Goal: Task Accomplishment & Management: Complete application form

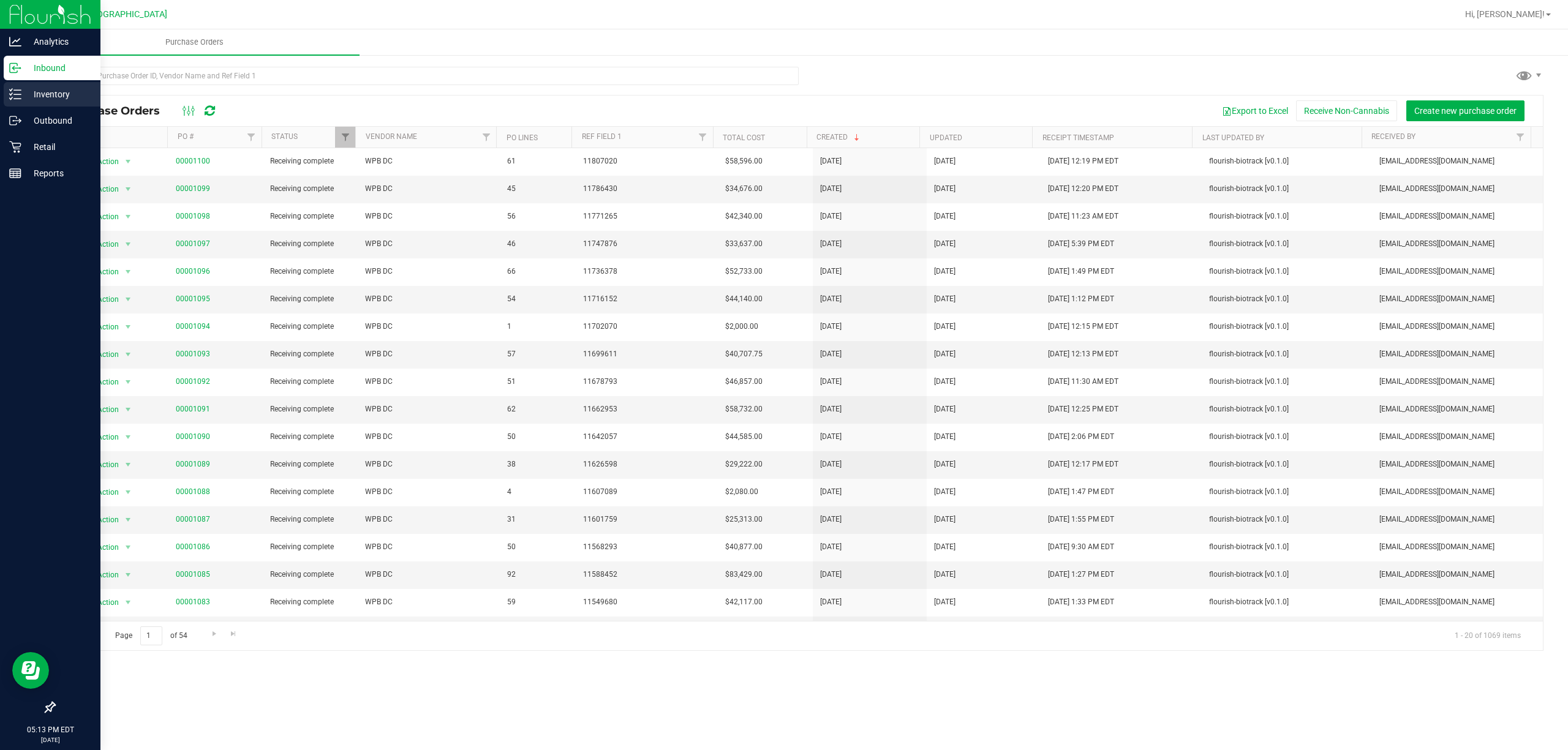
click at [83, 92] on p "Inventory" at bounding box center [58, 95] width 74 height 15
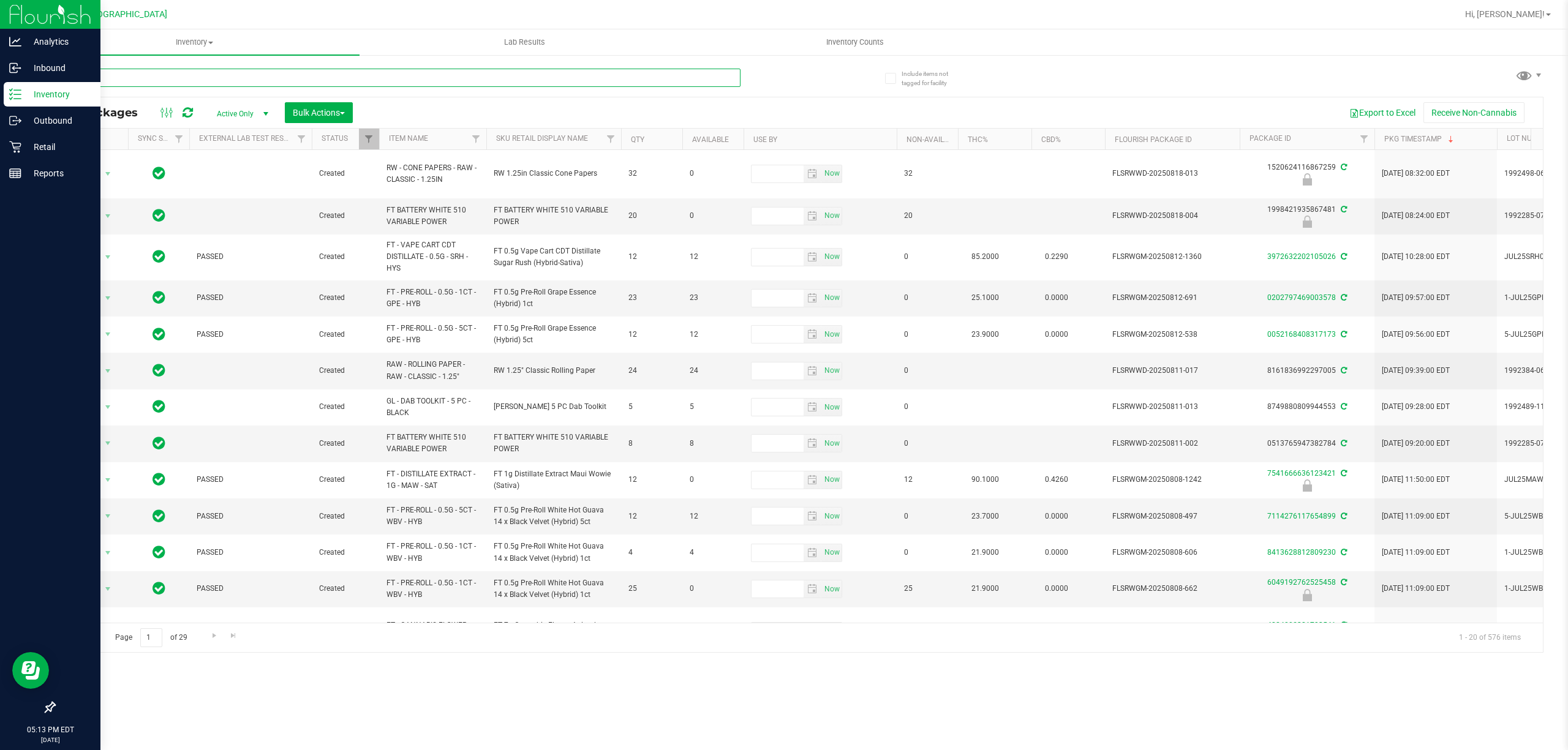
click at [160, 76] on input "text" at bounding box center [397, 77] width 687 height 18
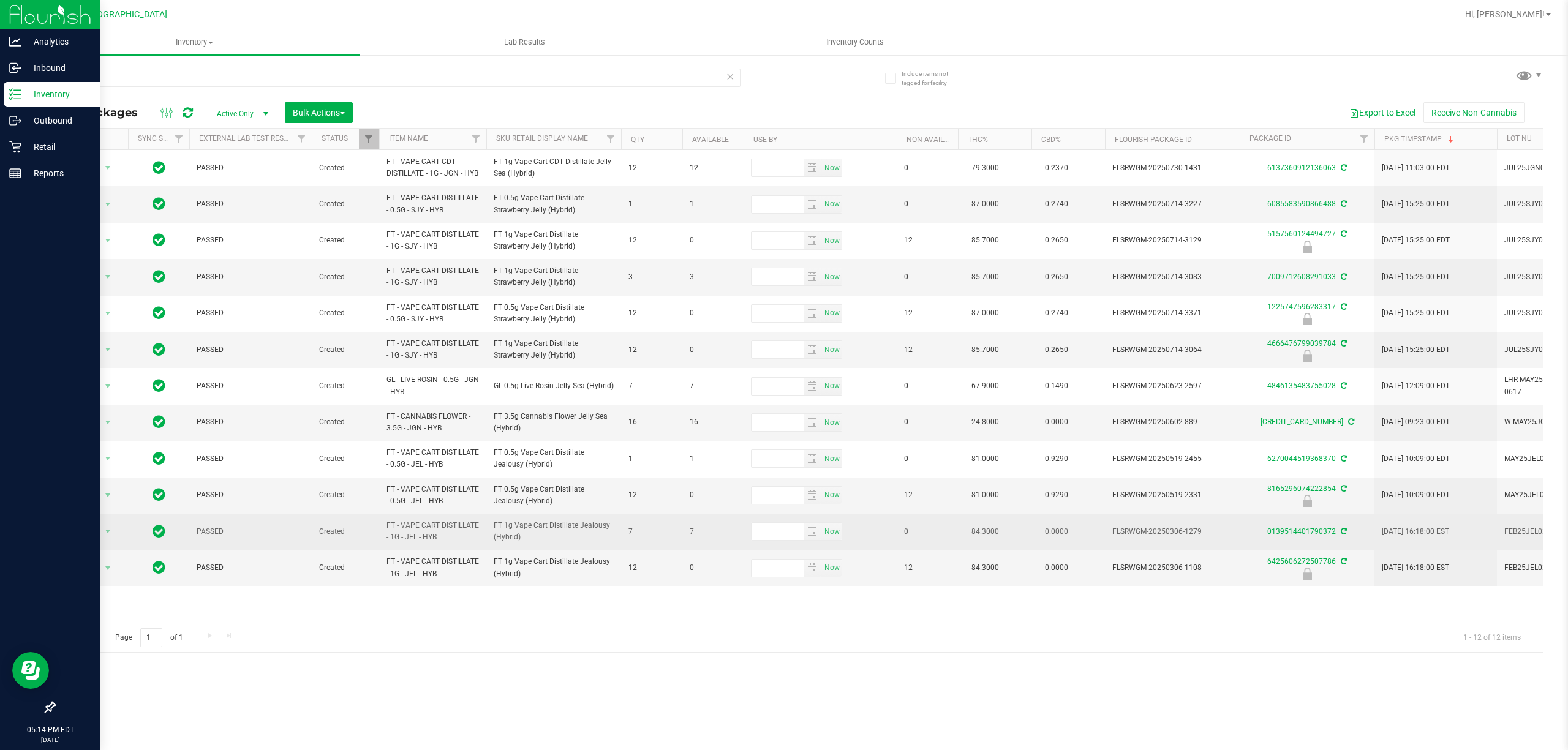
click at [392, 543] on span "FT - VAPE CART DISTILLATE - 1G - JEL - HYB" at bounding box center [433, 531] width 93 height 23
copy tr "FT - VAPE CART DISTILLATE - 1G - JEL - HYB"
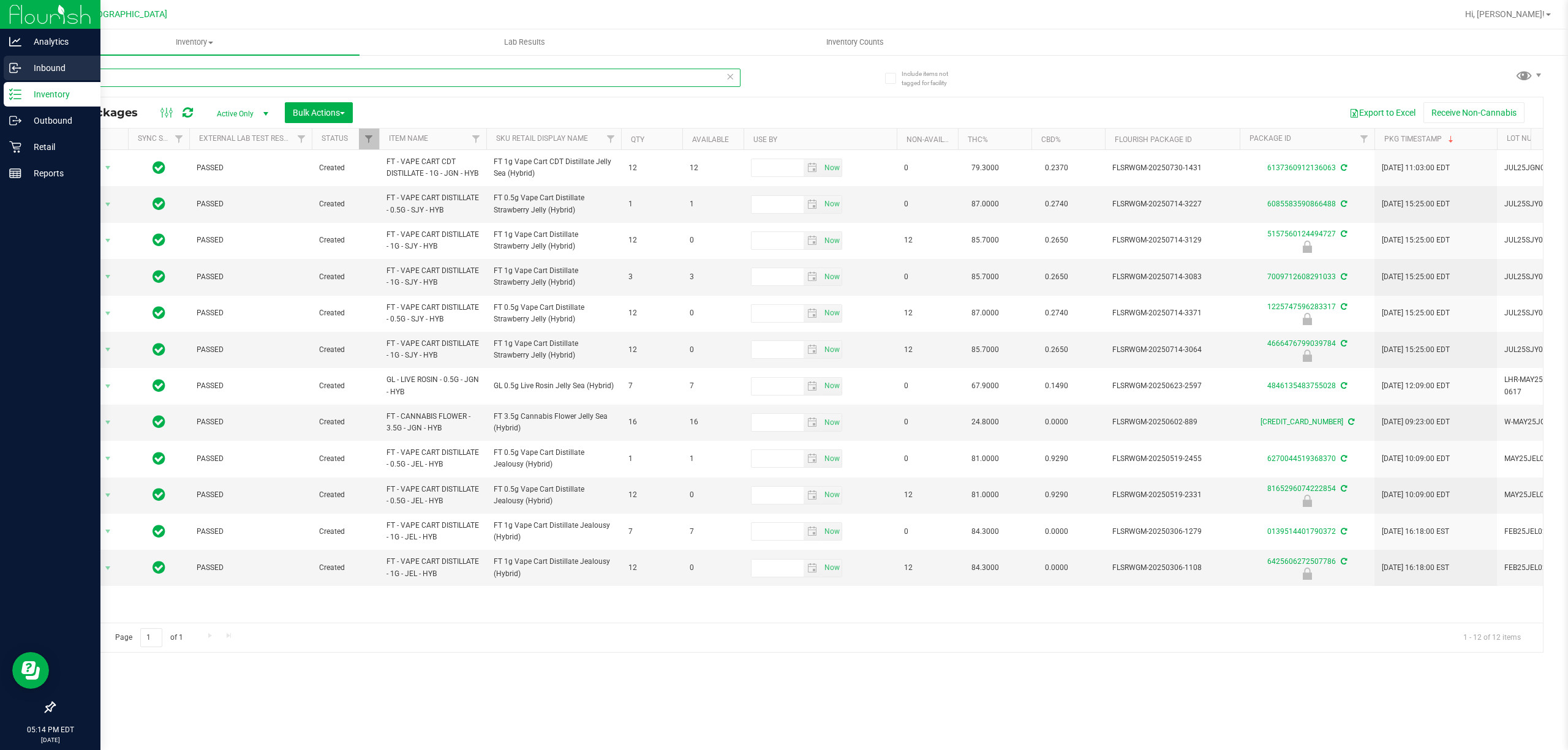
drag, startPoint x: 159, startPoint y: 79, endPoint x: 0, endPoint y: 61, distance: 160.0
click at [45, 70] on div "Include items not tagged for facility jel All Packages Active Only Active Only …" at bounding box center [799, 240] width 1538 height 373
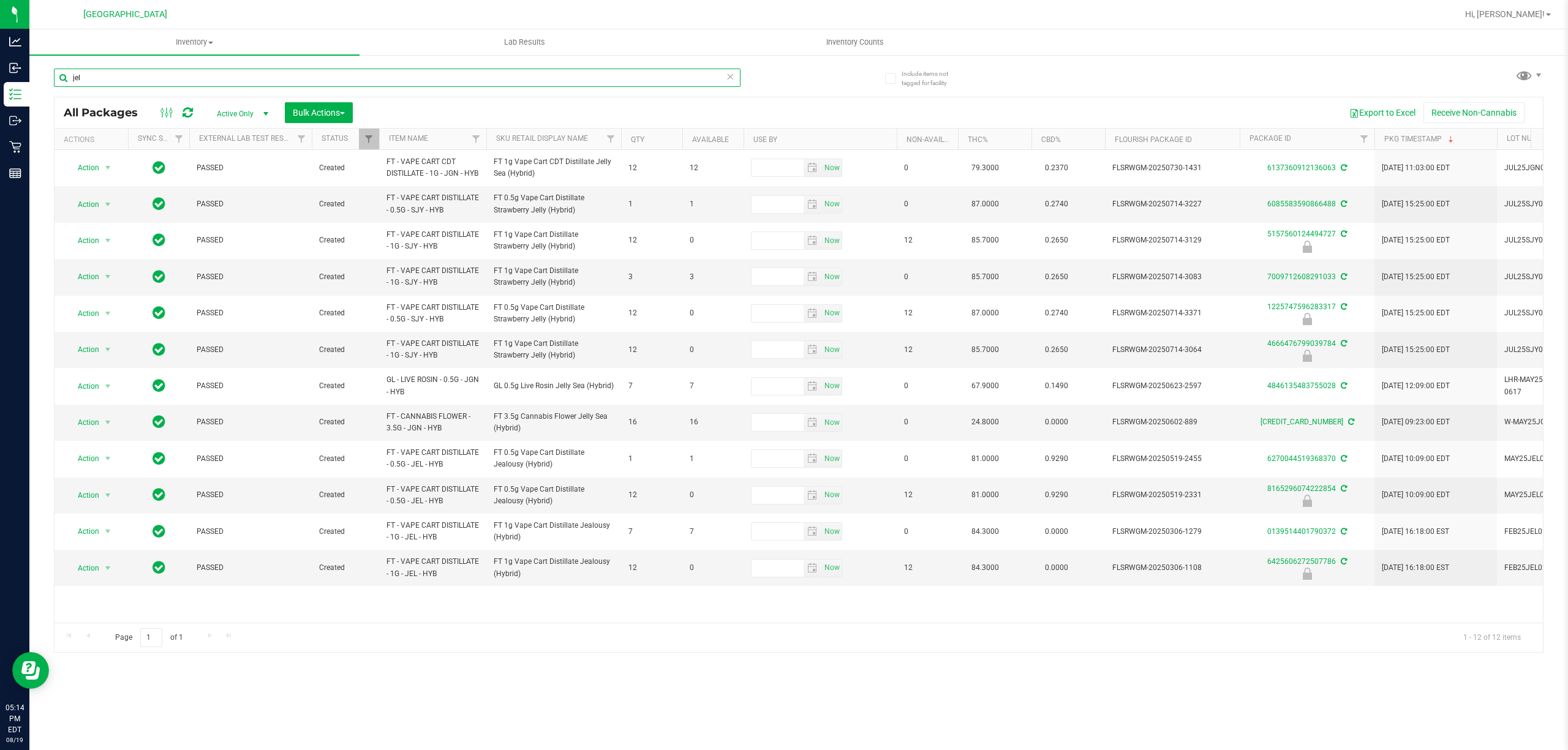
paste input "FT - VAPE CART DISTILLATE - 1G - JEL - HYB"
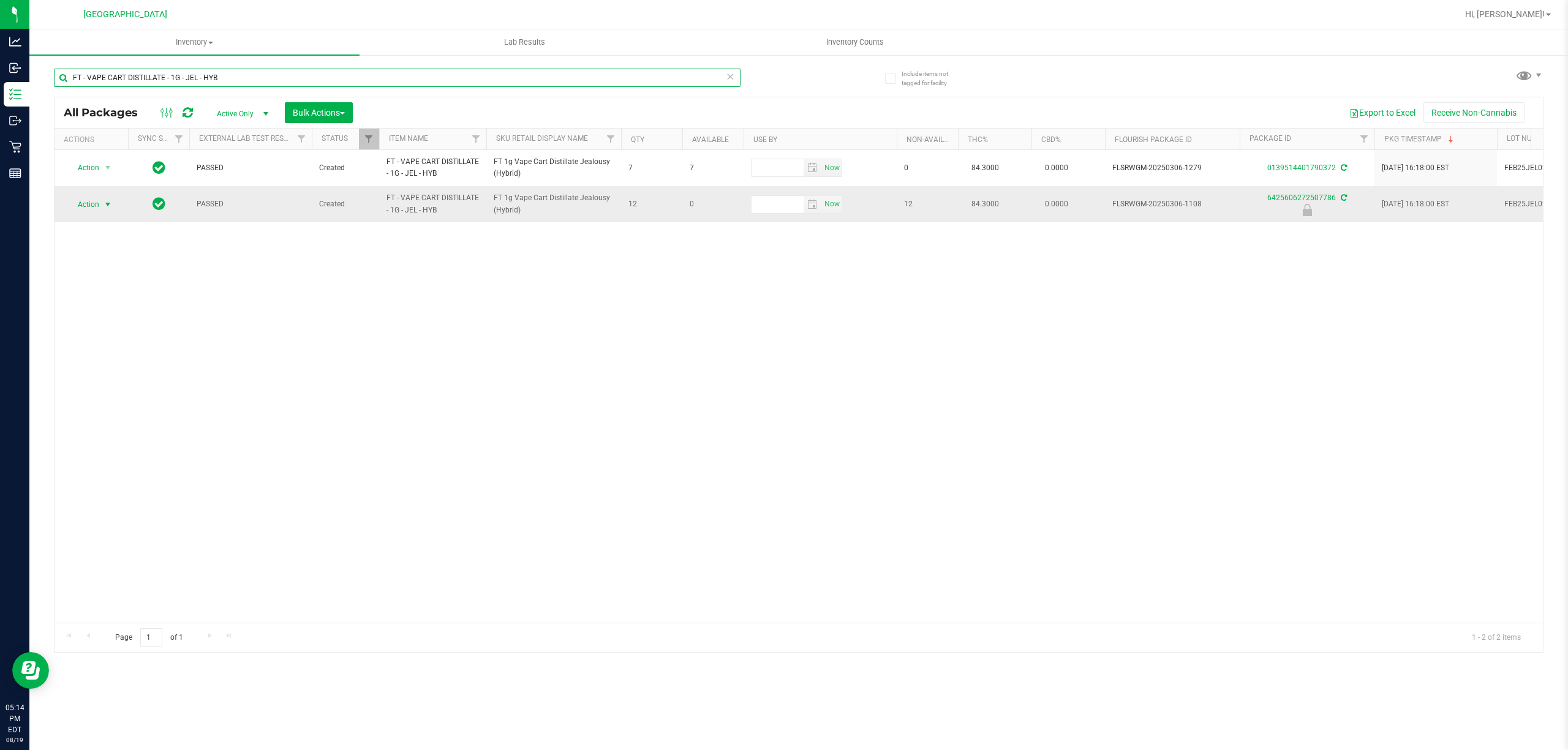
type input "FT - VAPE CART DISTILLATE - 1G - JEL - HYB"
click at [98, 200] on span "Action" at bounding box center [83, 204] width 33 height 17
click at [107, 351] on li "Unlock package" at bounding box center [107, 351] width 79 height 18
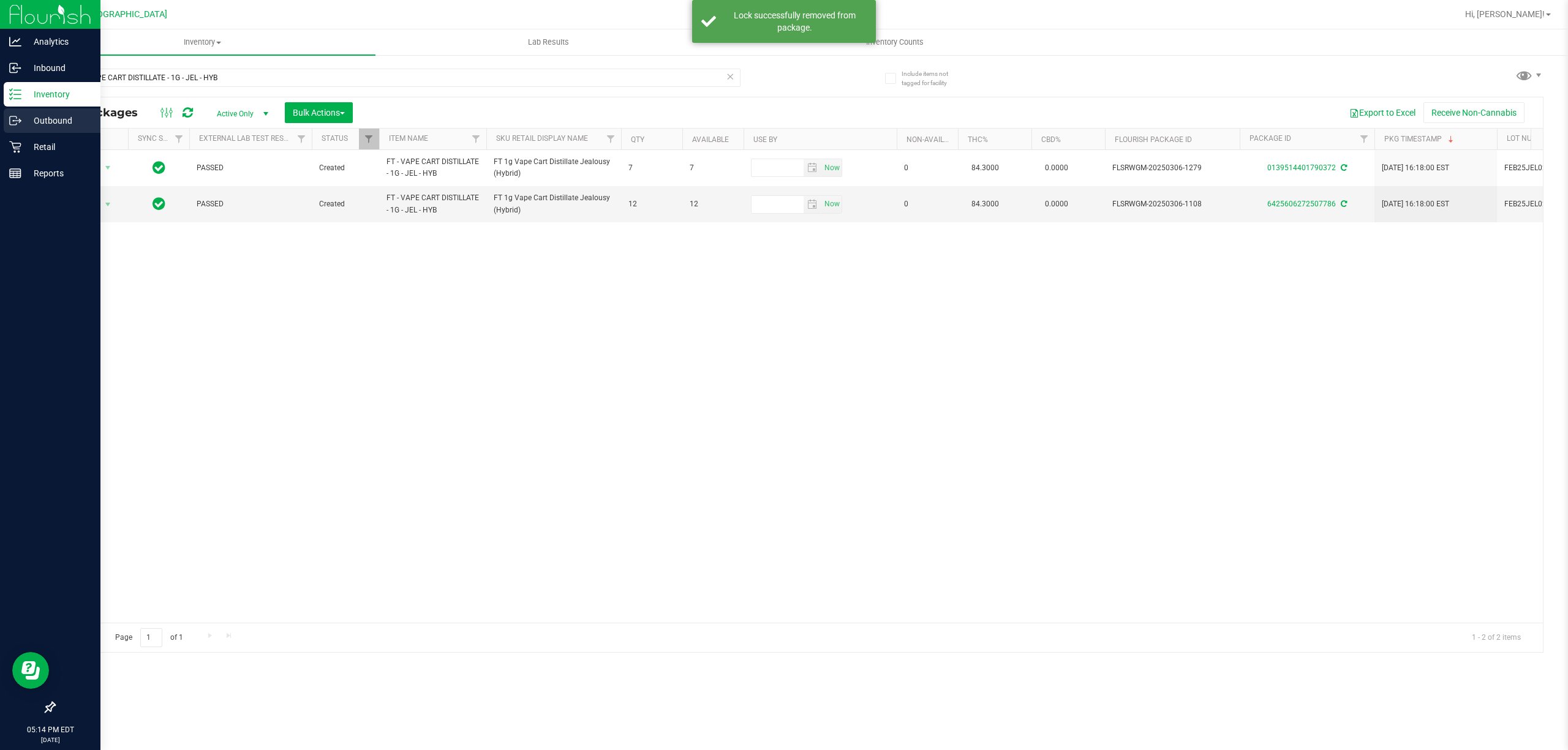
click at [8, 114] on div "Outbound" at bounding box center [52, 121] width 97 height 25
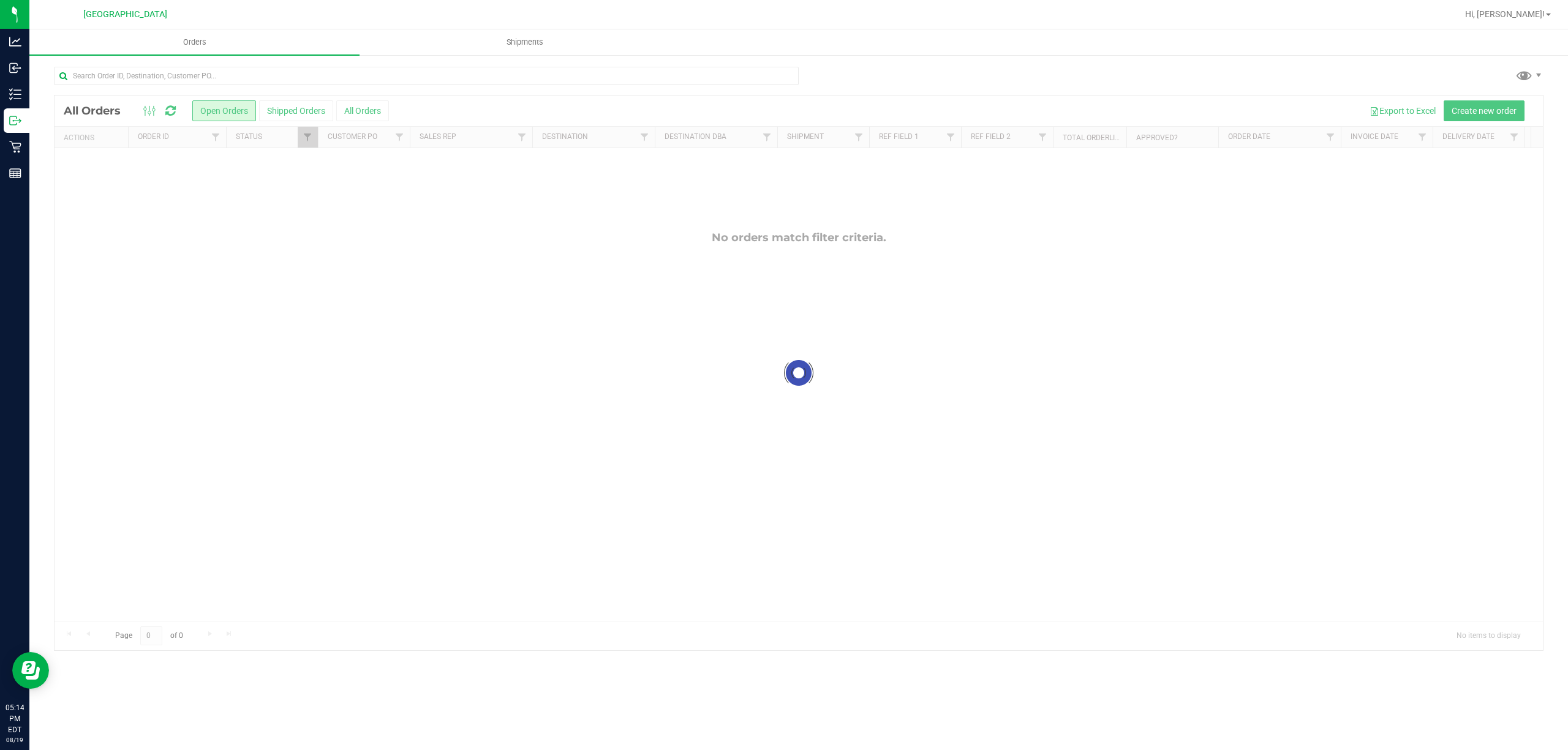
click at [1470, 108] on div at bounding box center [798, 372] width 1488 height 554
click at [1471, 110] on span "Create new order" at bounding box center [1483, 111] width 65 height 10
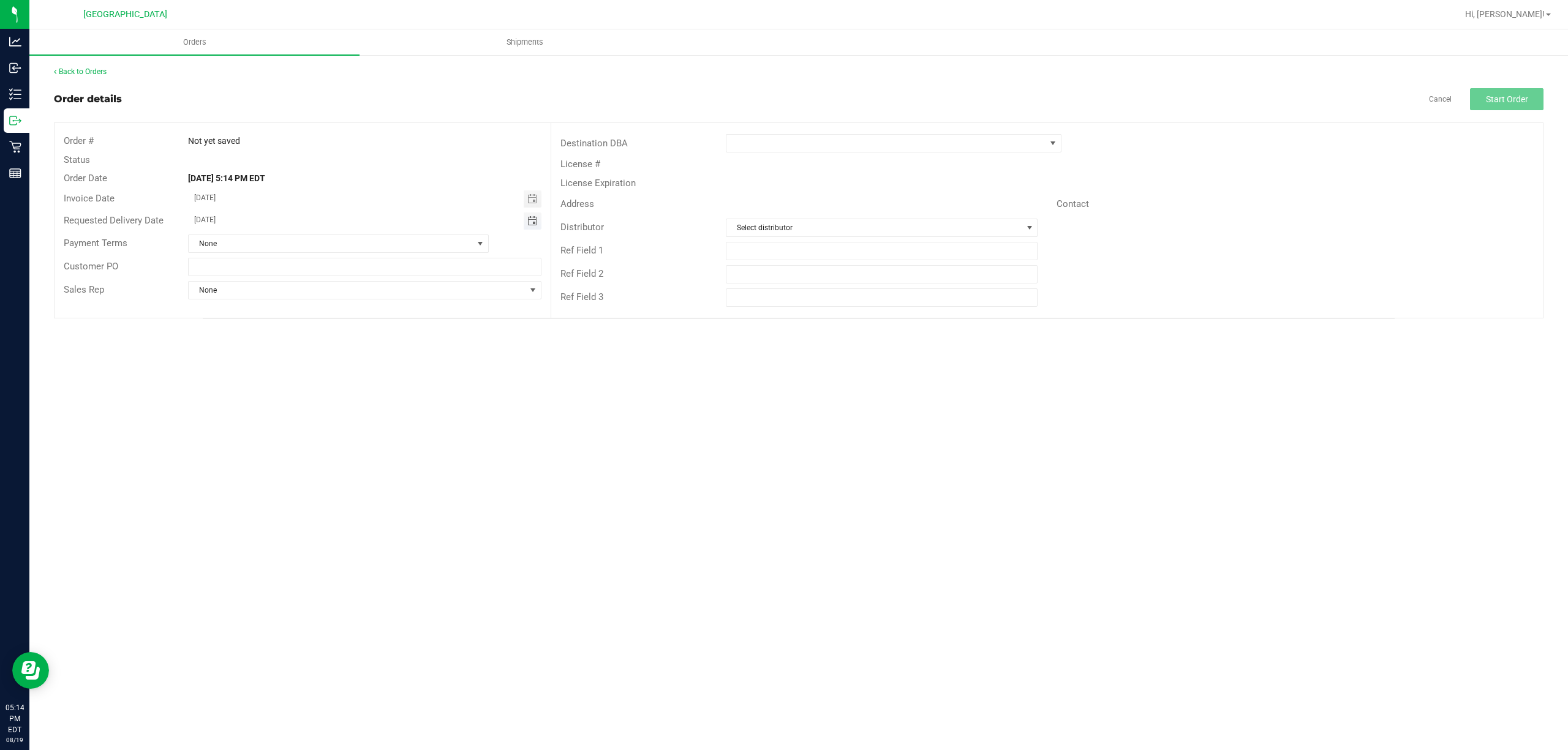
click at [533, 223] on span "Toggle calendar" at bounding box center [532, 221] width 10 height 10
click at [331, 343] on span "22" at bounding box center [333, 342] width 17 height 19
type input "[DATE]"
click at [980, 145] on span at bounding box center [886, 143] width 319 height 17
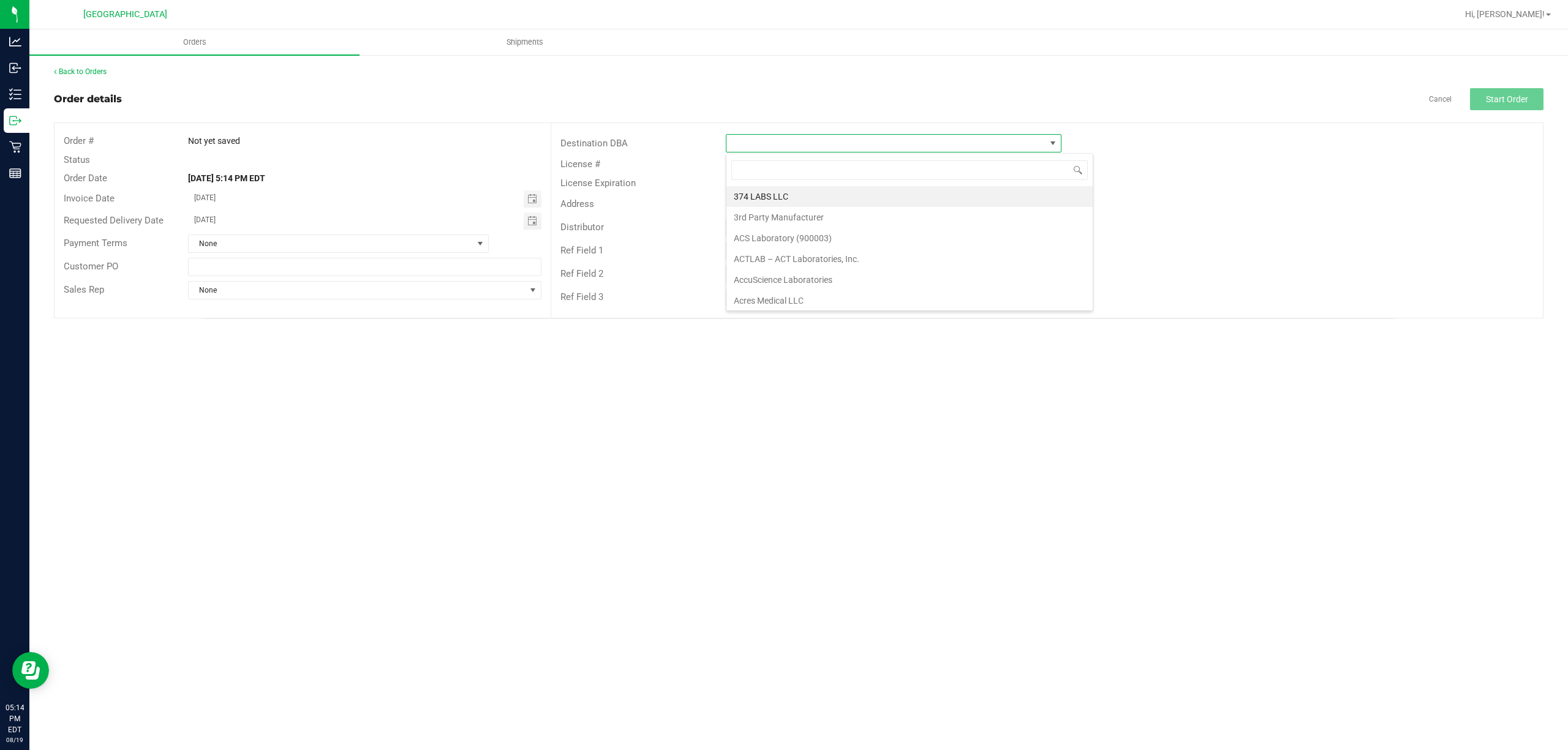
scroll to position [18, 335]
click at [862, 135] on span at bounding box center [886, 143] width 319 height 17
click at [799, 206] on li "WPB DC" at bounding box center [909, 214] width 366 height 21
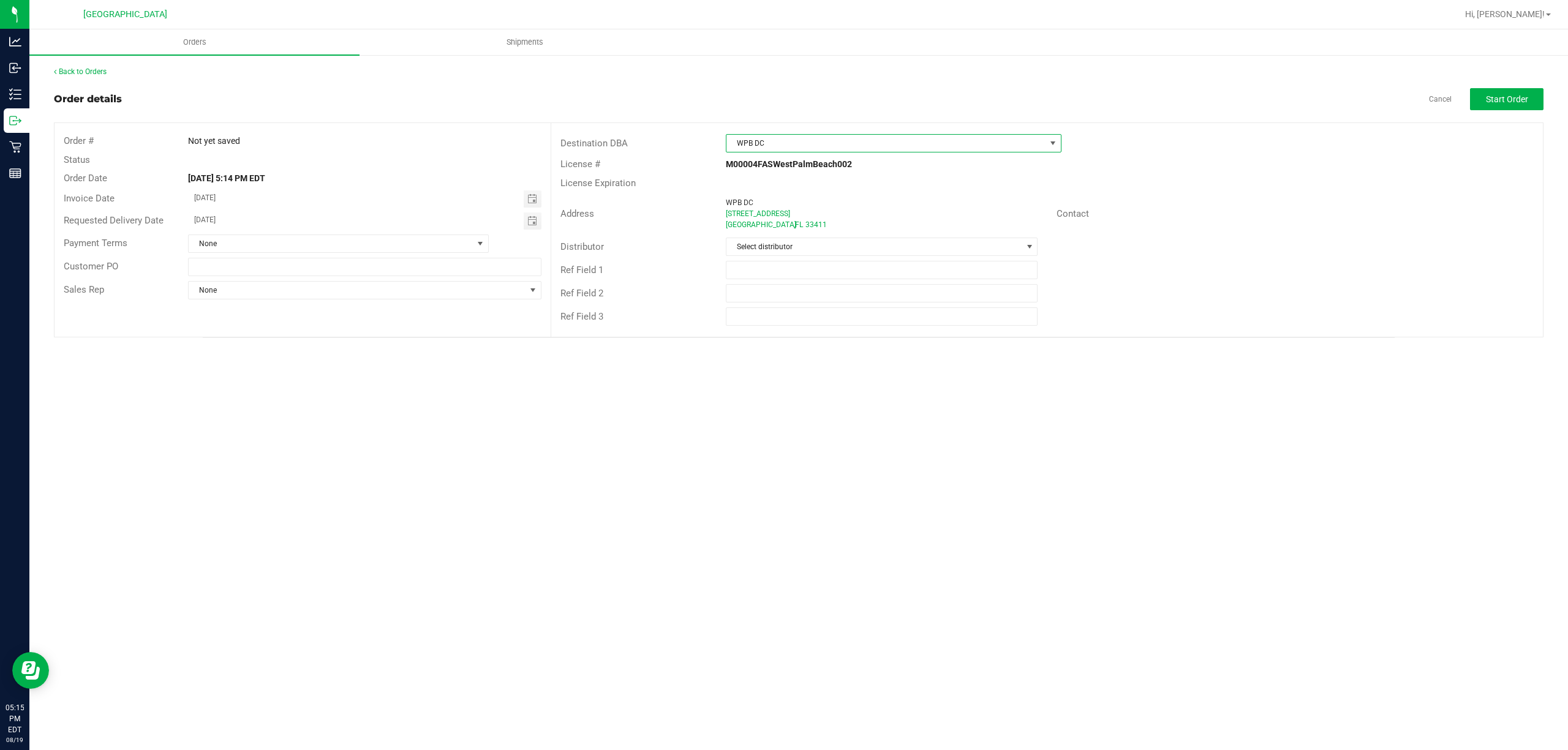
click at [805, 147] on span "WPB DC" at bounding box center [886, 143] width 319 height 17
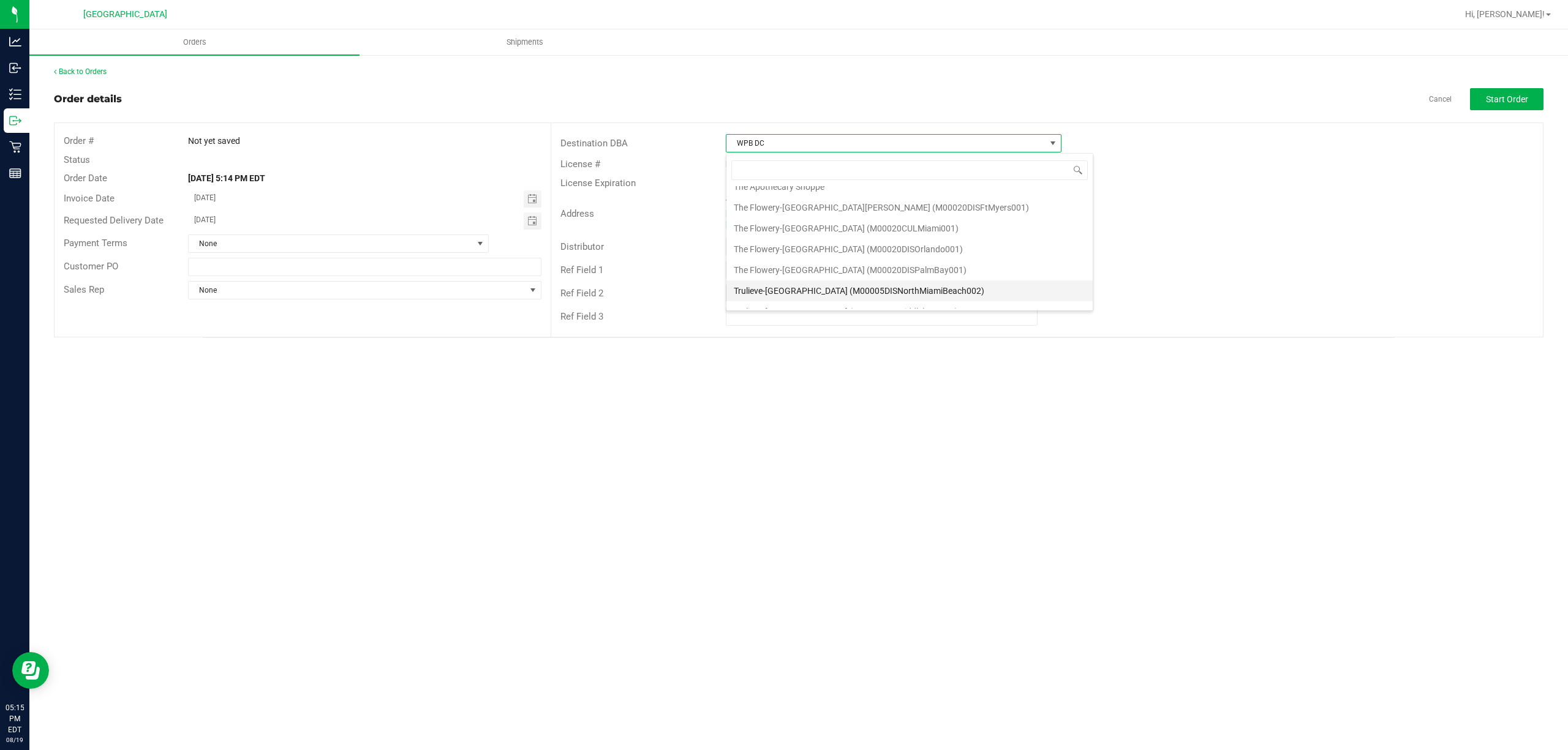
scroll to position [4580, 0]
click at [769, 185] on li "Tampa Warehouse" at bounding box center [909, 174] width 366 height 21
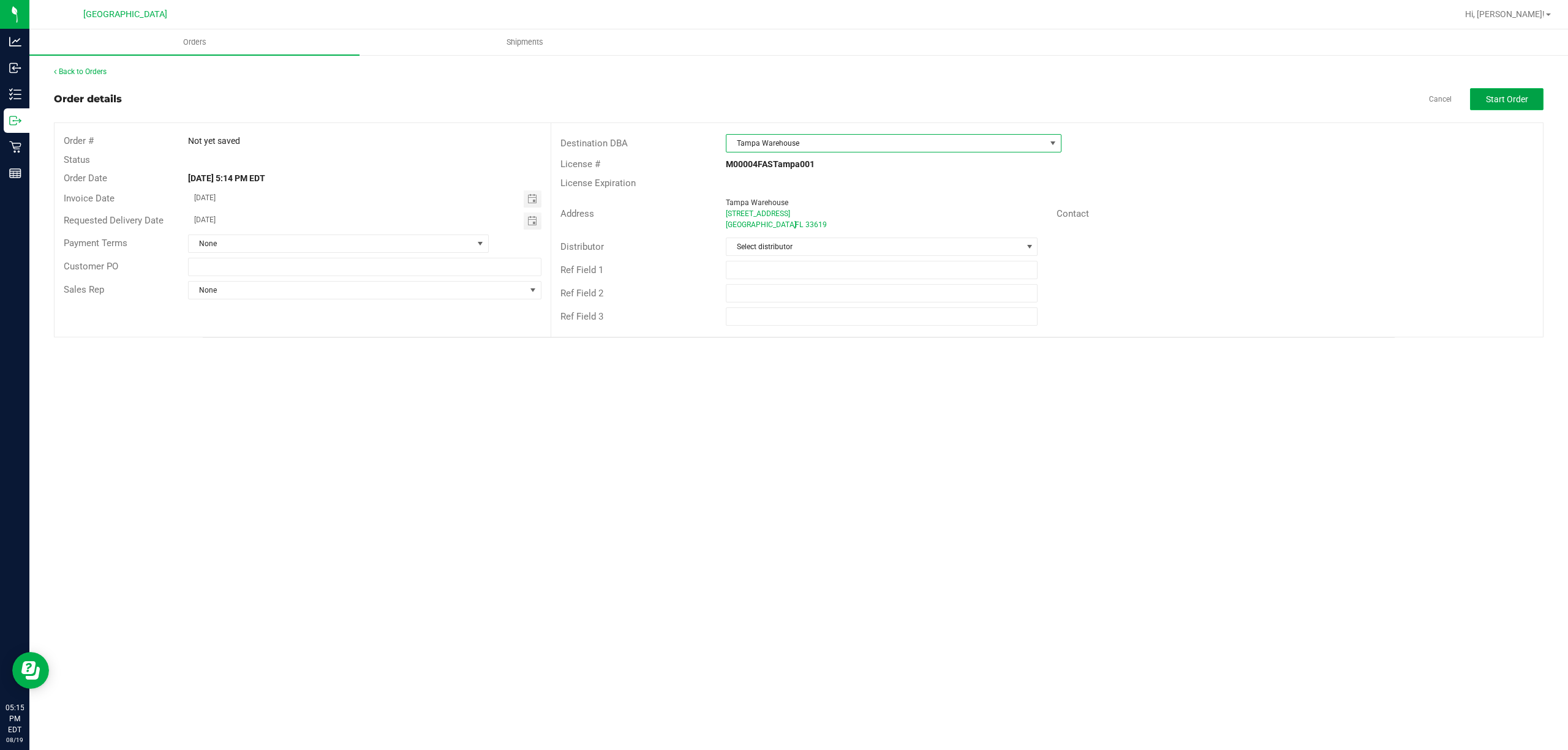
click at [1528, 89] on button "Start Order" at bounding box center [1507, 99] width 74 height 22
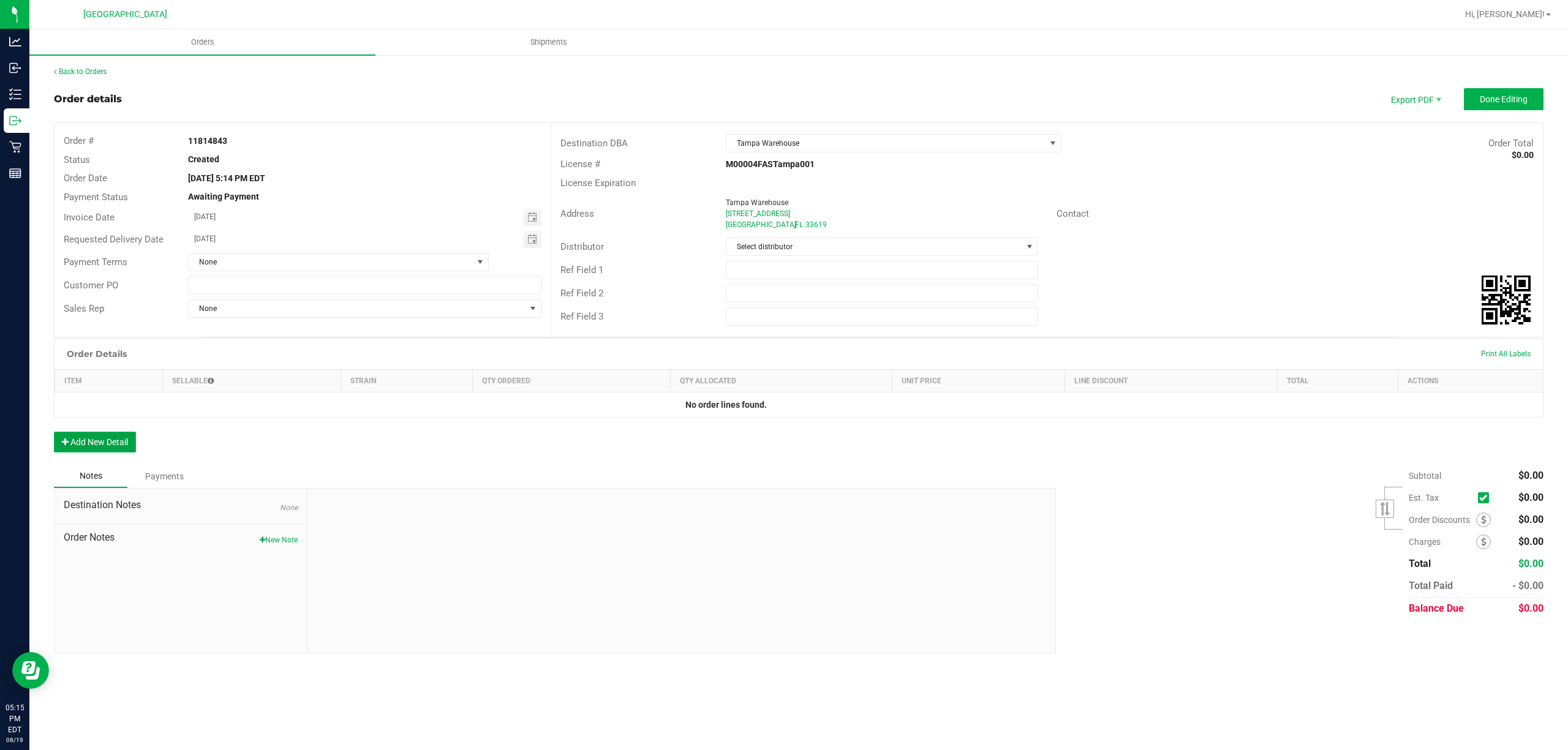
click at [125, 452] on button "Add New Detail" at bounding box center [95, 442] width 82 height 21
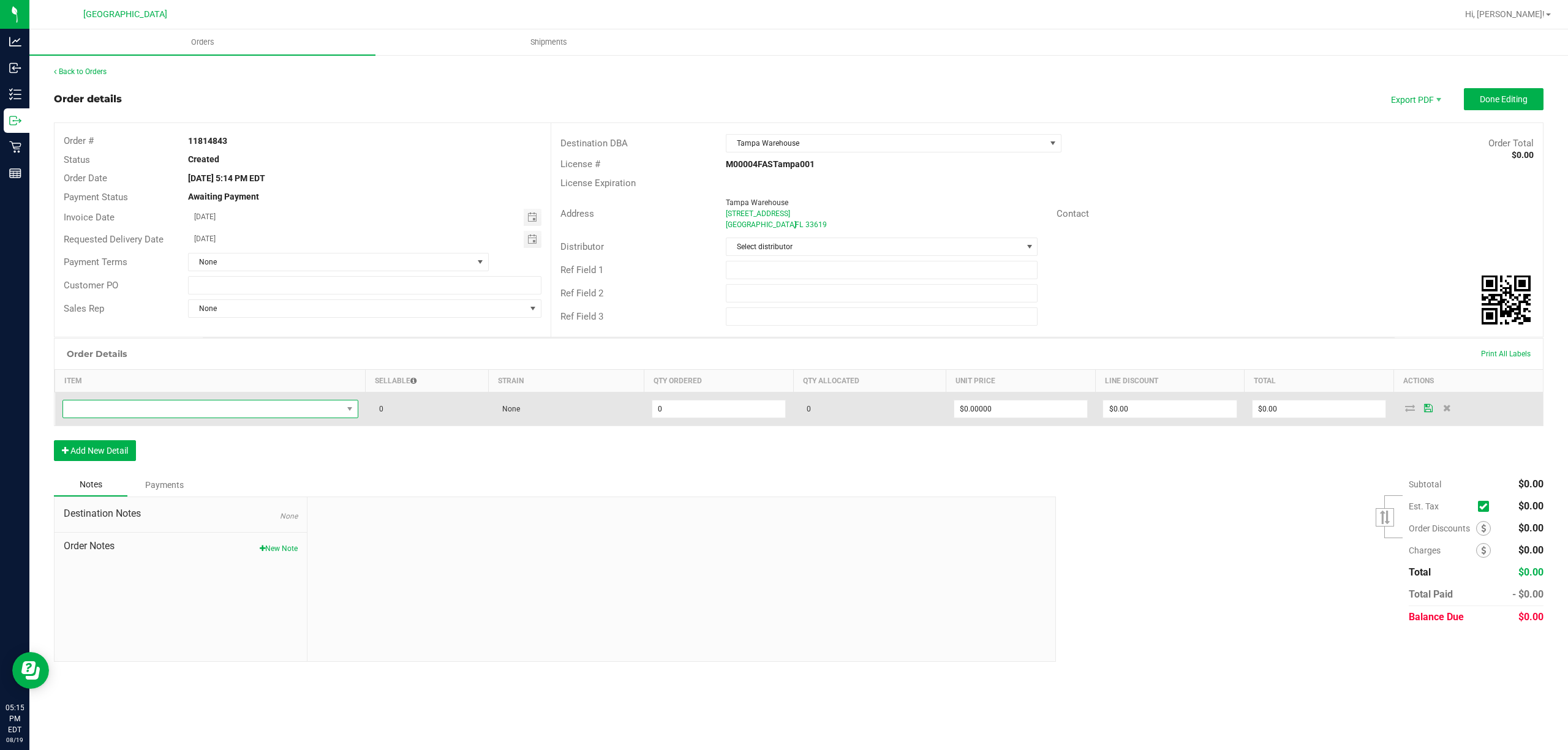
click at [131, 405] on span "NO DATA FOUND" at bounding box center [203, 409] width 279 height 17
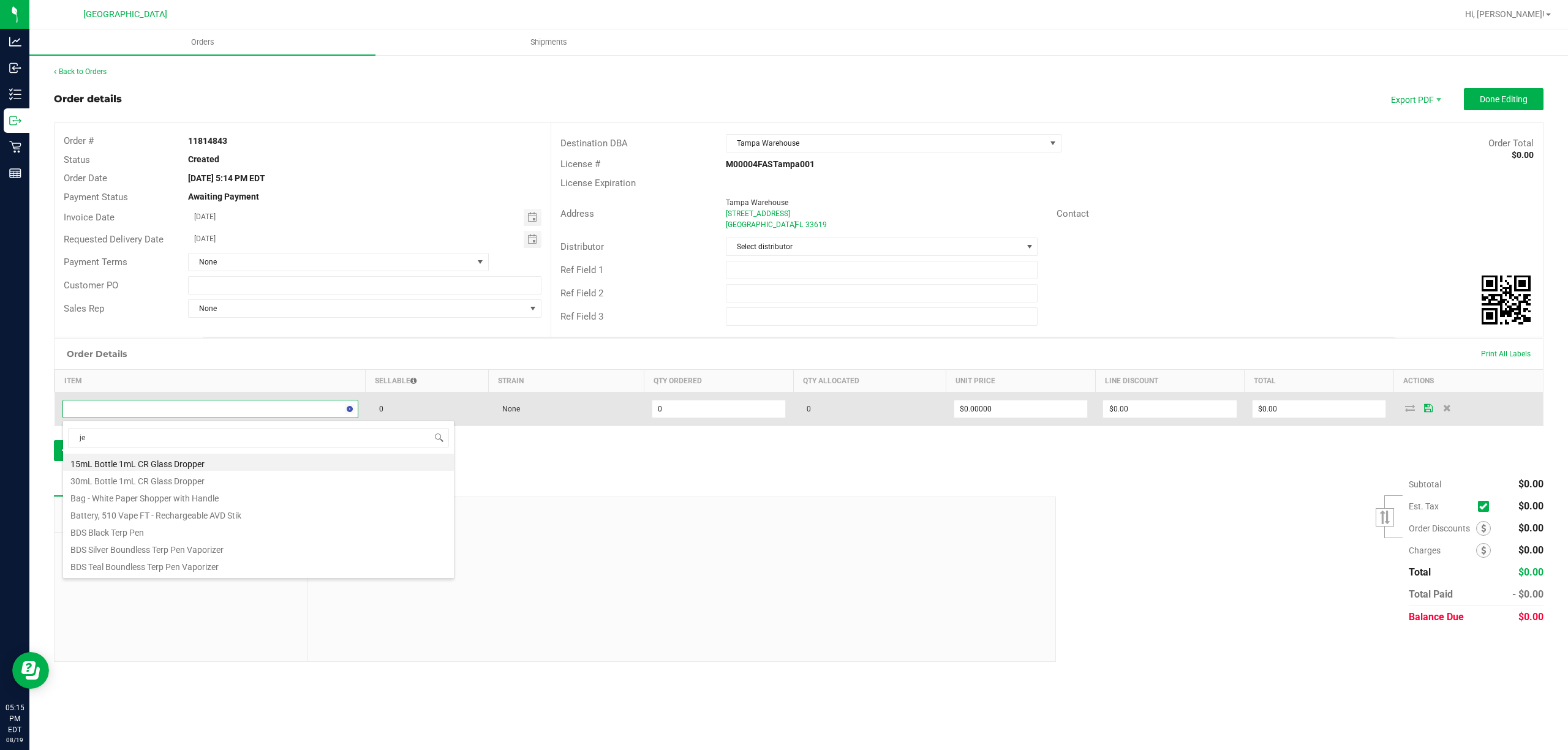
type input "jel"
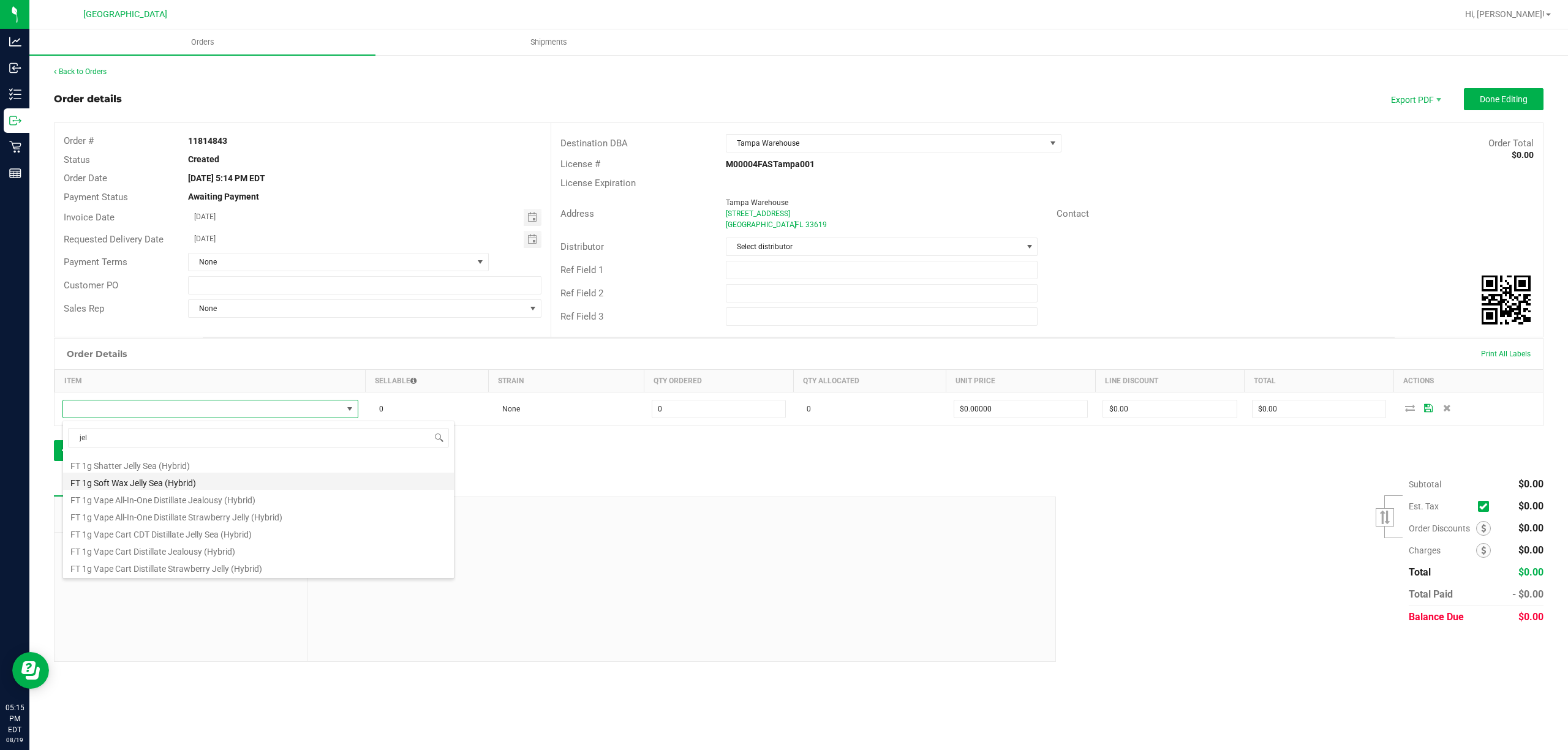
scroll to position [163, 0]
click at [157, 525] on li "FT 1g Vape Cart Distillate Jealousy (Hybrid)" at bounding box center [258, 522] width 391 height 17
type input "0 ea"
type input "$90.00000"
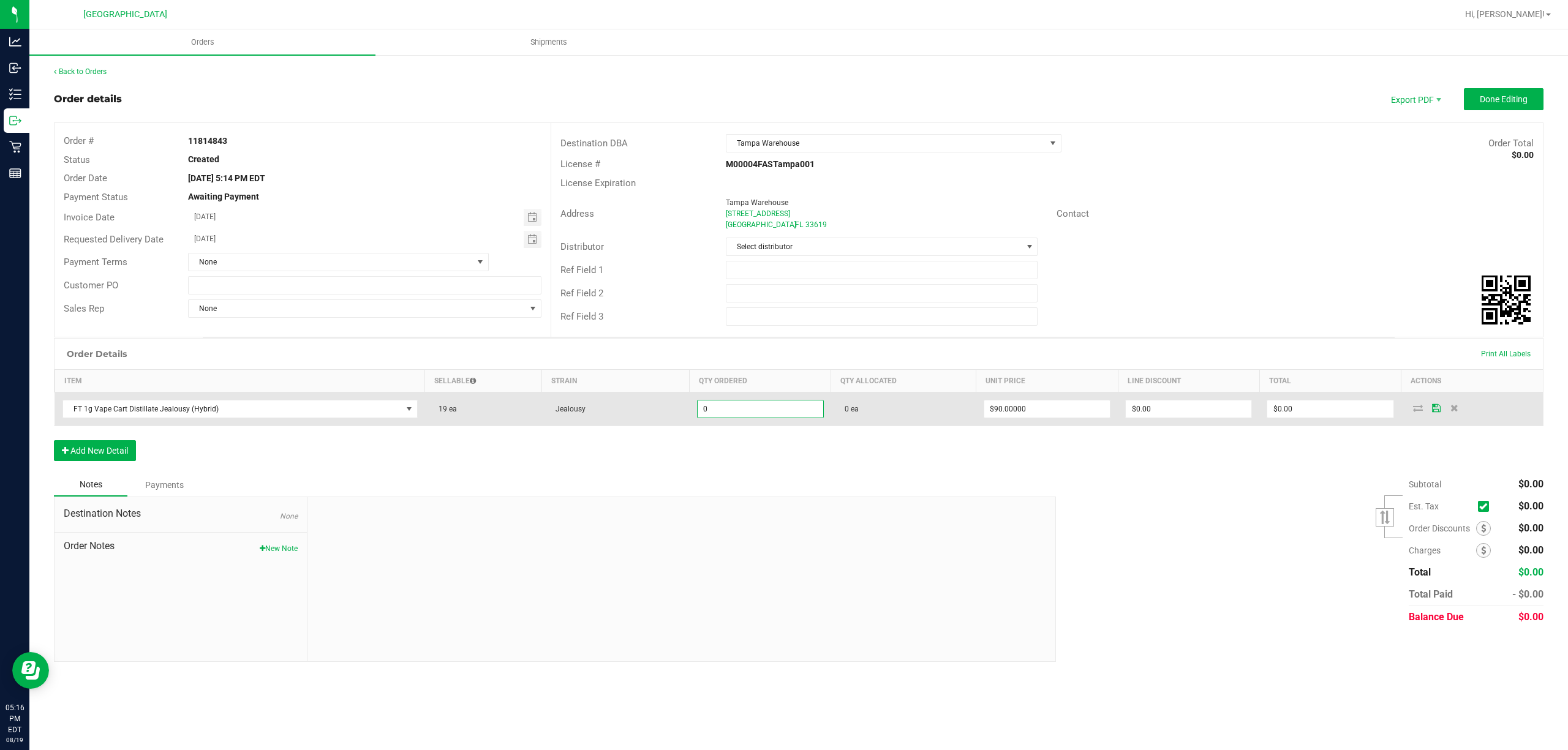
click at [702, 412] on input "0" at bounding box center [760, 409] width 125 height 17
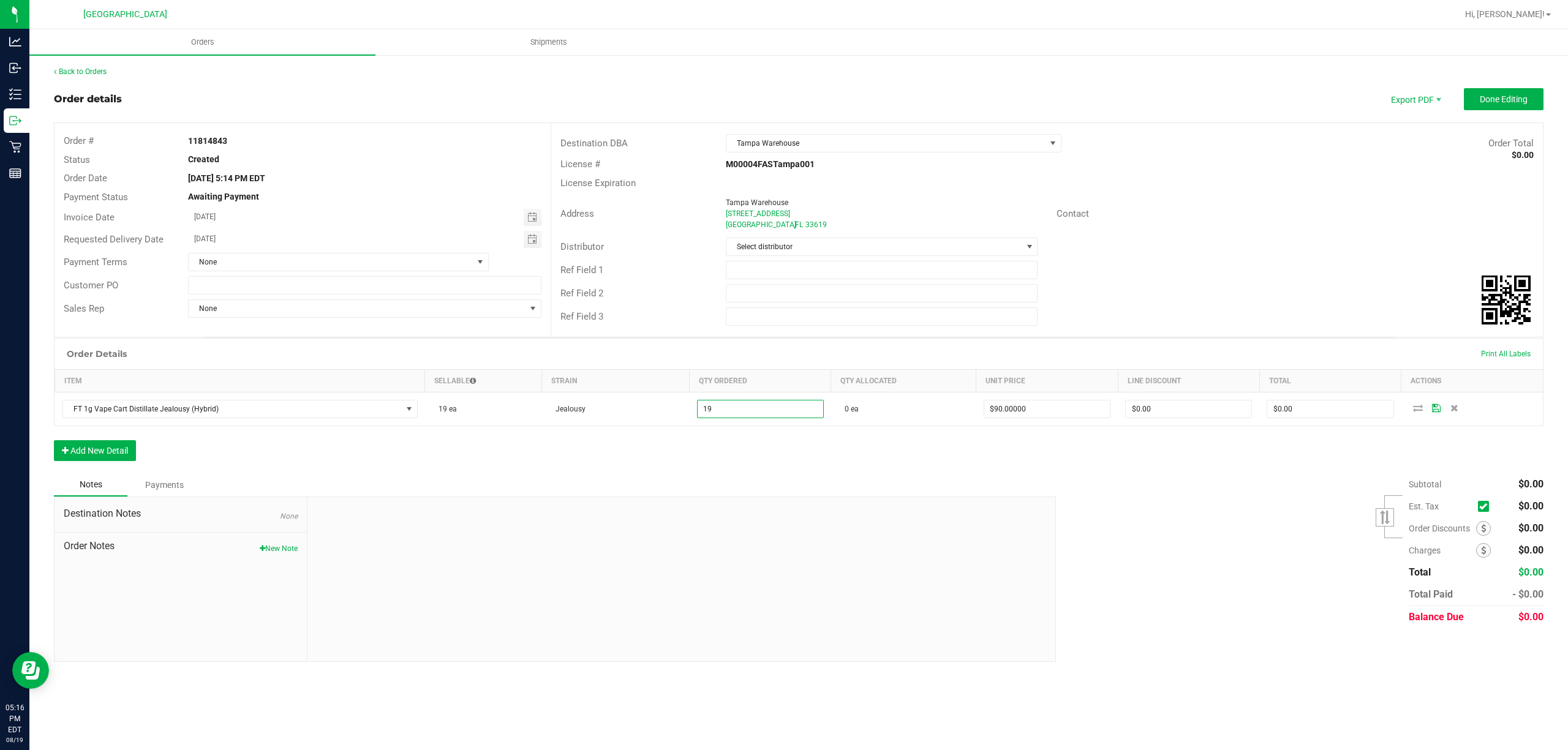
type input "19 ea"
type input "$1,710.00"
click at [757, 449] on div "Order Details Print All Labels Item Sellable Strain Qty Ordered Qty Allocated U…" at bounding box center [798, 405] width 1490 height 135
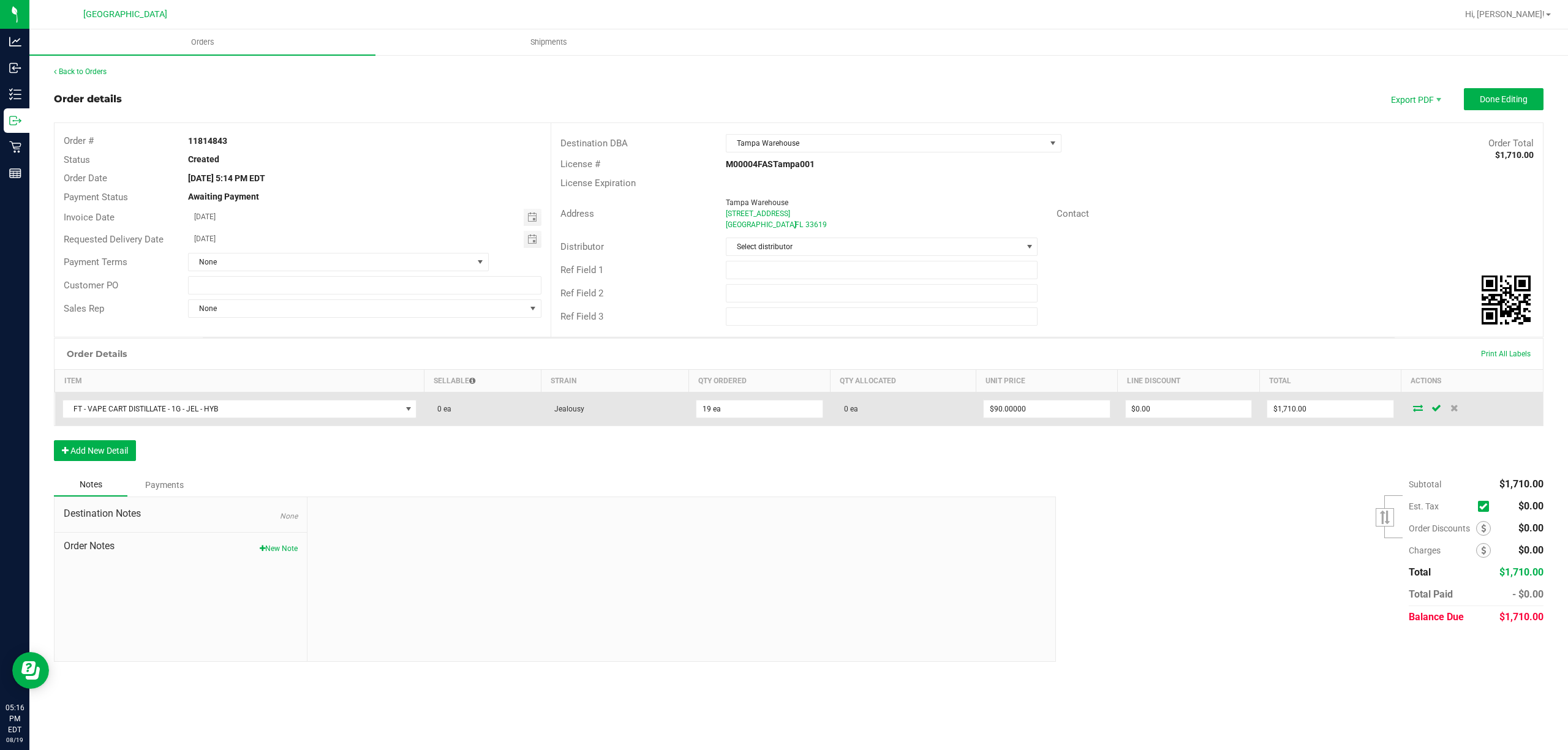
click at [1416, 410] on icon at bounding box center [1418, 408] width 10 height 7
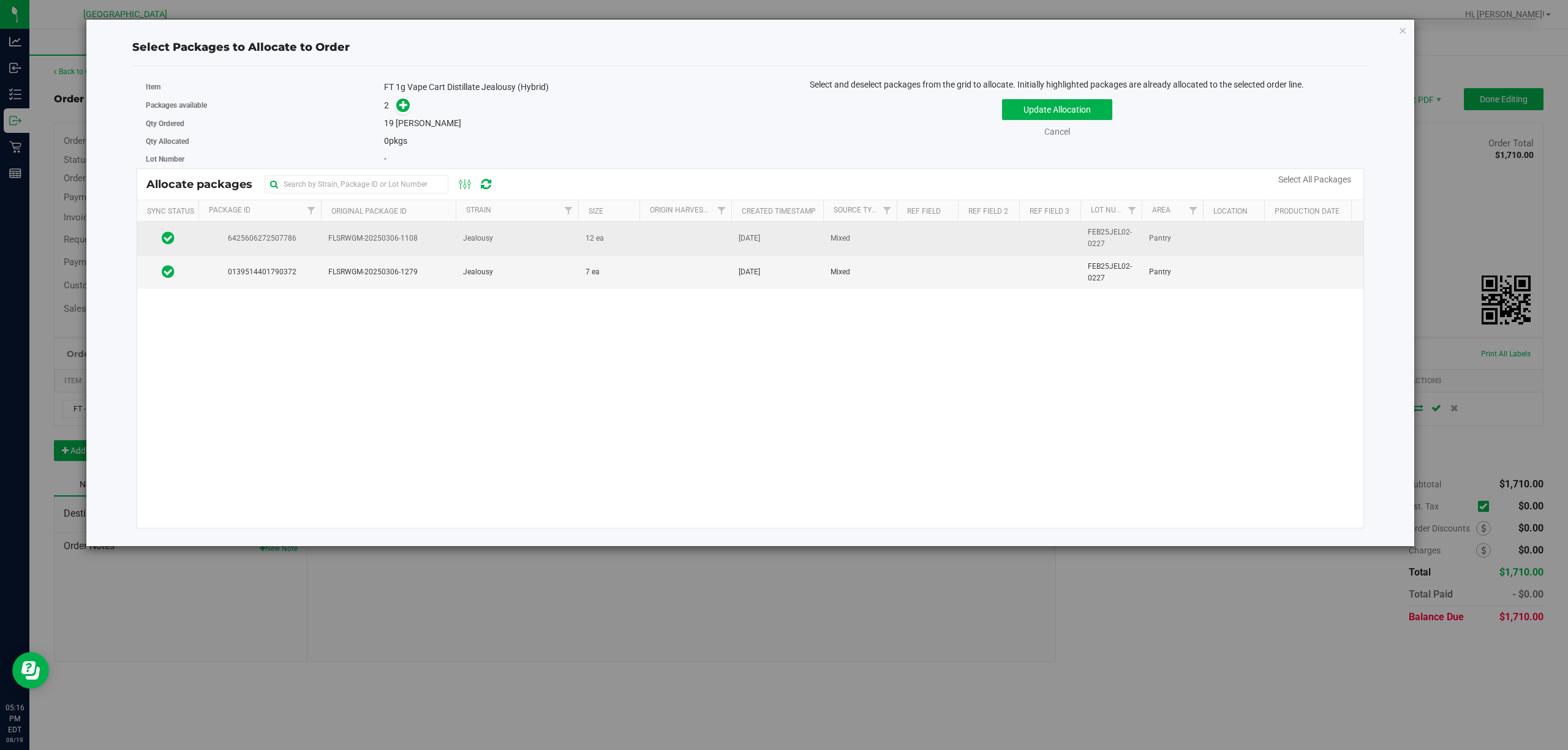
click at [633, 239] on td "12 ea" at bounding box center [608, 239] width 61 height 34
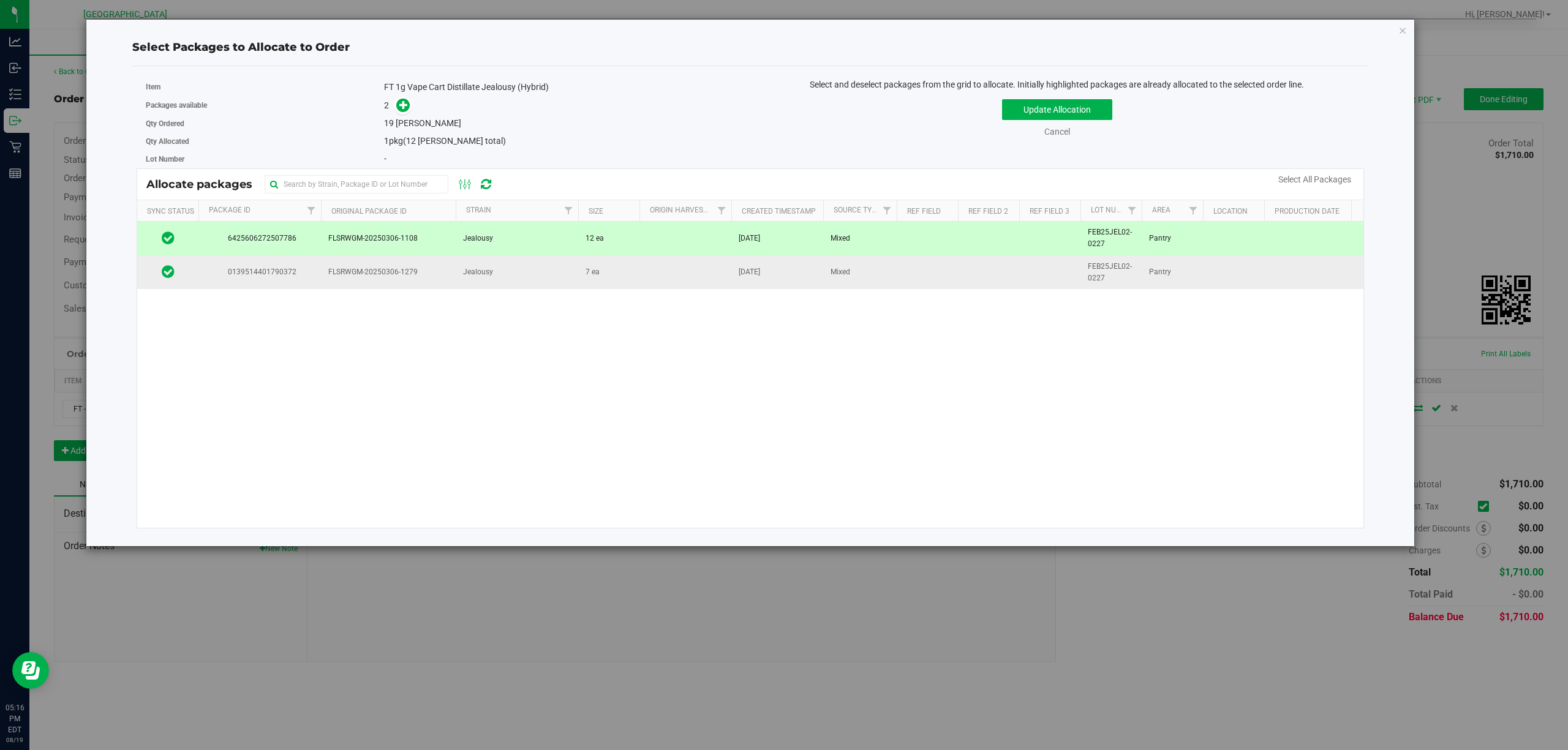
click at [632, 270] on td "7 ea" at bounding box center [608, 272] width 61 height 33
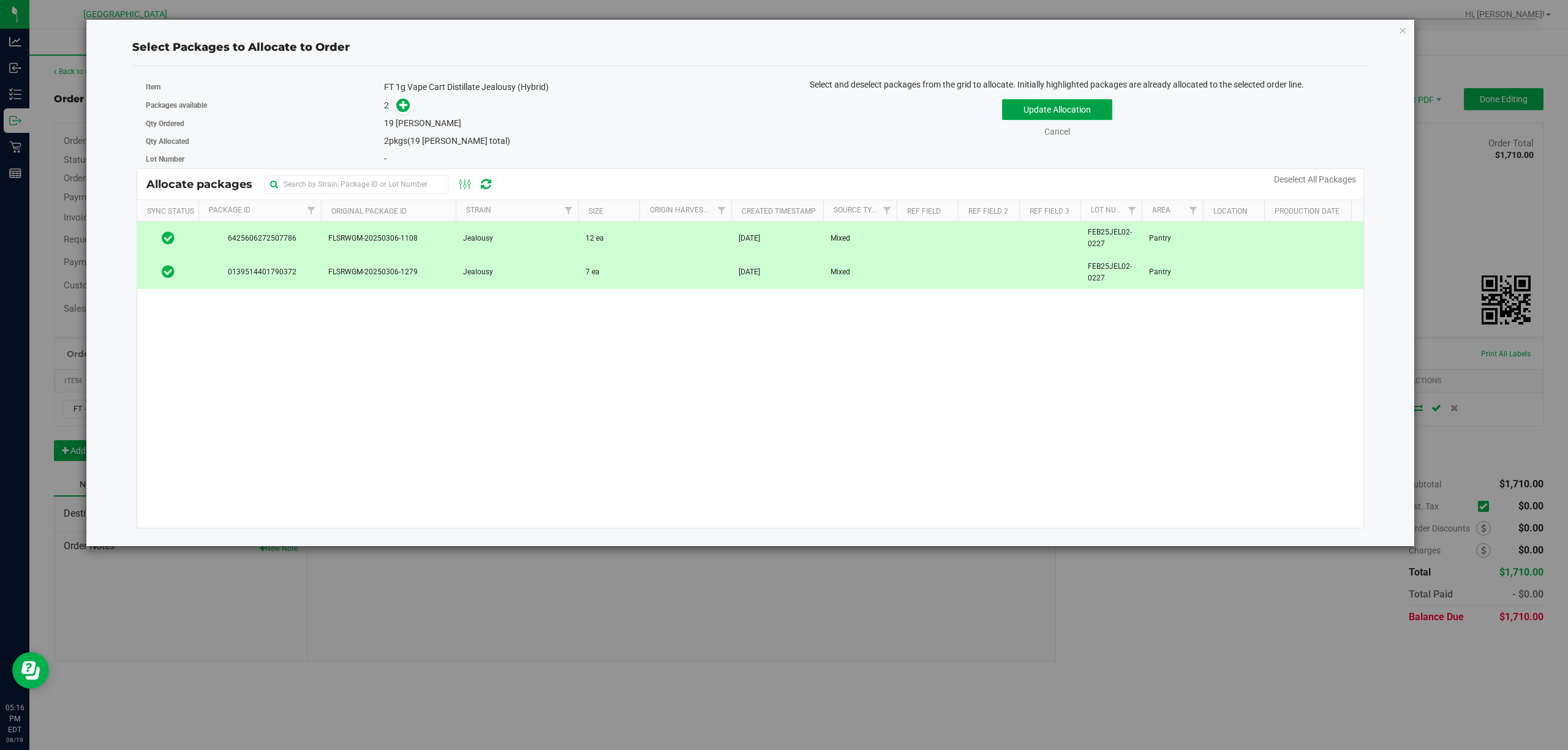
click at [1062, 111] on button "Update Allocation" at bounding box center [1057, 109] width 110 height 21
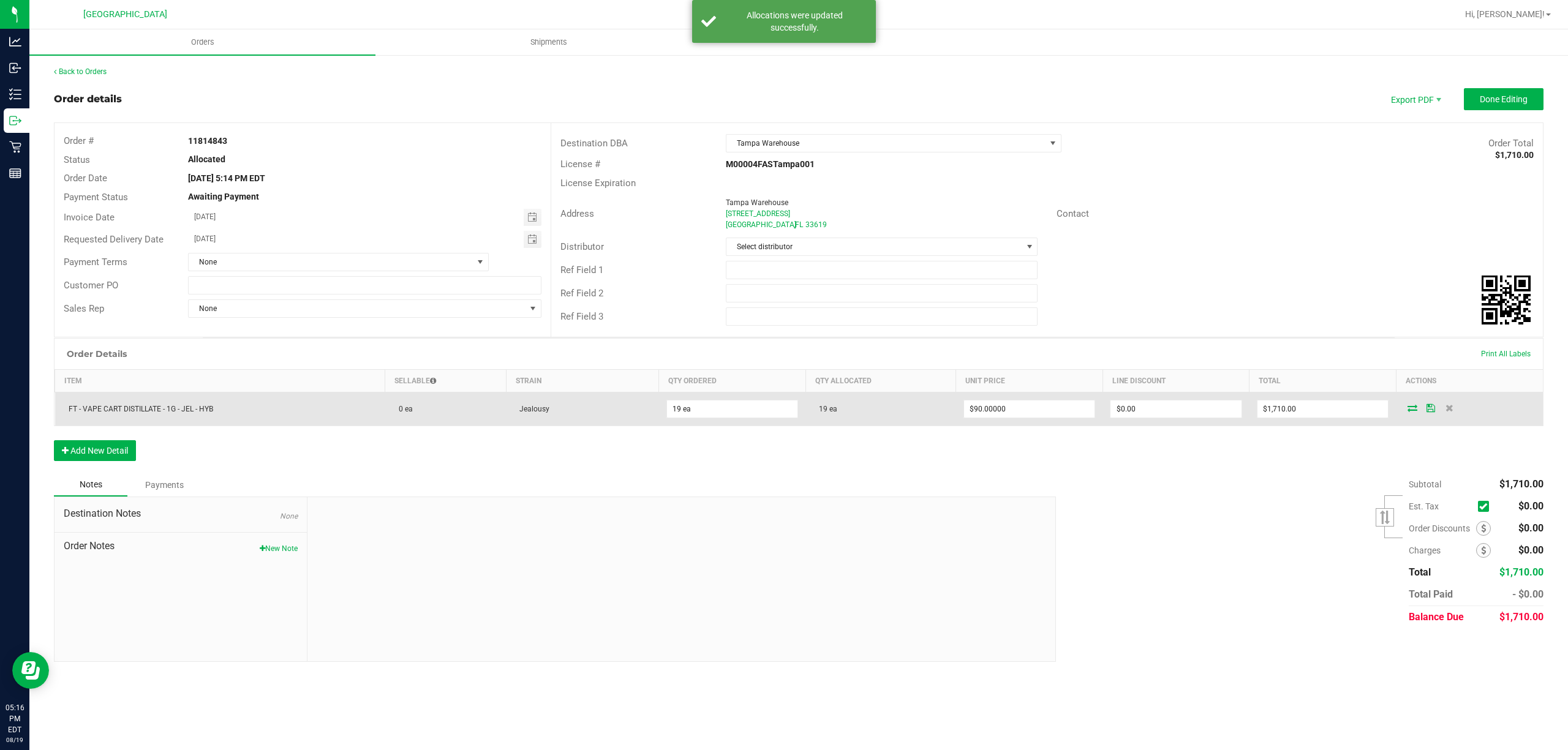
click at [1431, 409] on icon at bounding box center [1431, 408] width 9 height 7
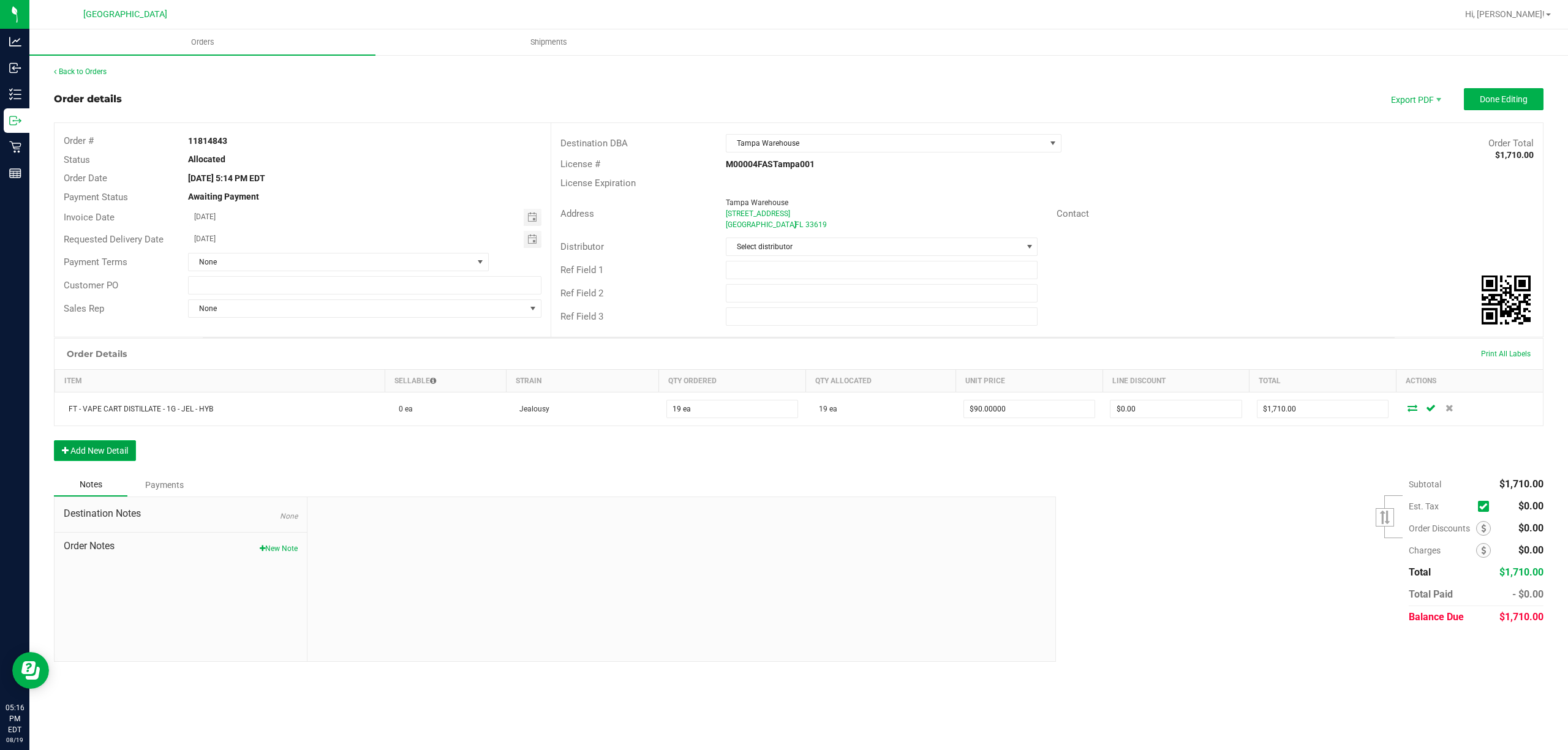
click at [74, 450] on button "Add New Detail" at bounding box center [95, 450] width 82 height 21
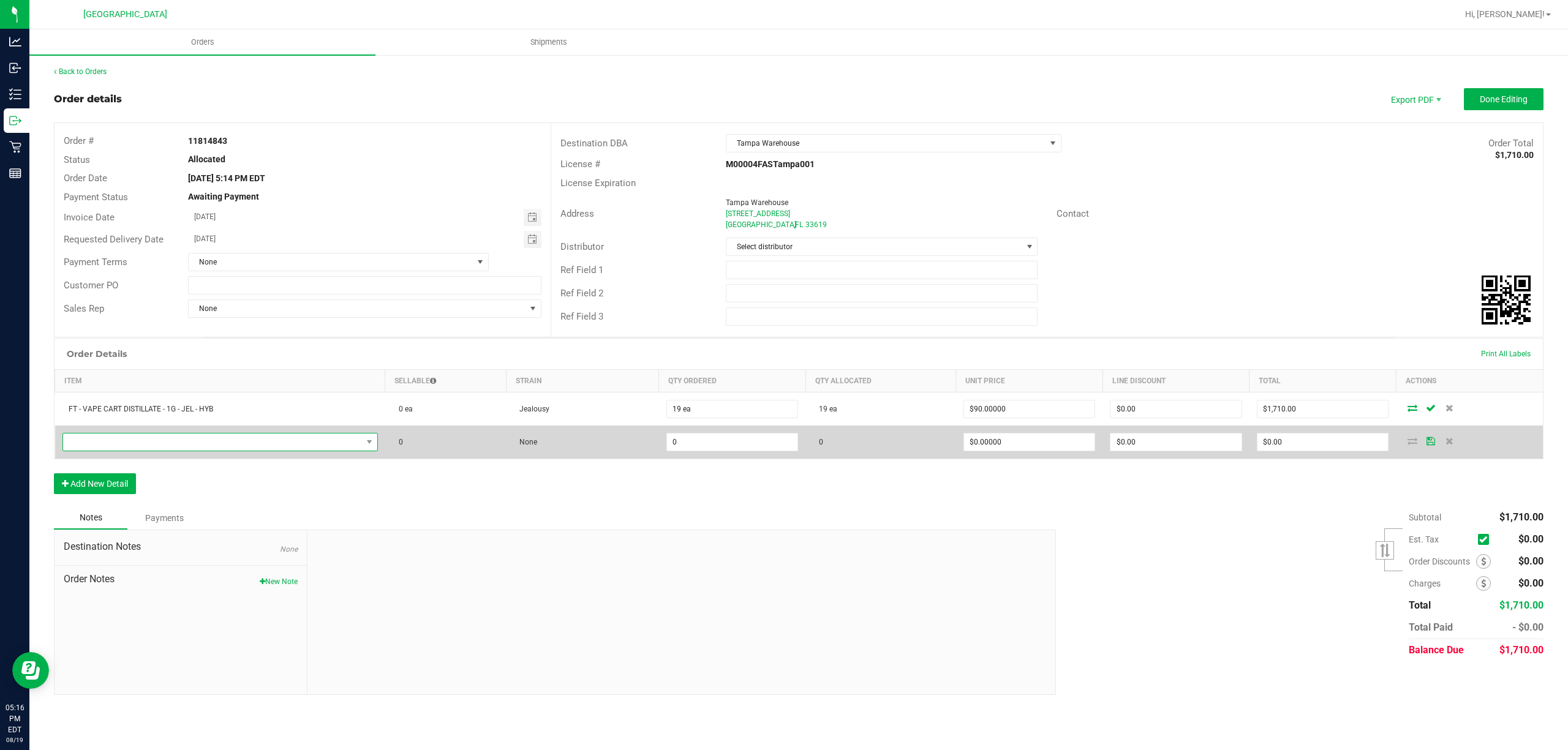
click at [207, 450] on span "NO DATA FOUND" at bounding box center [213, 442] width 299 height 17
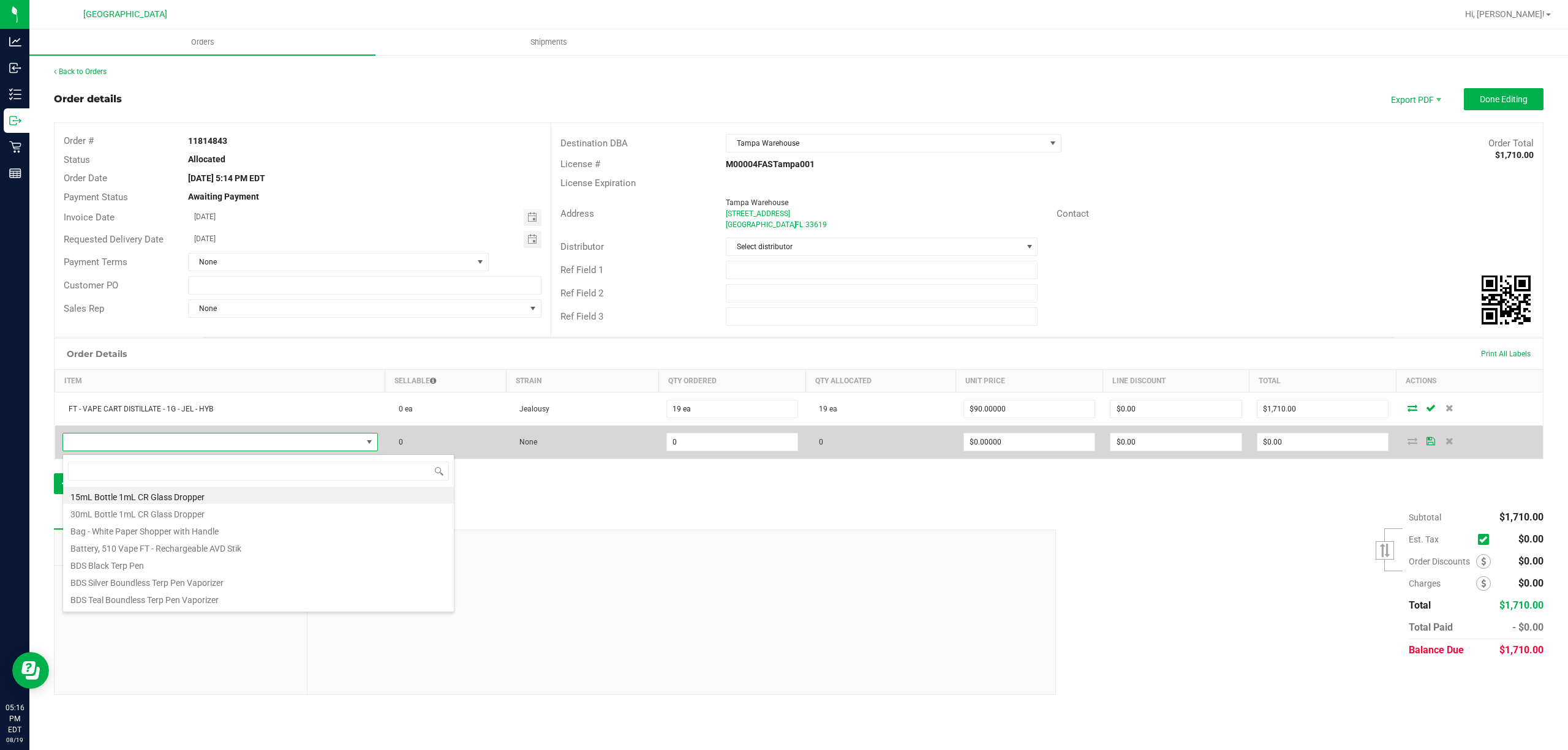
scroll to position [18, 315]
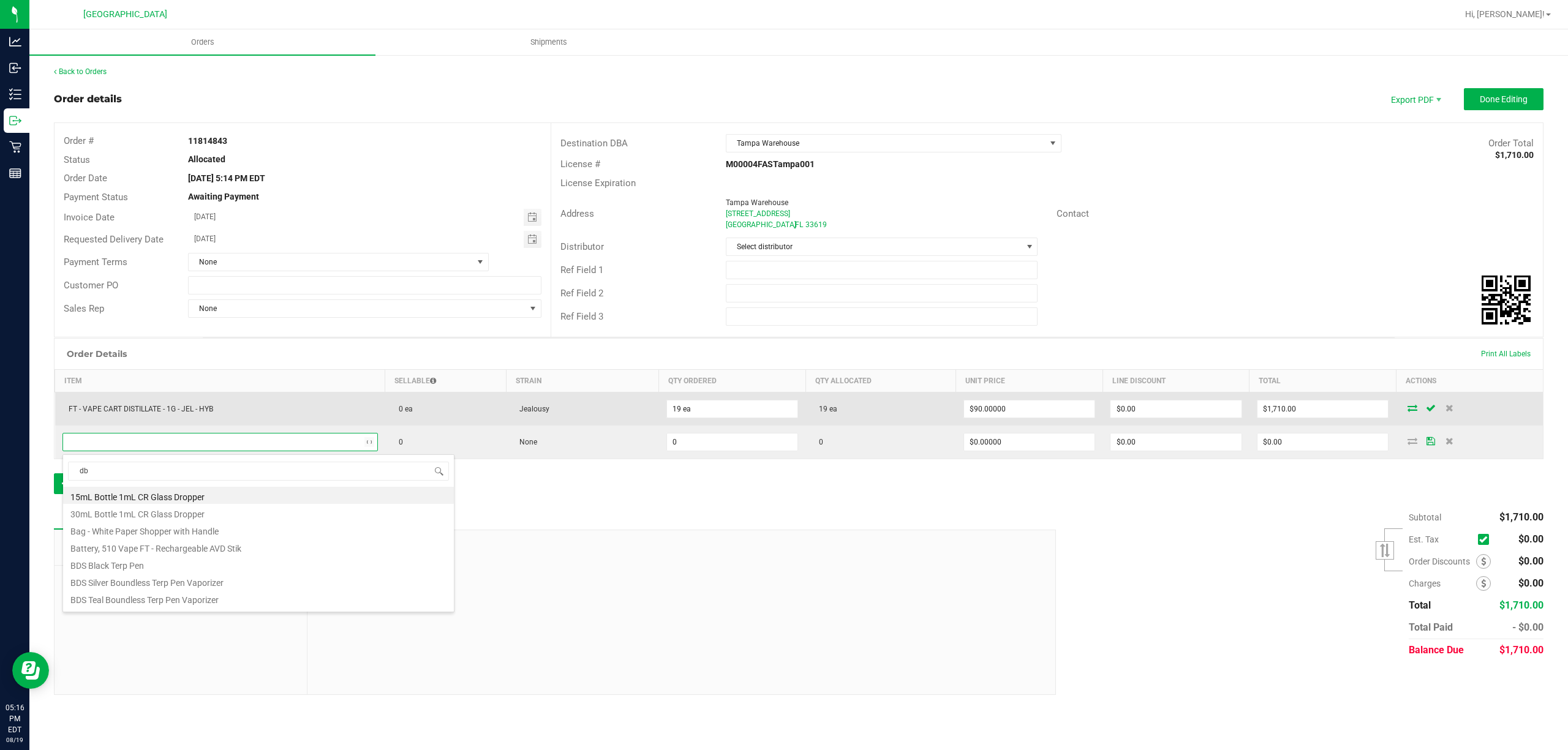
type input "dbr"
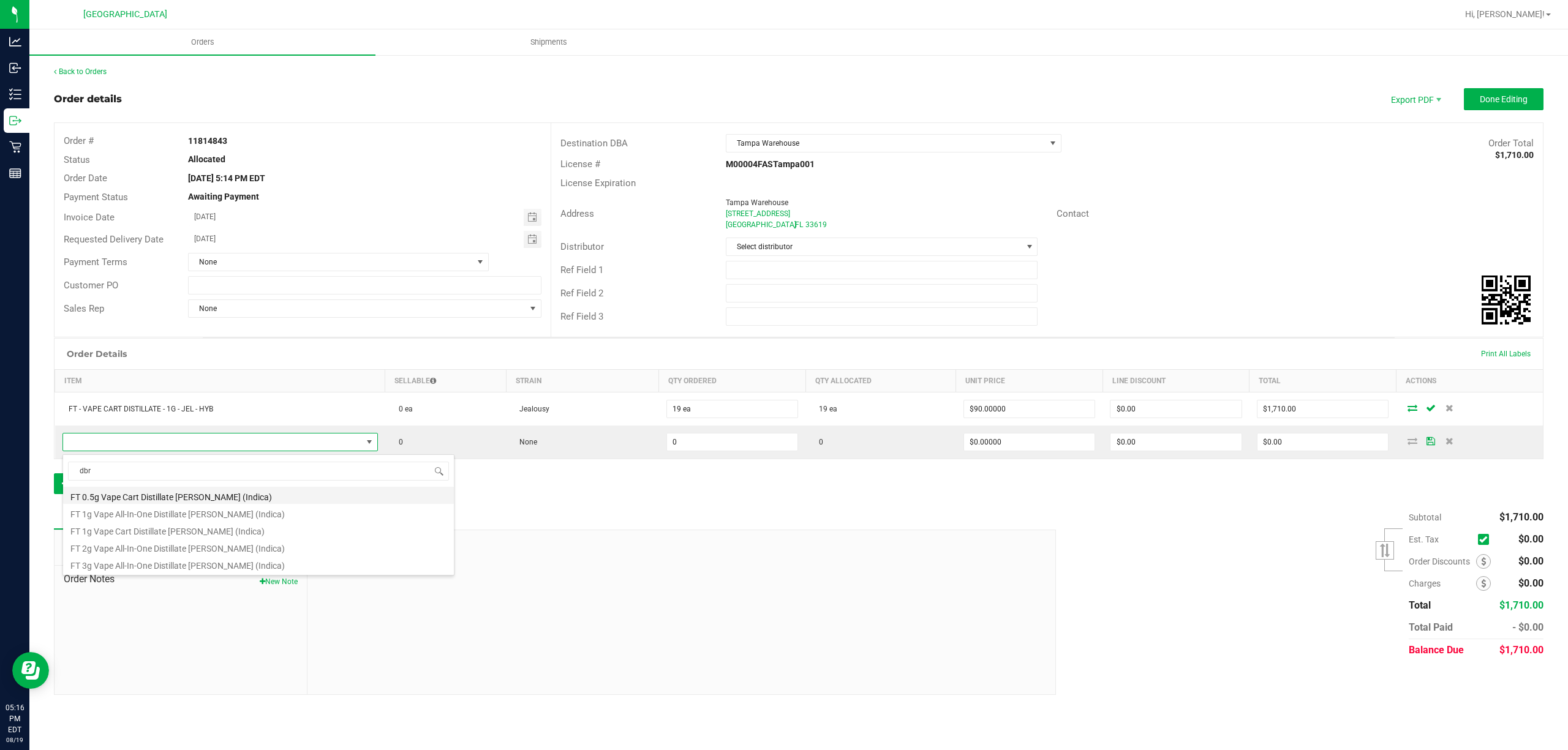
click at [211, 497] on li "FT 0.5g Vape Cart Distillate [PERSON_NAME] (Indica)" at bounding box center [258, 495] width 391 height 17
type input "0 ea"
type input "$50.00000"
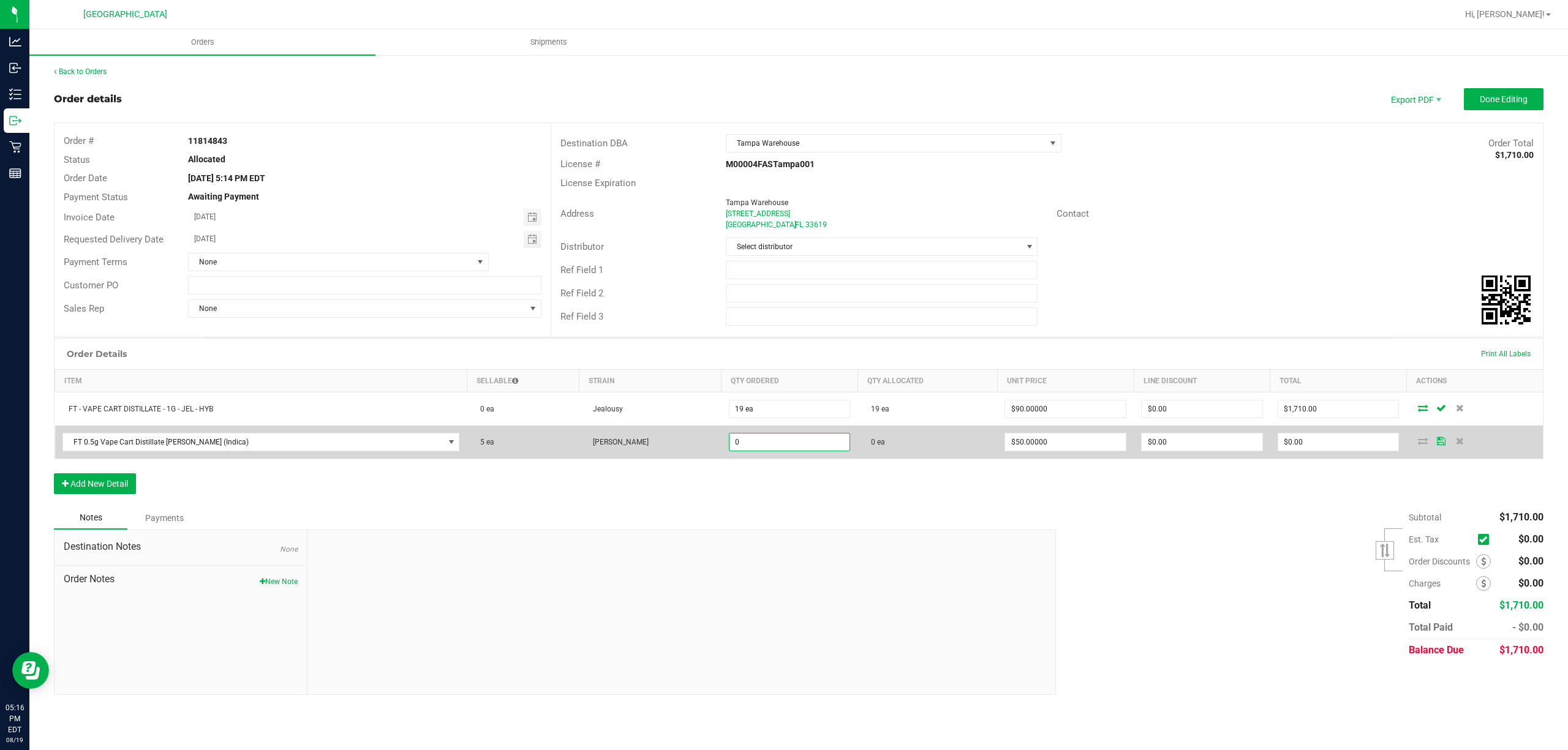
click at [750, 443] on input "0" at bounding box center [790, 442] width 121 height 17
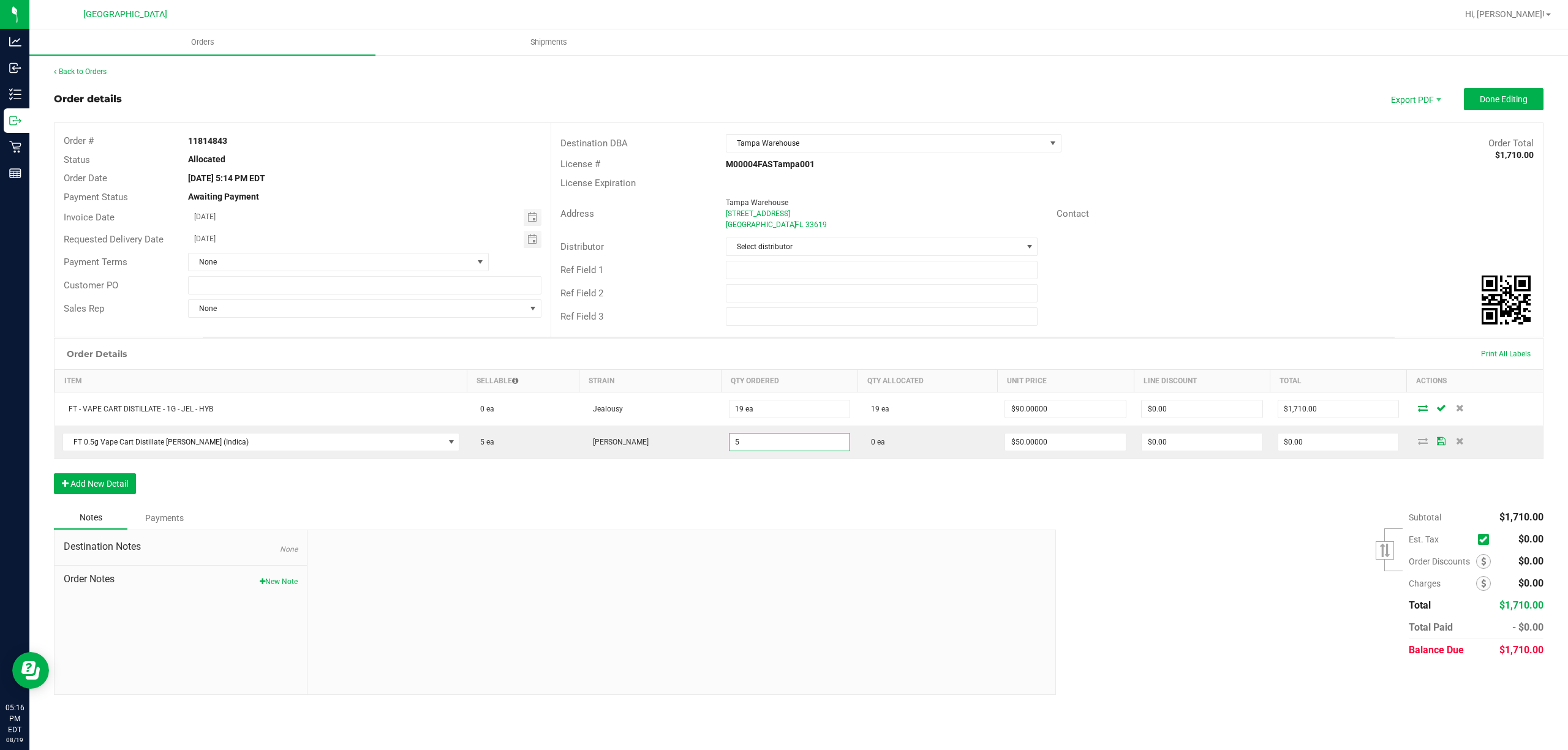
type input "5 ea"
type input "$250.00"
click at [771, 519] on div "Notes Payments" at bounding box center [550, 517] width 993 height 23
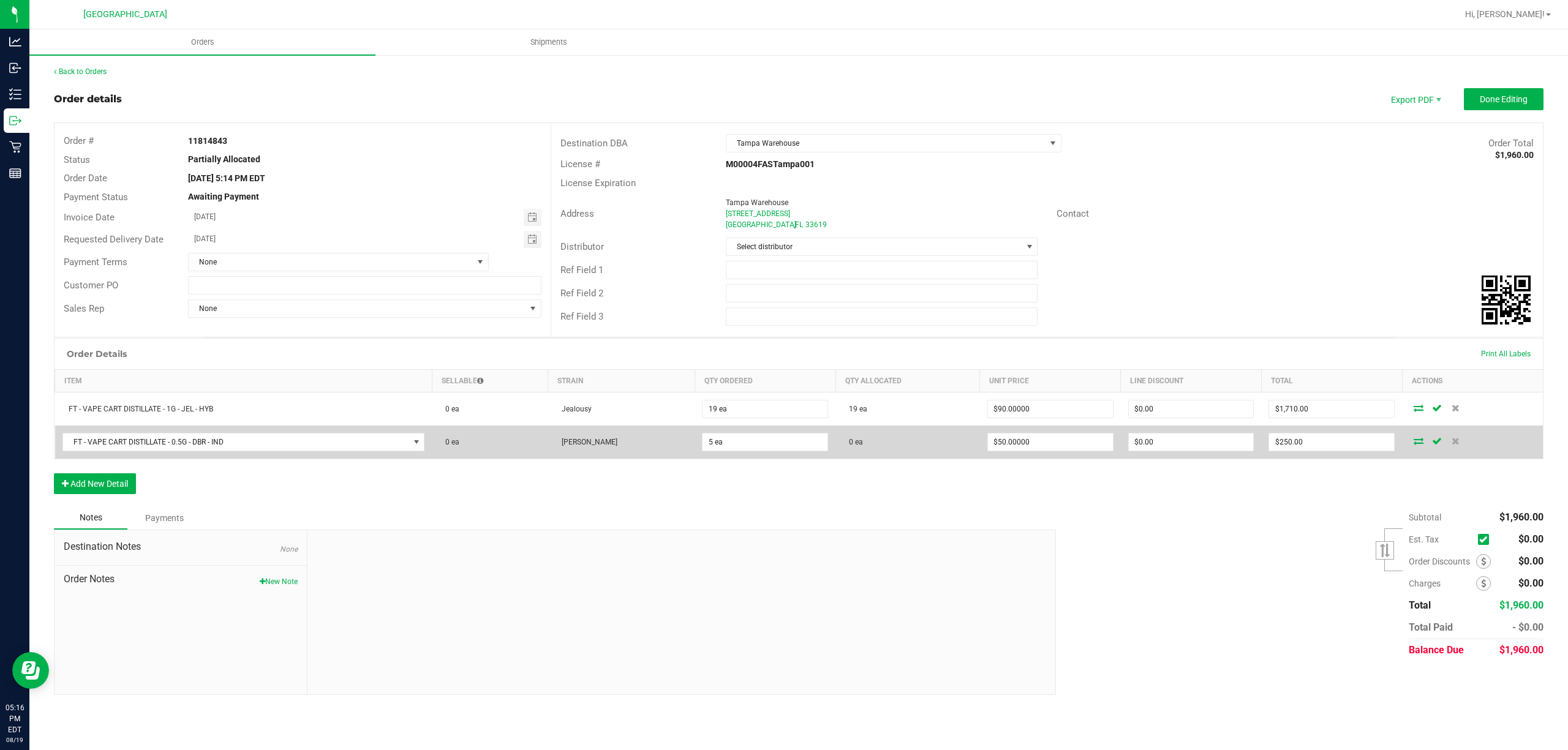
click at [1419, 444] on icon at bounding box center [1418, 440] width 10 height 7
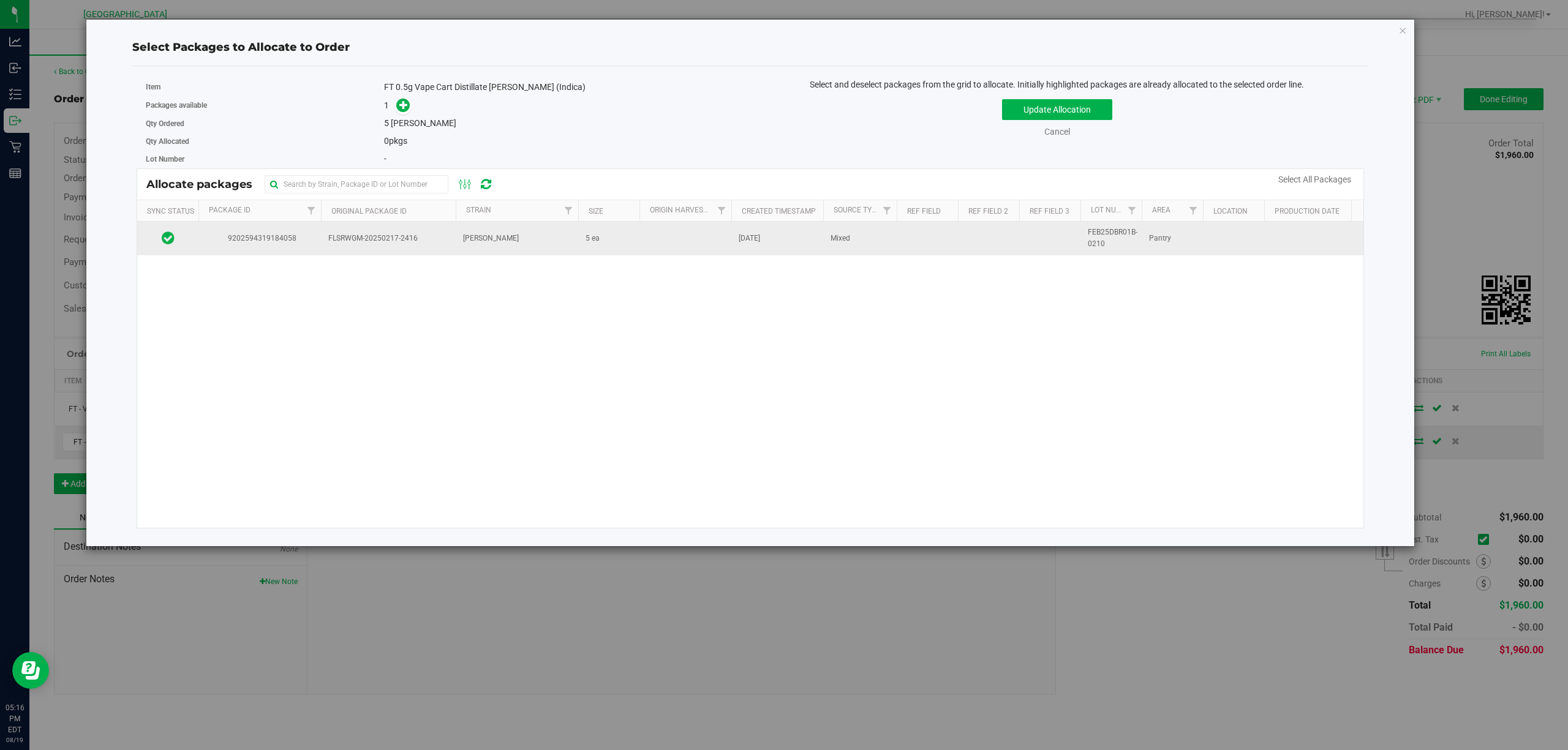
click at [611, 231] on td "5 ea" at bounding box center [608, 238] width 61 height 33
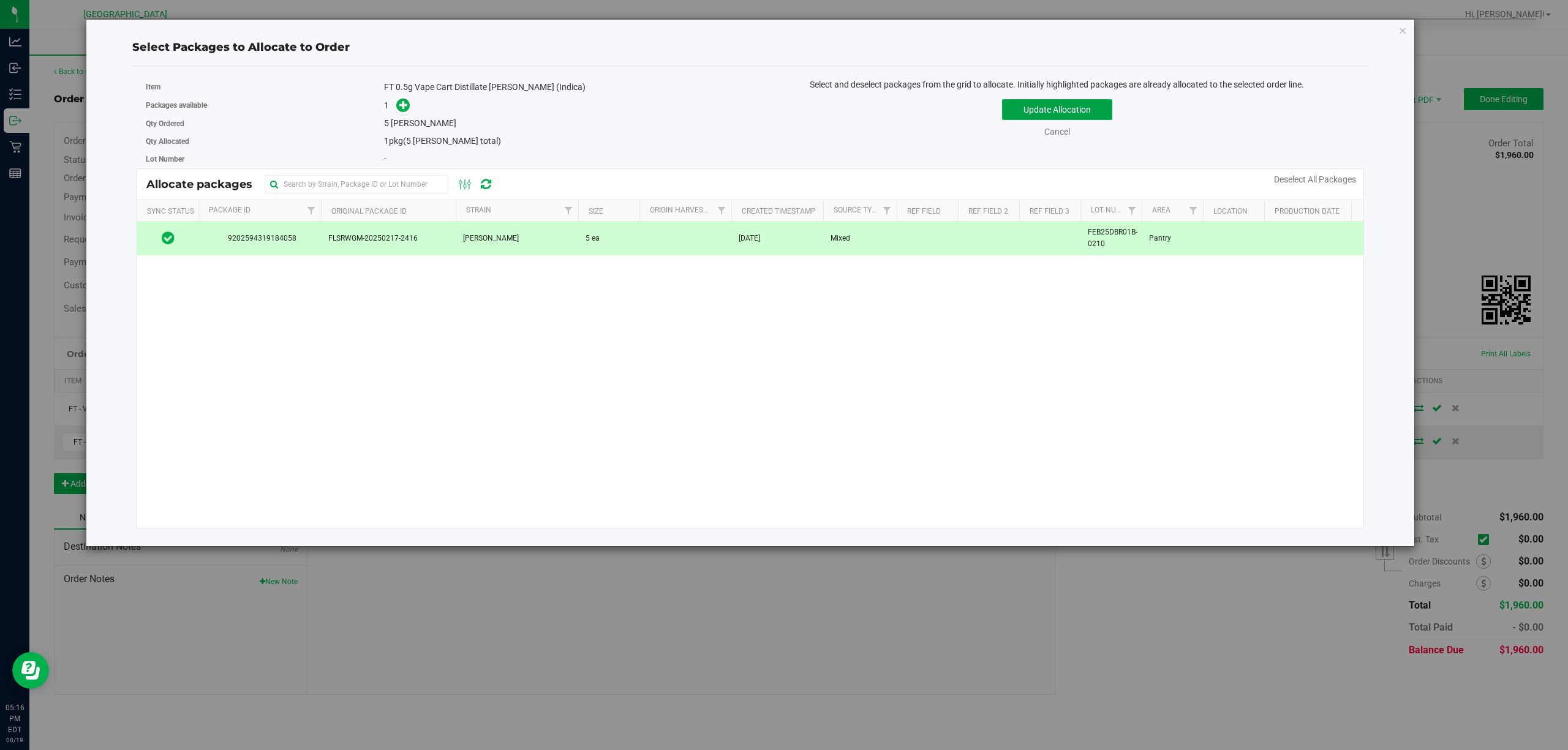
click at [1076, 103] on button "Update Allocation" at bounding box center [1057, 109] width 110 height 21
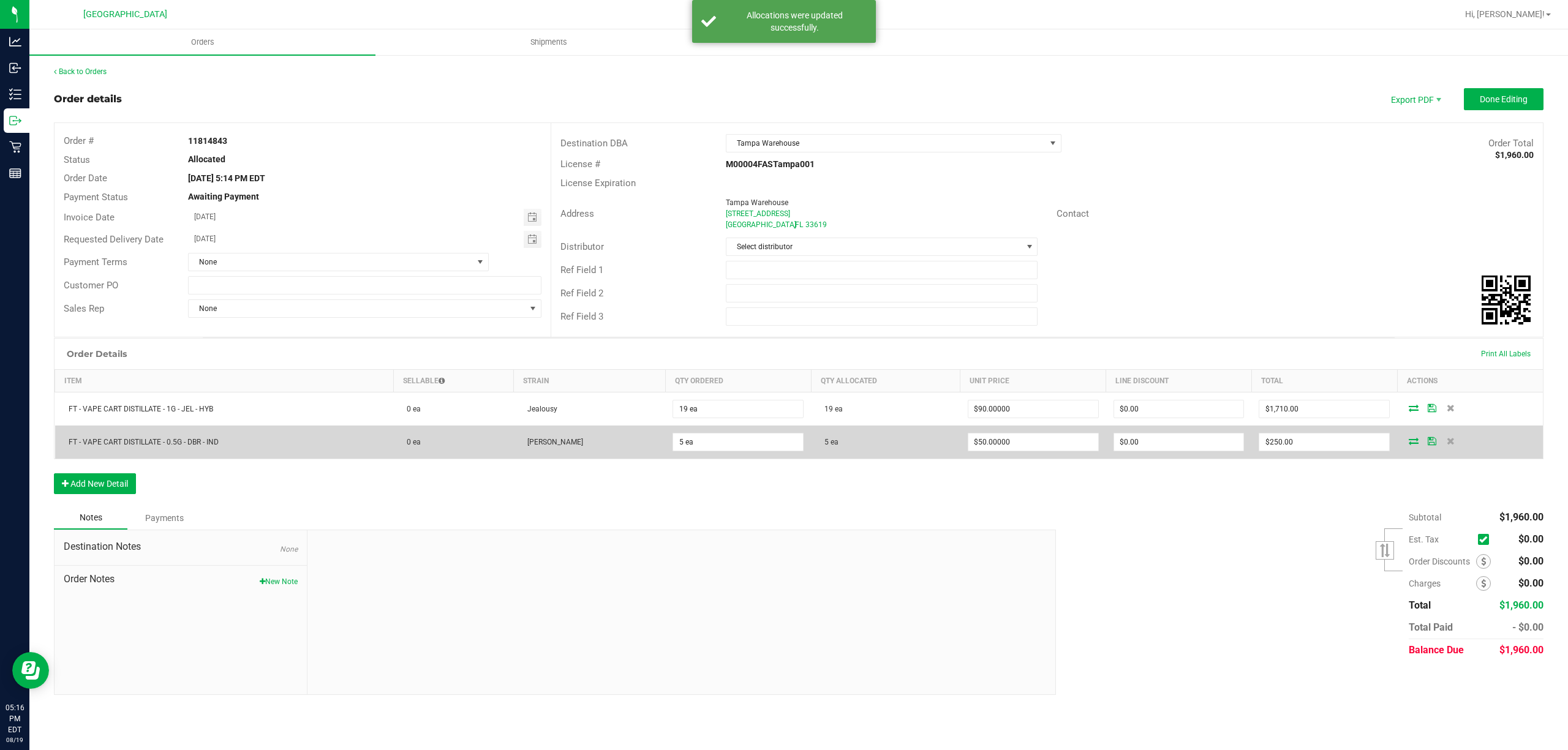
click at [1431, 442] on icon at bounding box center [1432, 440] width 9 height 7
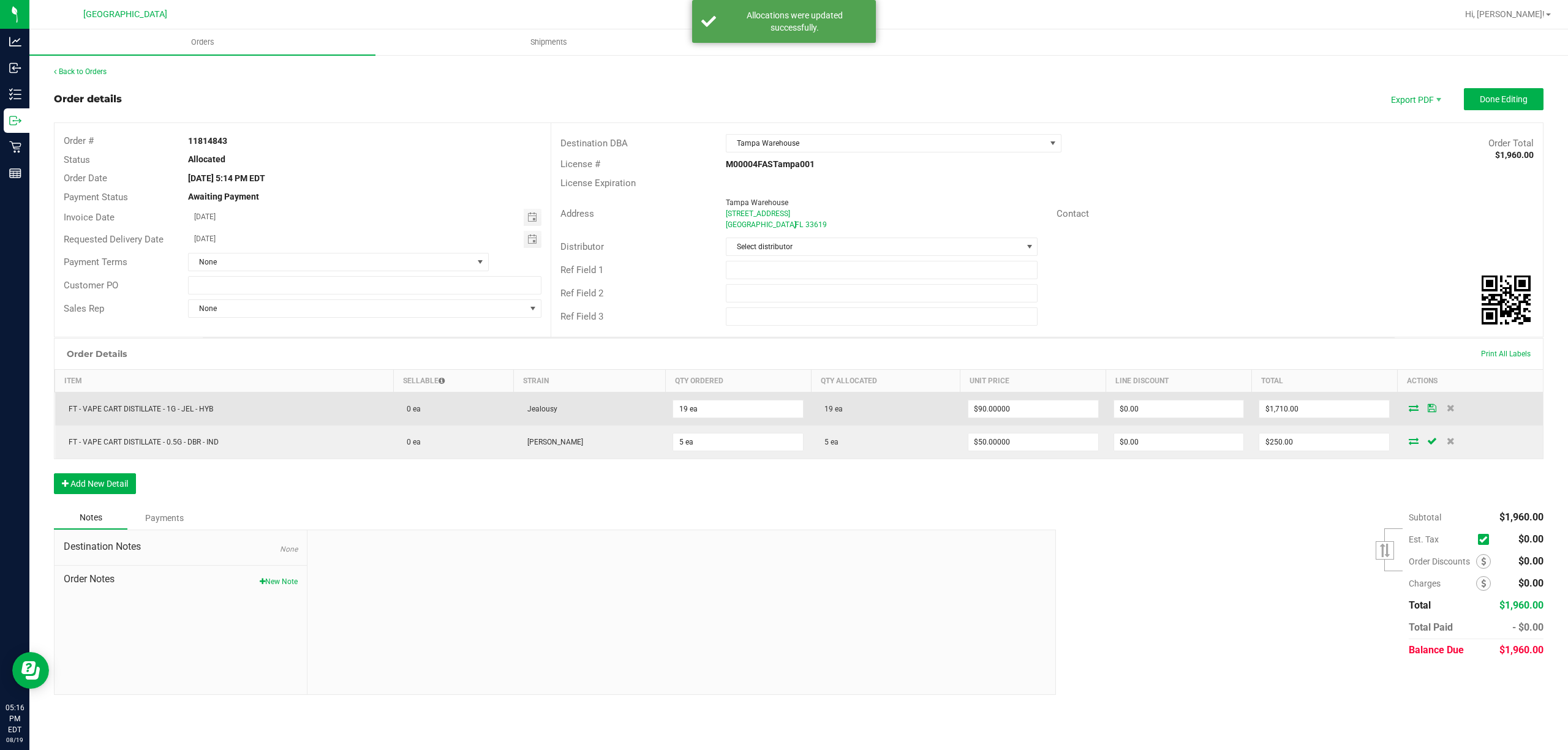
click at [1433, 410] on icon at bounding box center [1432, 408] width 9 height 7
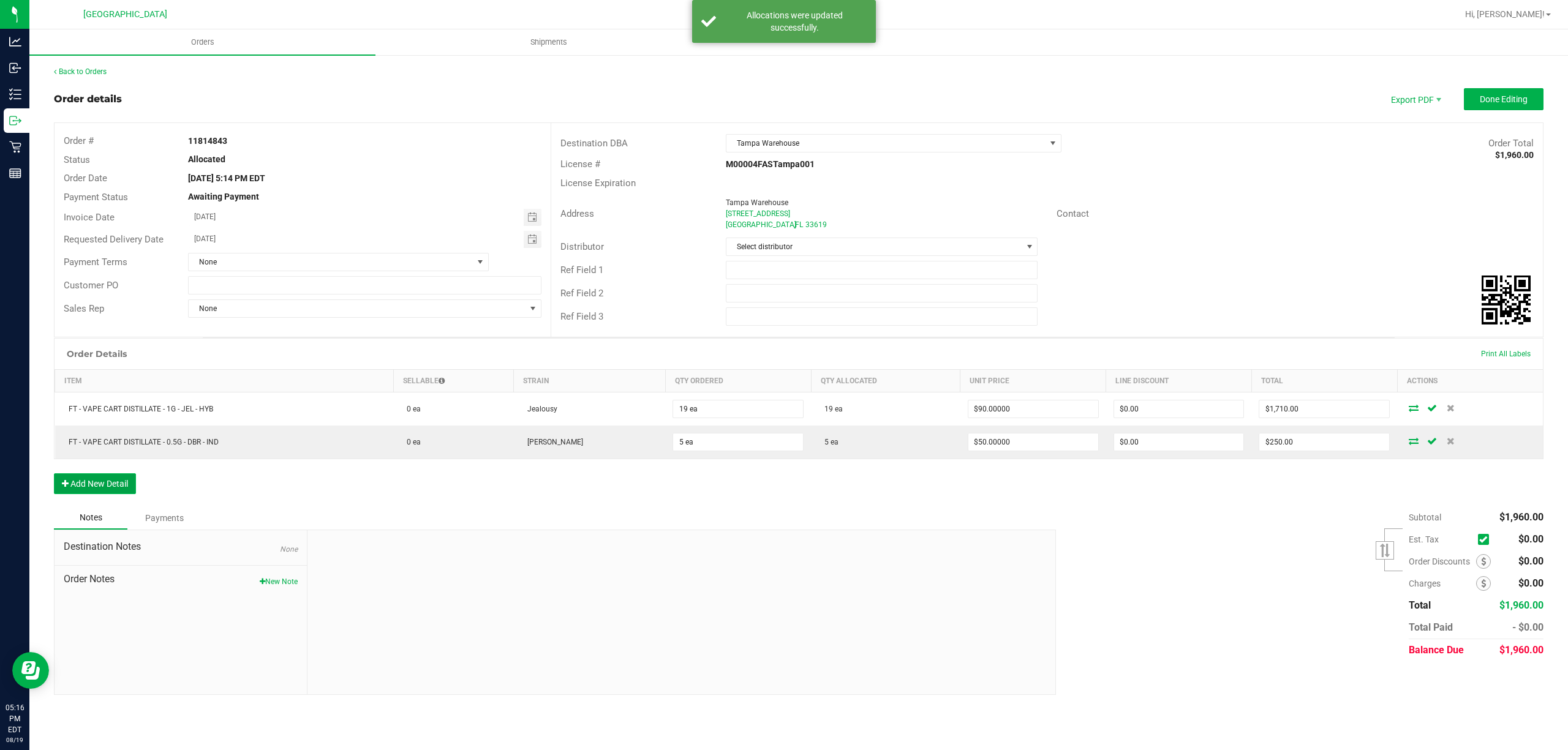
click at [113, 485] on button "Add New Detail" at bounding box center [95, 483] width 82 height 21
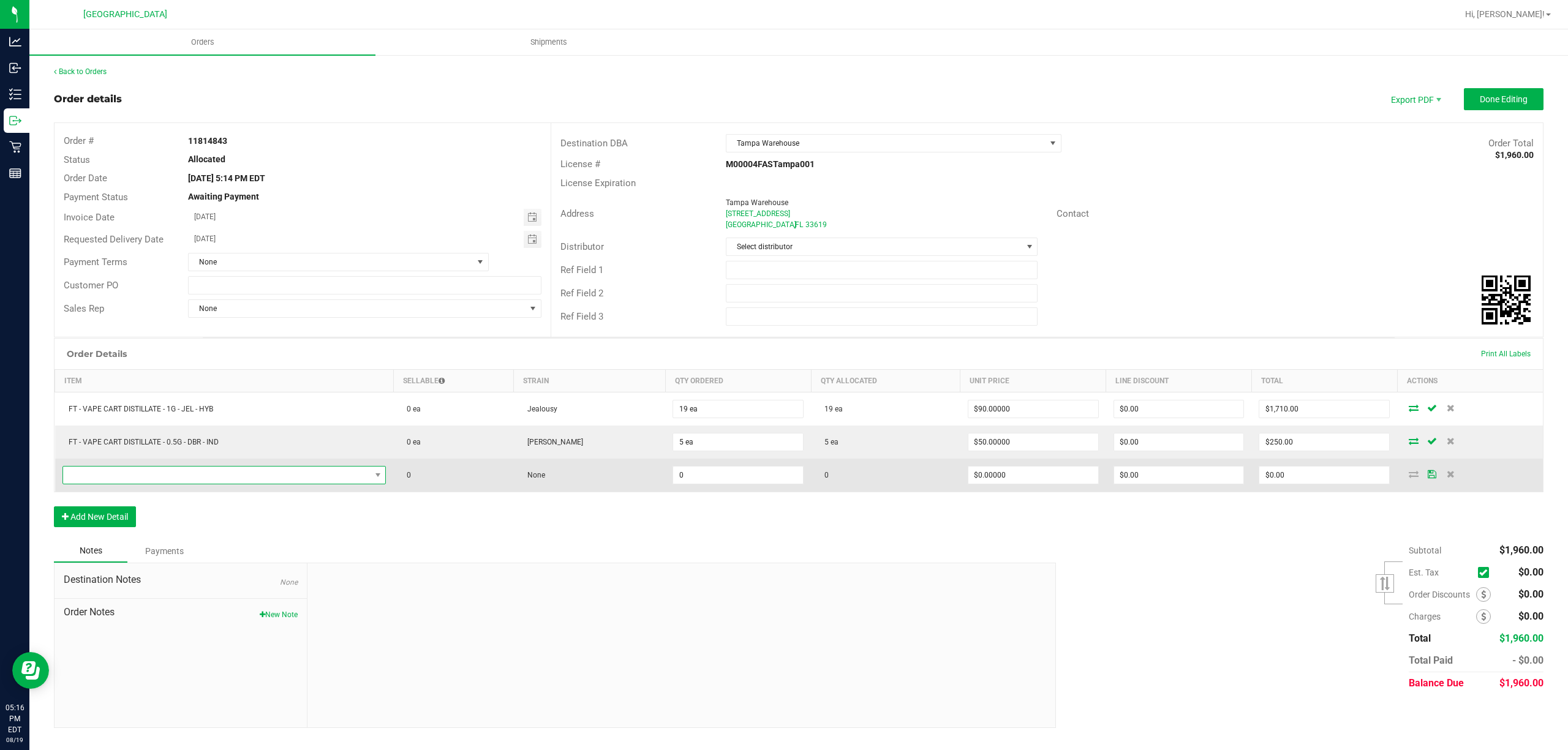
click at [123, 483] on span "NO DATA FOUND" at bounding box center [217, 475] width 307 height 17
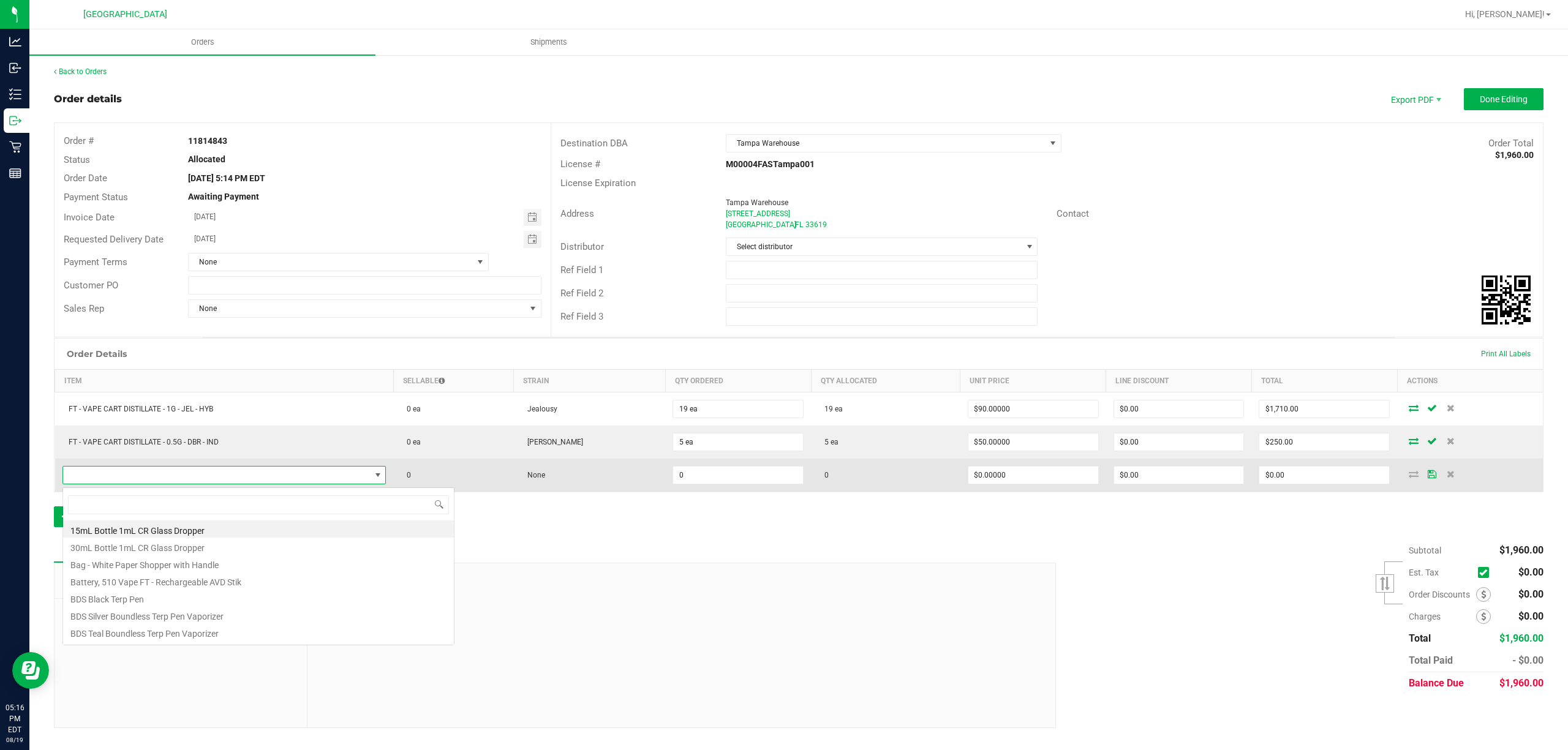
scroll to position [18, 323]
type input "msa"
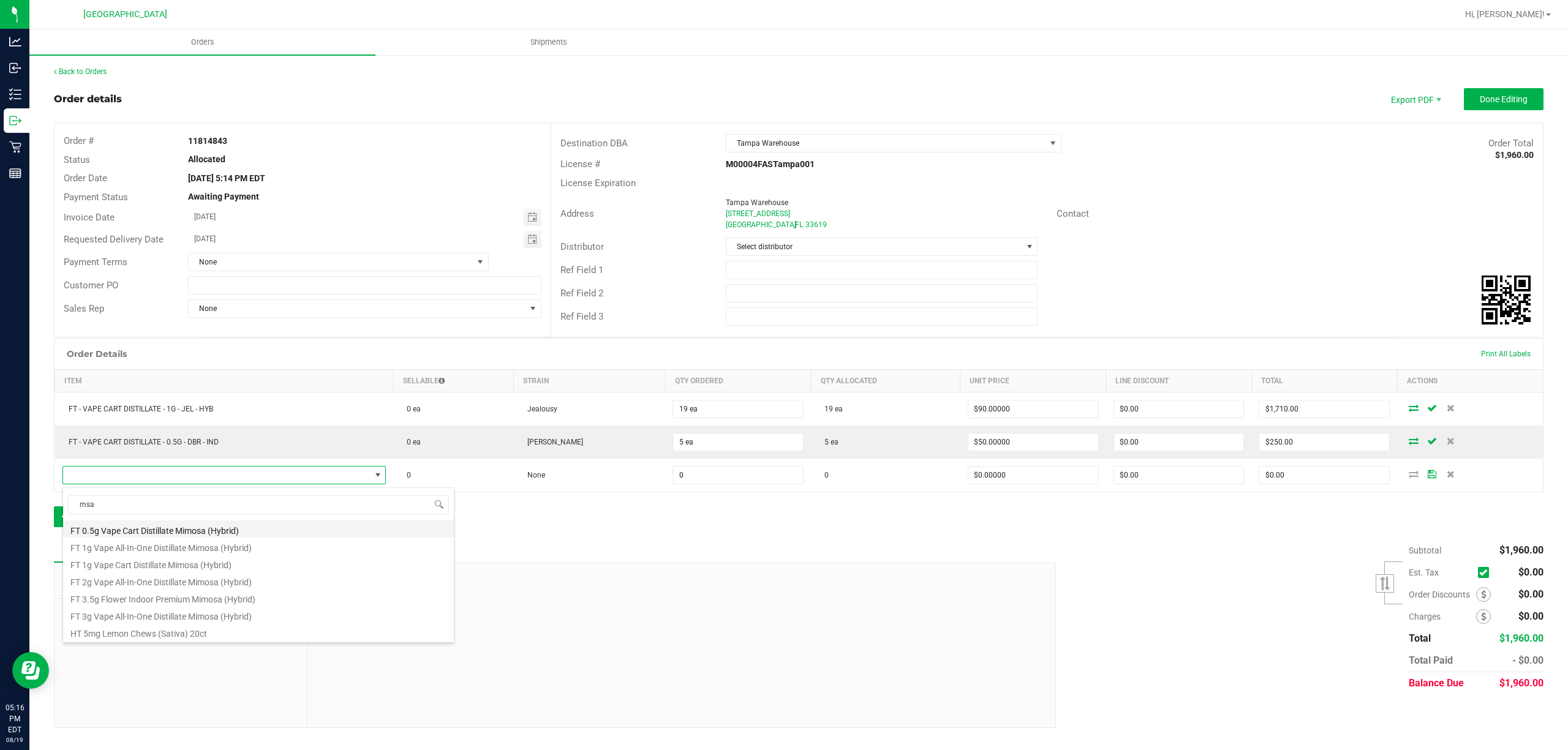
click at [212, 525] on li "FT 0.5g Vape Cart Distillate Mimosa (Hybrid)" at bounding box center [258, 529] width 391 height 17
type input "0 ea"
type input "$50.00000"
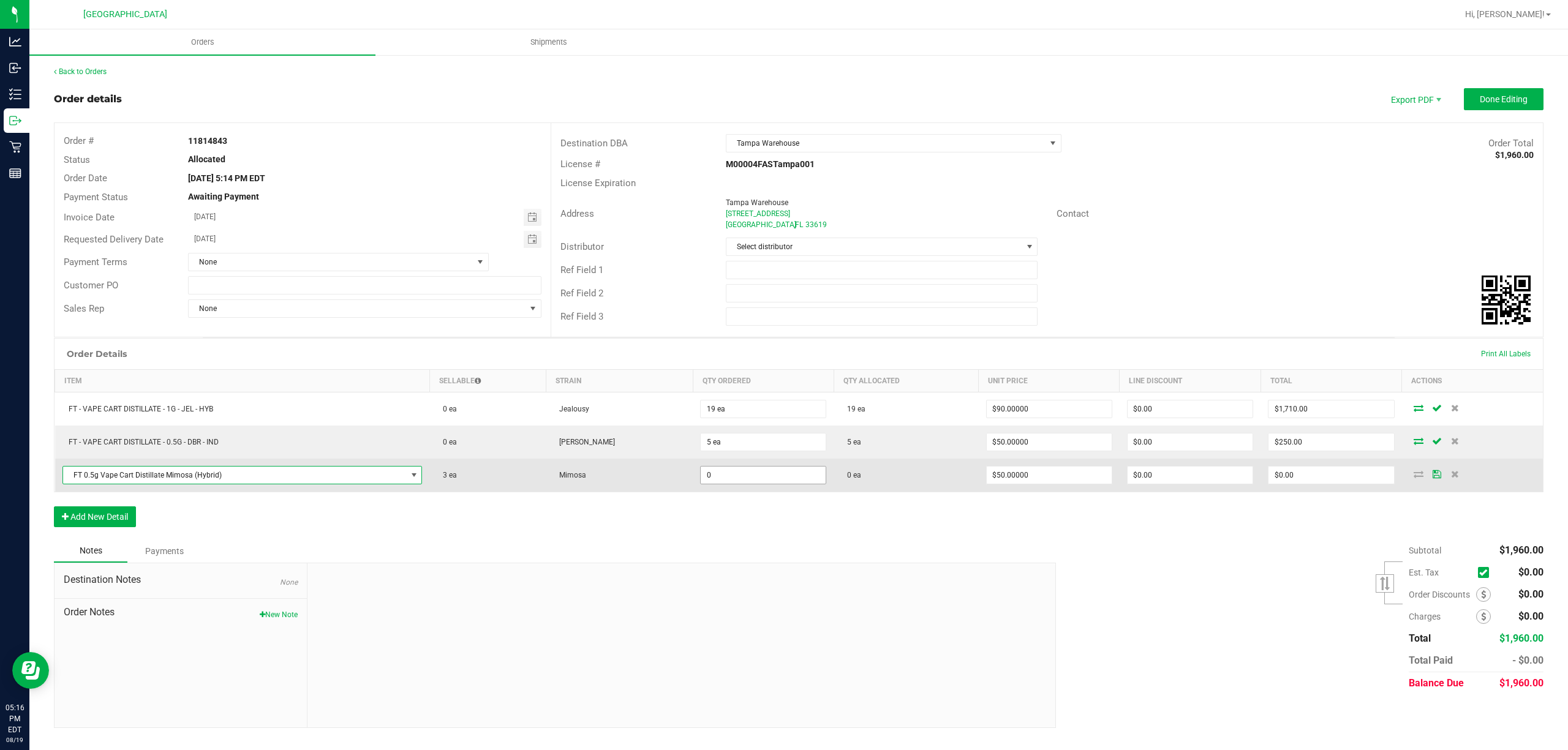
click at [750, 476] on input "0" at bounding box center [763, 475] width 125 height 17
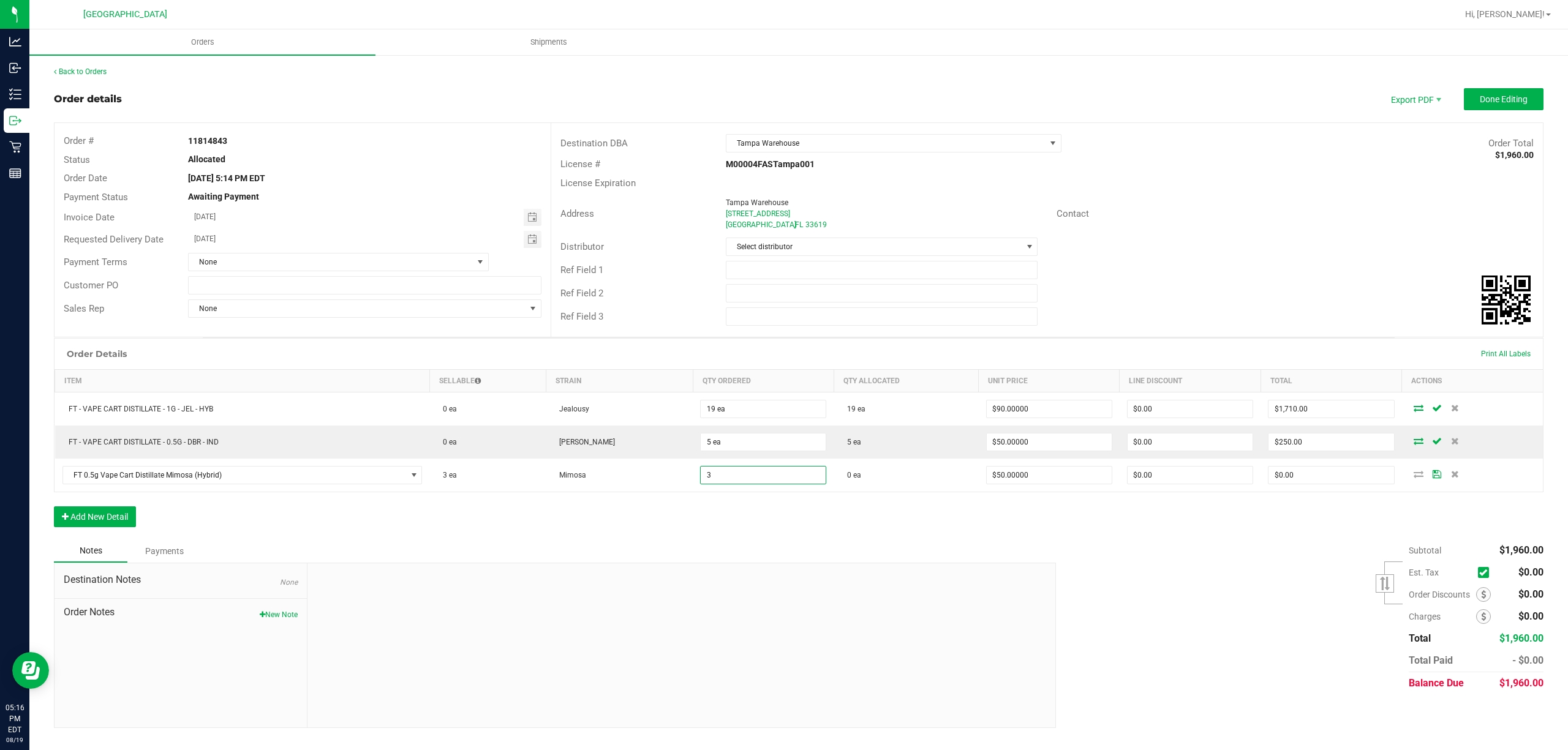
type input "3 ea"
type input "$150.00"
drag, startPoint x: 843, startPoint y: 523, endPoint x: 1107, endPoint y: 524, distance: 264.0
click at [844, 523] on div "Order Details Print All Labels Item Sellable Strain Qty Ordered Qty Allocated U…" at bounding box center [798, 438] width 1490 height 201
click at [1417, 477] on icon at bounding box center [1419, 473] width 10 height 7
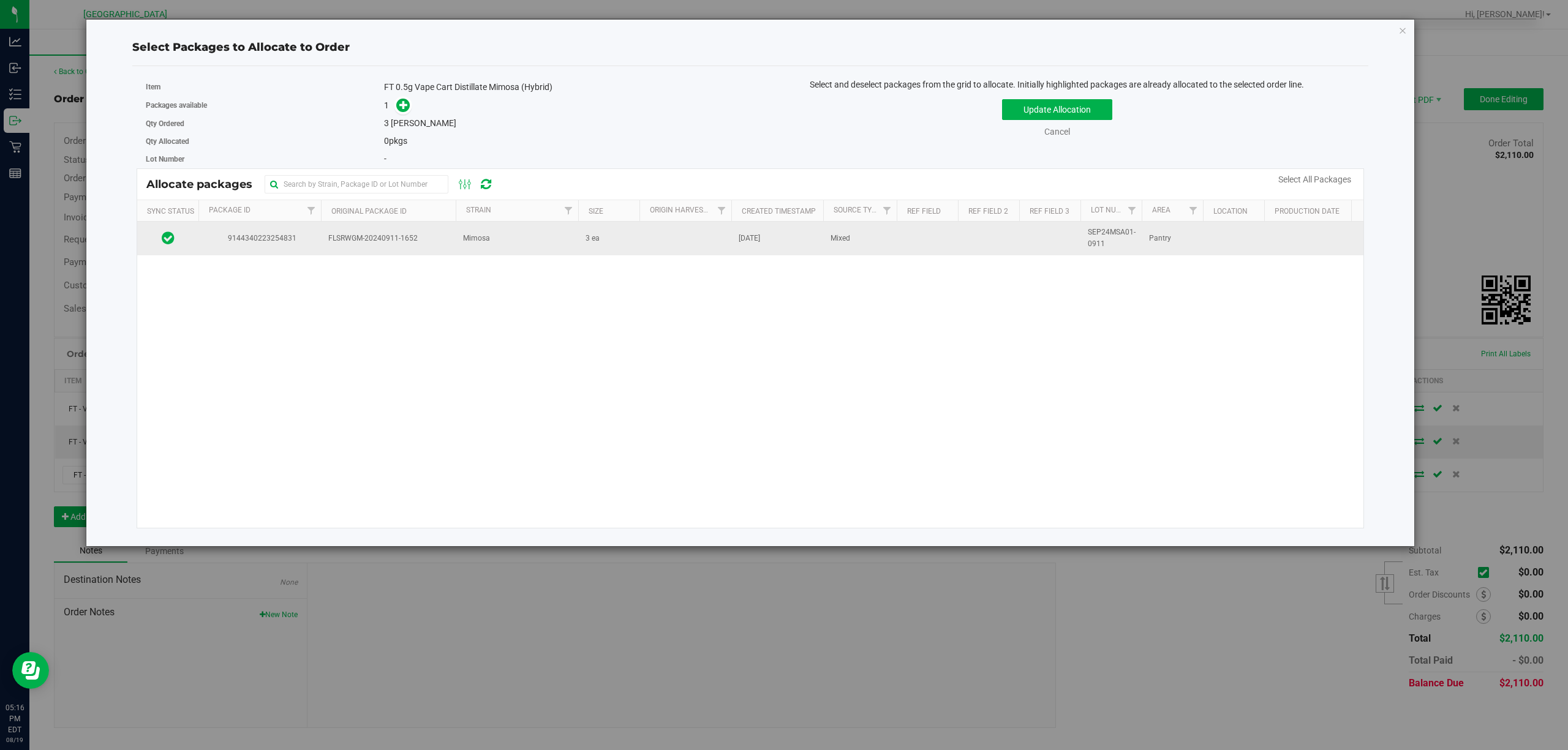
click at [648, 251] on td at bounding box center [685, 238] width 92 height 33
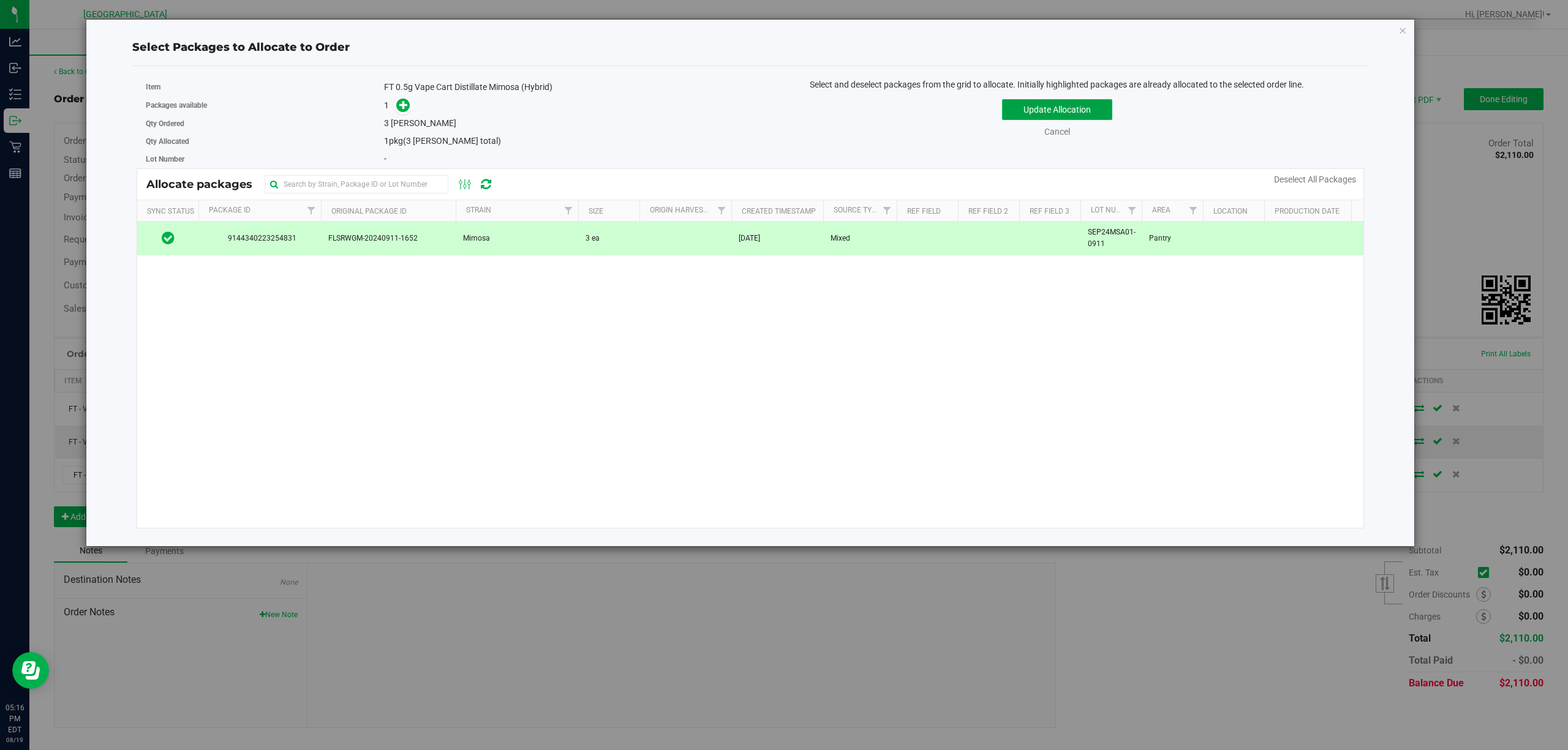
click at [1038, 116] on button "Update Allocation" at bounding box center [1057, 109] width 110 height 21
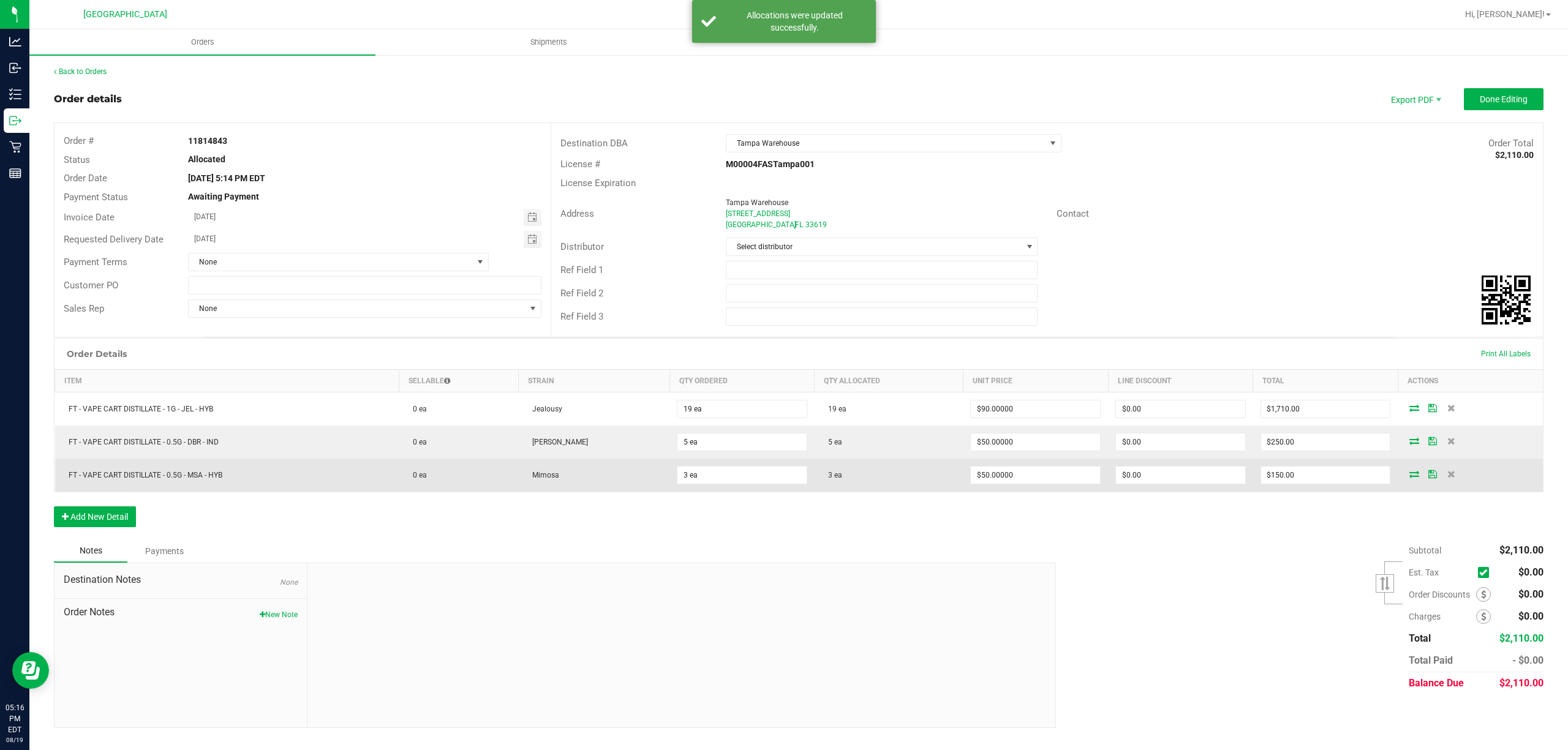
click at [1431, 474] on icon at bounding box center [1433, 473] width 9 height 7
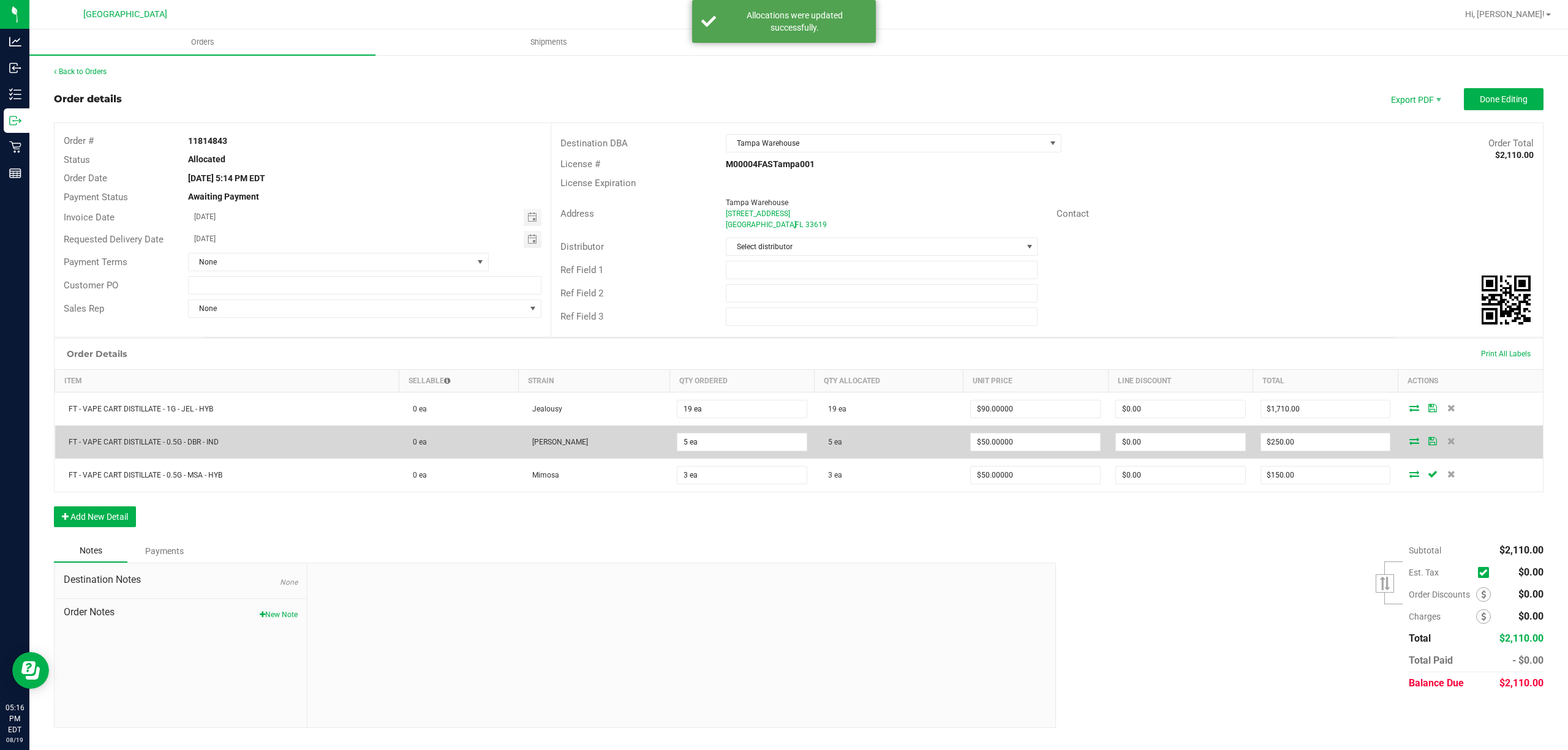
click at [1429, 437] on td at bounding box center [1470, 442] width 145 height 33
click at [1433, 440] on icon at bounding box center [1433, 440] width 9 height 7
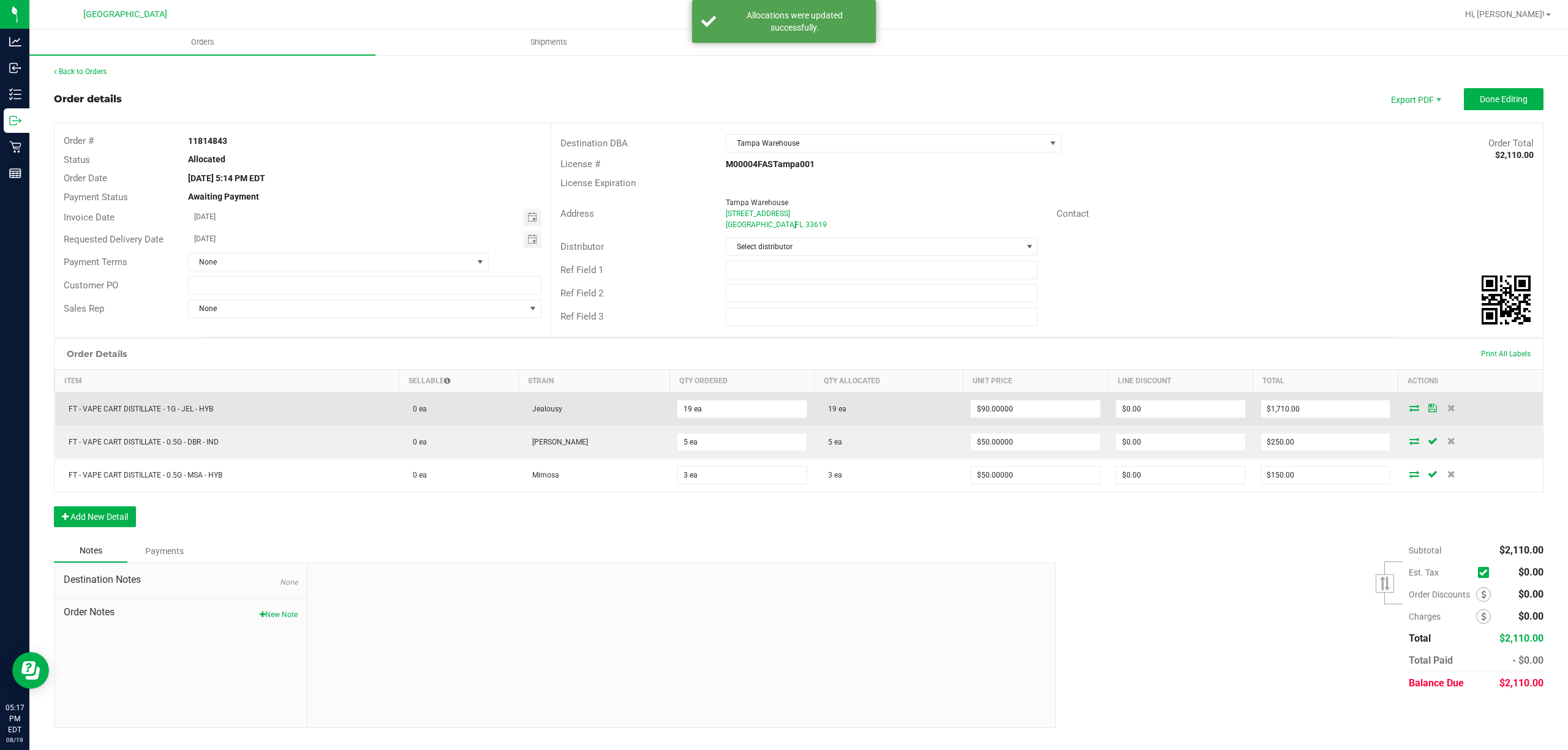
click at [1435, 416] on td at bounding box center [1470, 409] width 145 height 34
click at [1434, 410] on icon at bounding box center [1433, 408] width 9 height 7
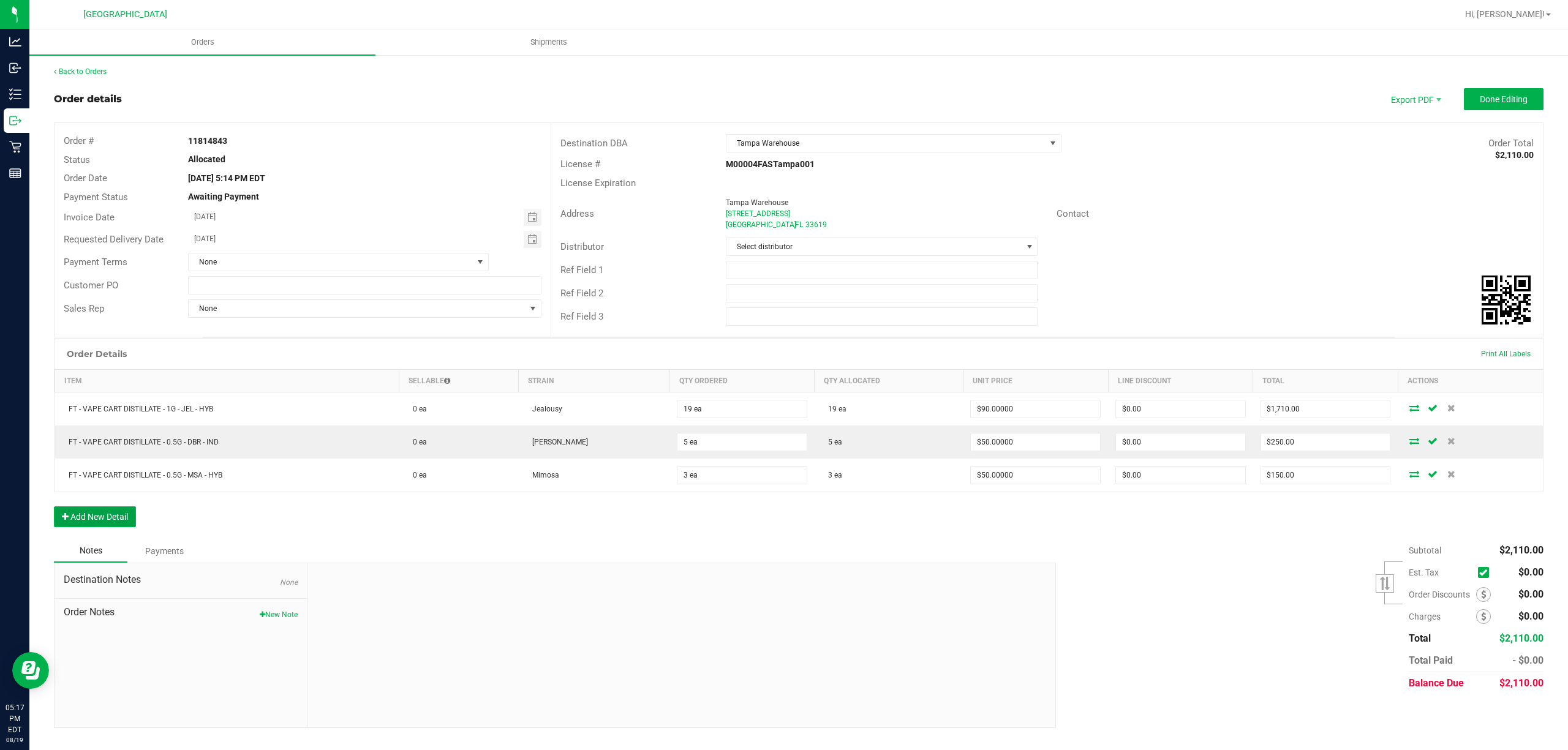
click at [107, 525] on button "Add New Detail" at bounding box center [95, 516] width 82 height 21
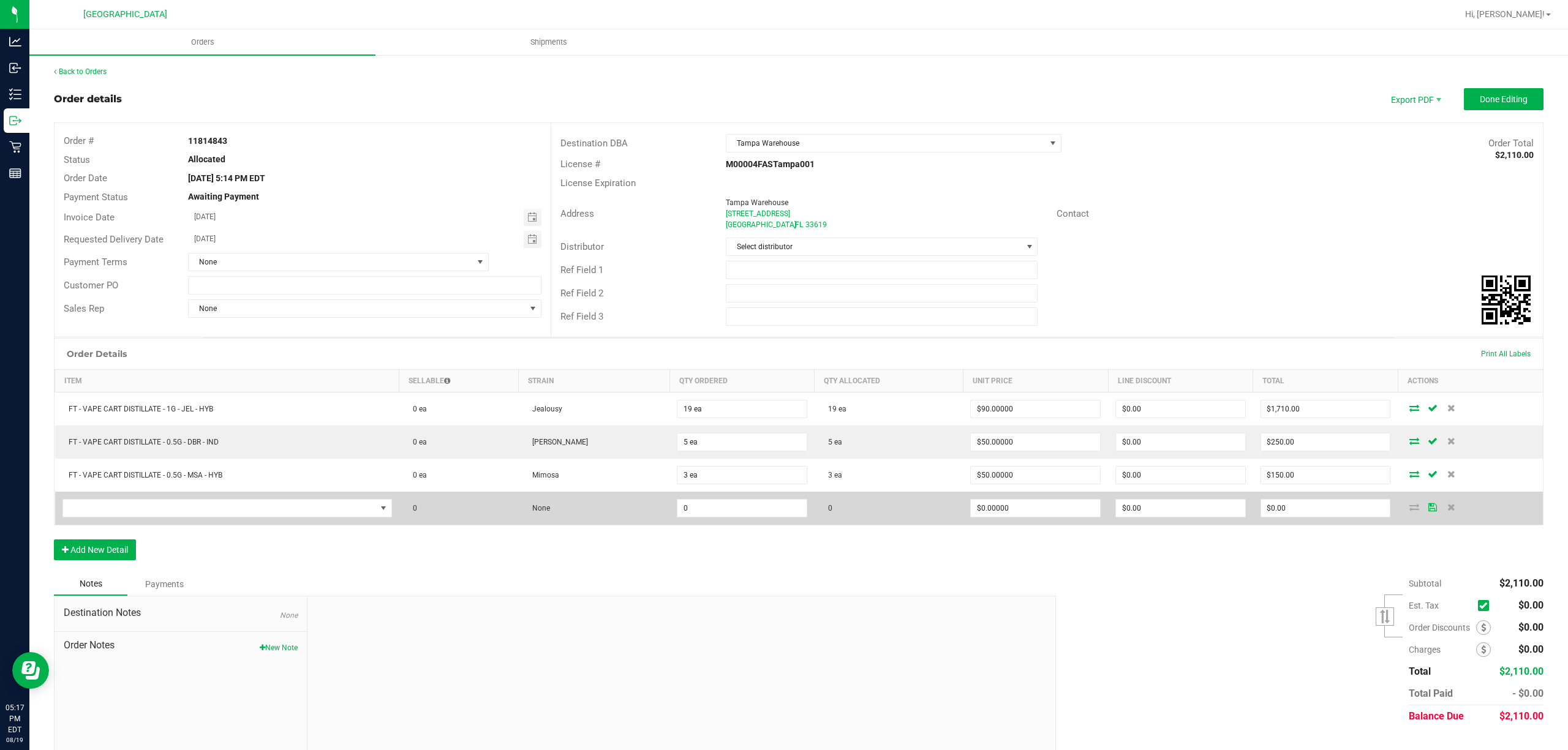
click at [121, 521] on td at bounding box center [227, 507] width 344 height 33
click at [137, 502] on span "NO DATA FOUND" at bounding box center [227, 507] width 329 height 18
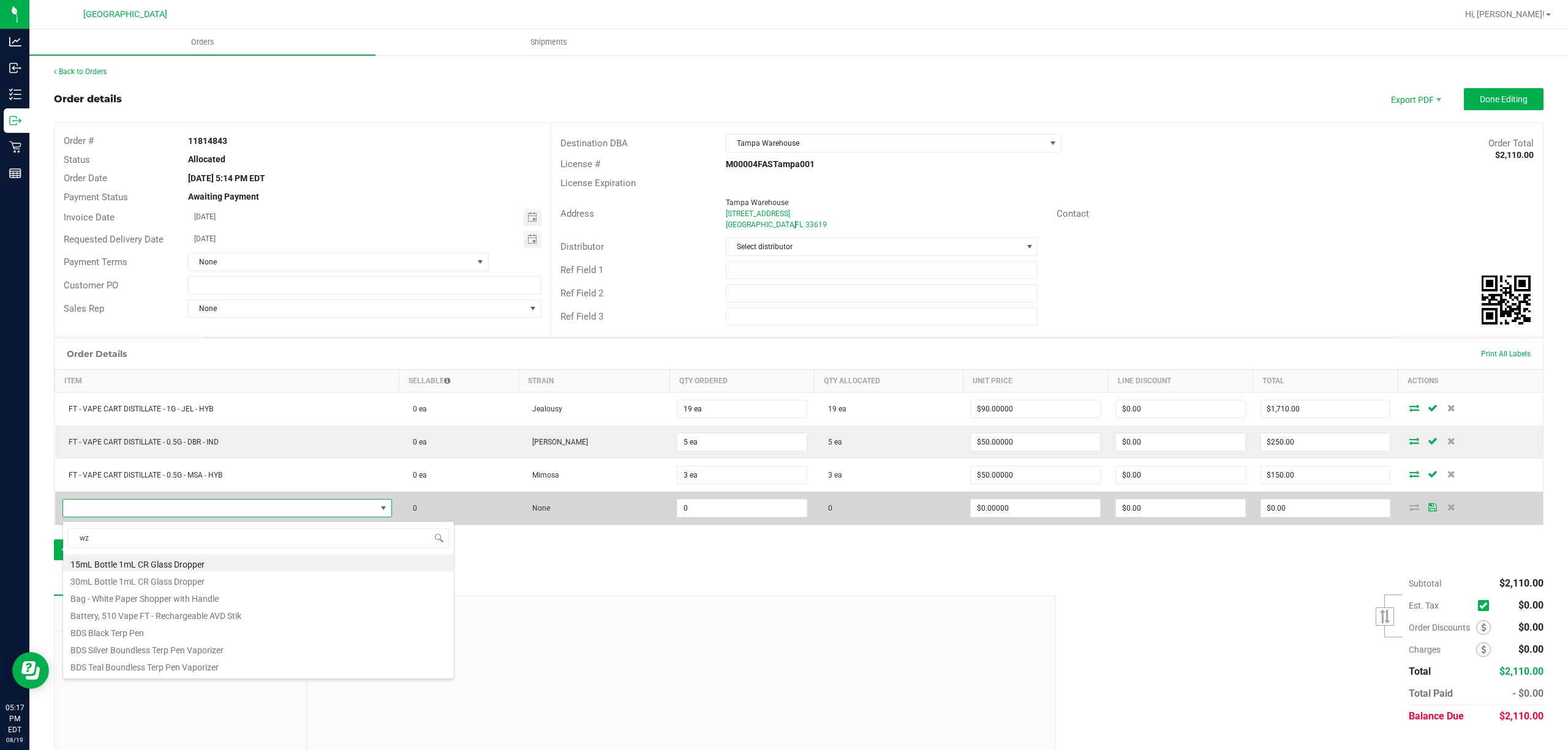
type input "wzk"
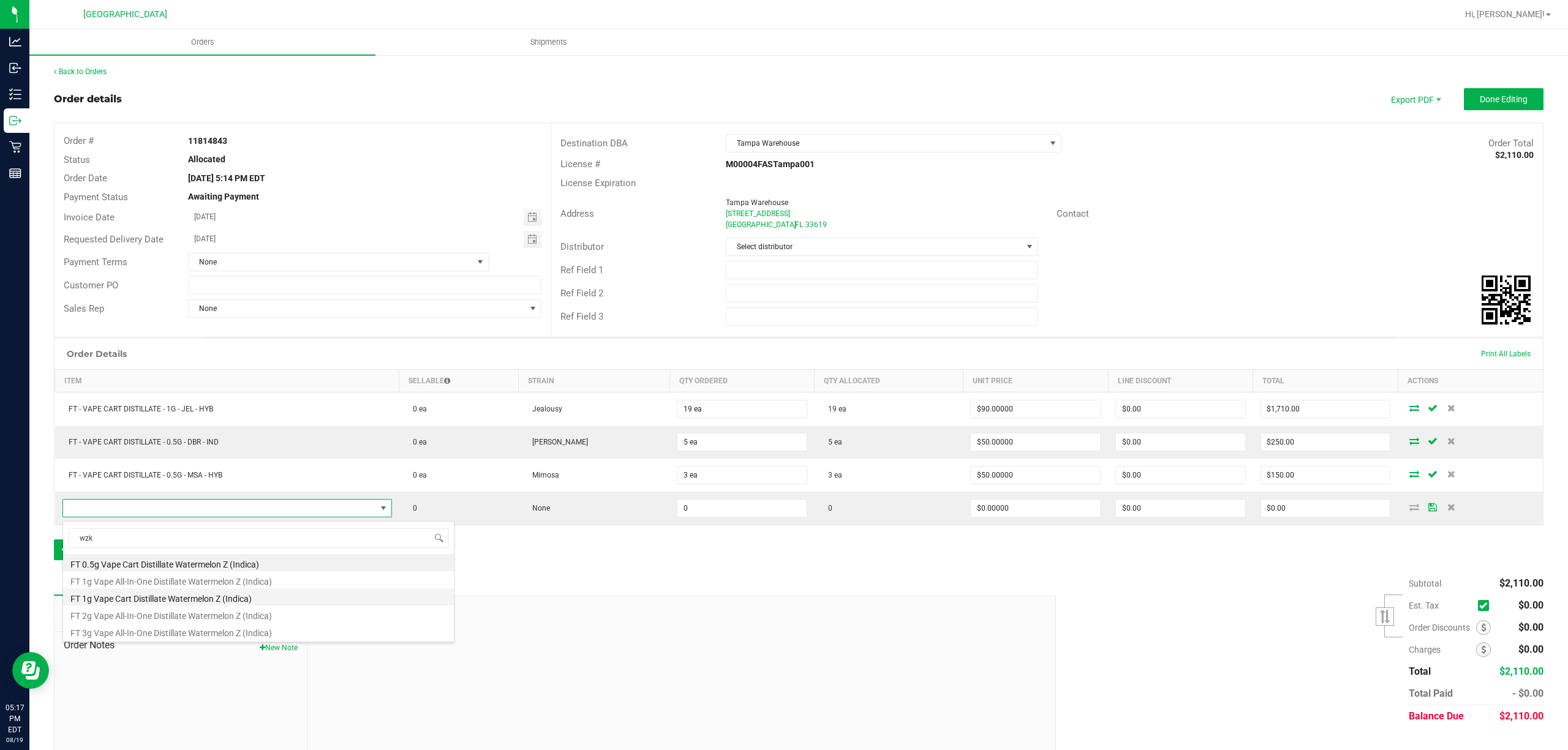
click at [142, 597] on li "FT 1g Vape Cart Distillate Watermelon Z (Indica)" at bounding box center [258, 597] width 391 height 17
type input "0 ea"
type input "$90.00000"
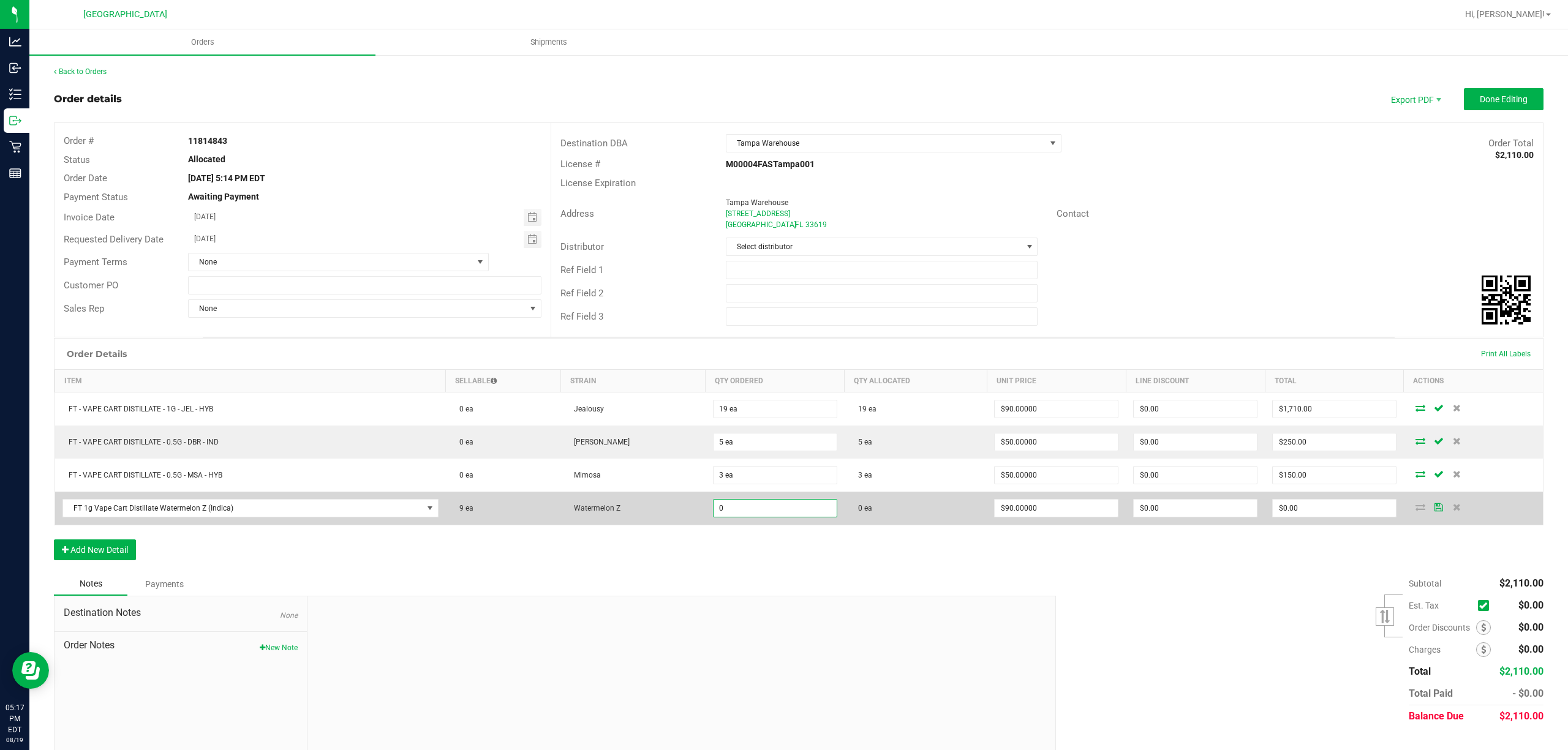
click at [763, 505] on input "0" at bounding box center [775, 508] width 123 height 17
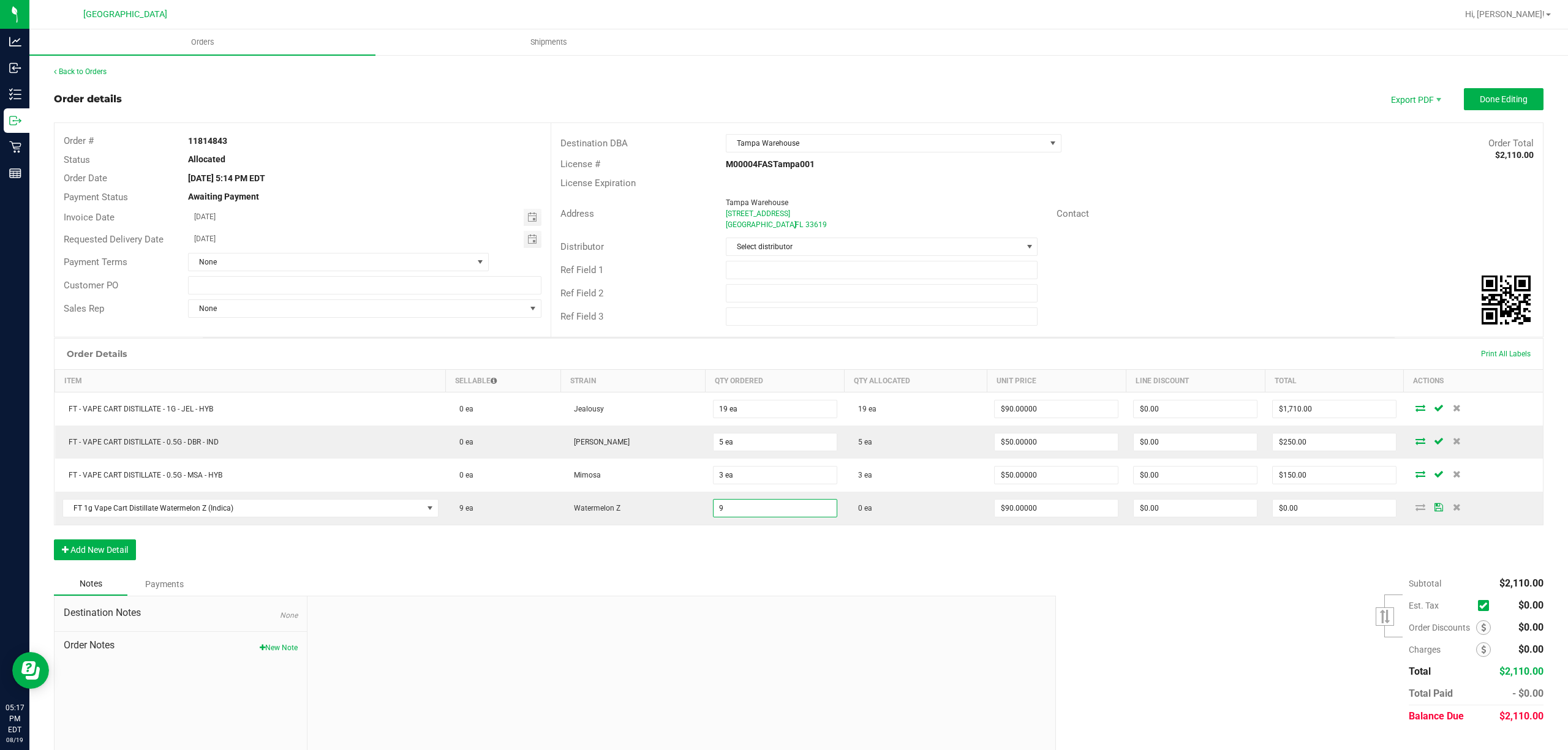
type input "9 ea"
type input "$810.00"
click at [800, 566] on div "Order Details Print All Labels Item Sellable Strain Qty Ordered Qty Allocated U…" at bounding box center [798, 455] width 1490 height 235
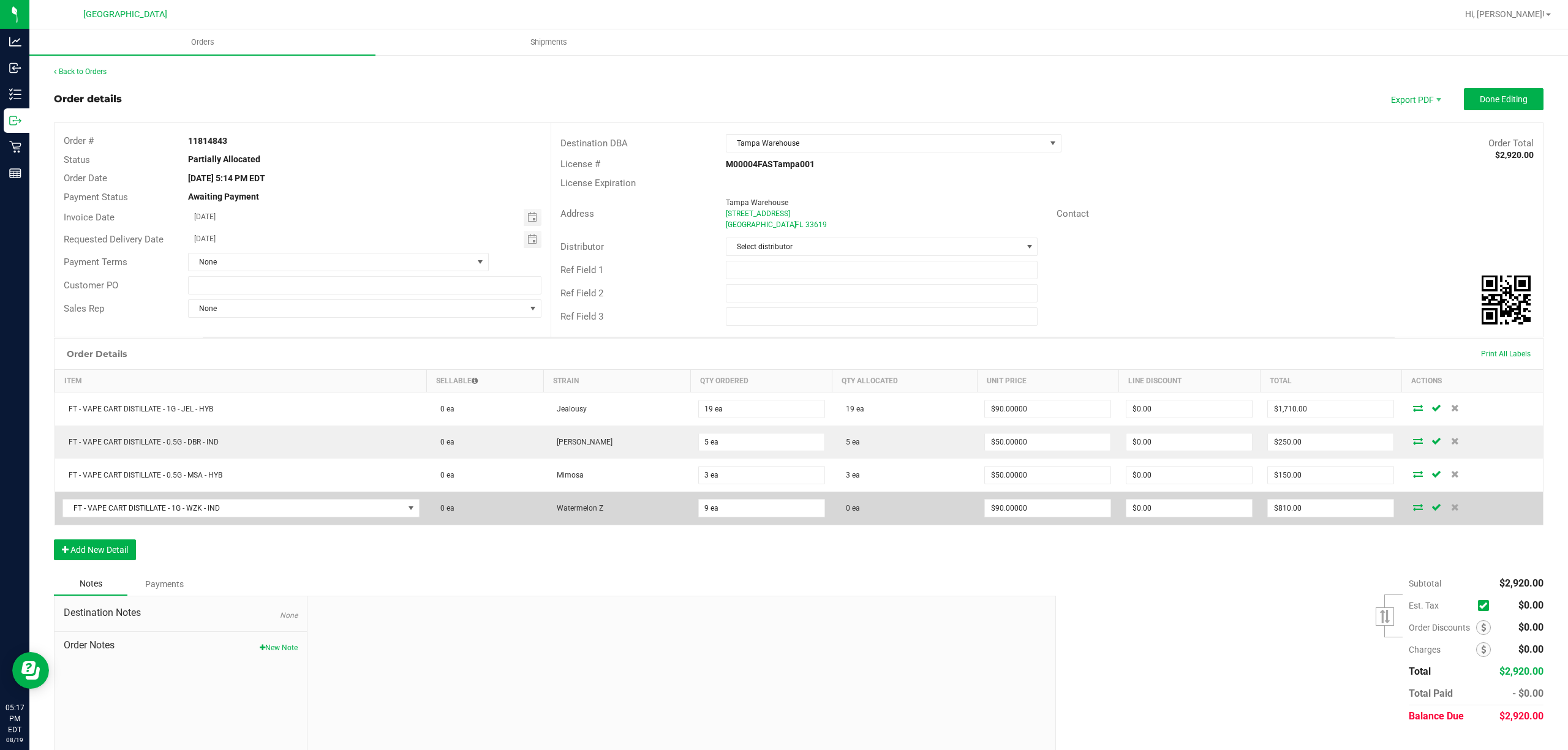
click at [1402, 515] on td at bounding box center [1472, 507] width 142 height 33
click at [1413, 511] on icon at bounding box center [1418, 507] width 10 height 7
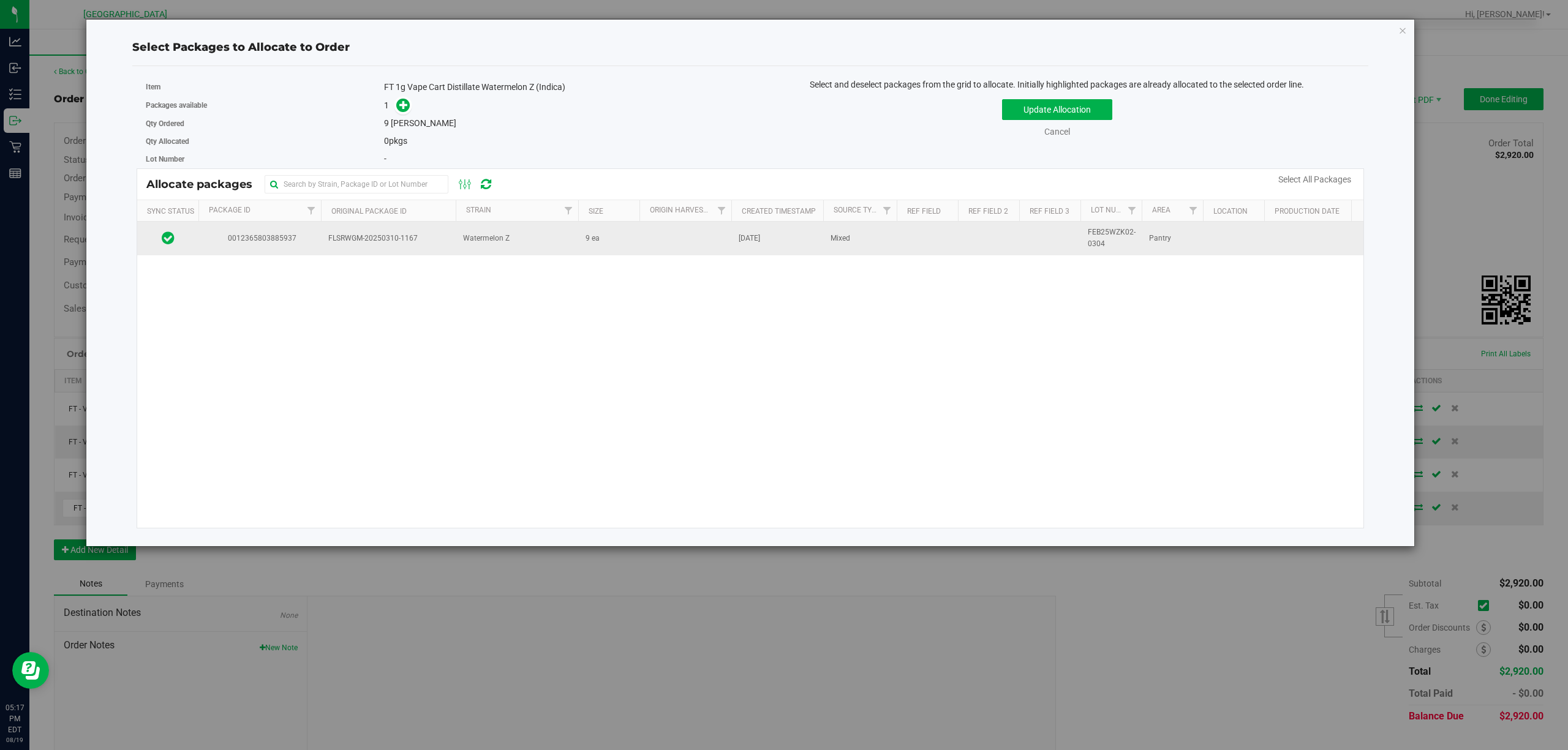
click at [486, 239] on span "Watermelon Z" at bounding box center [486, 238] width 46 height 11
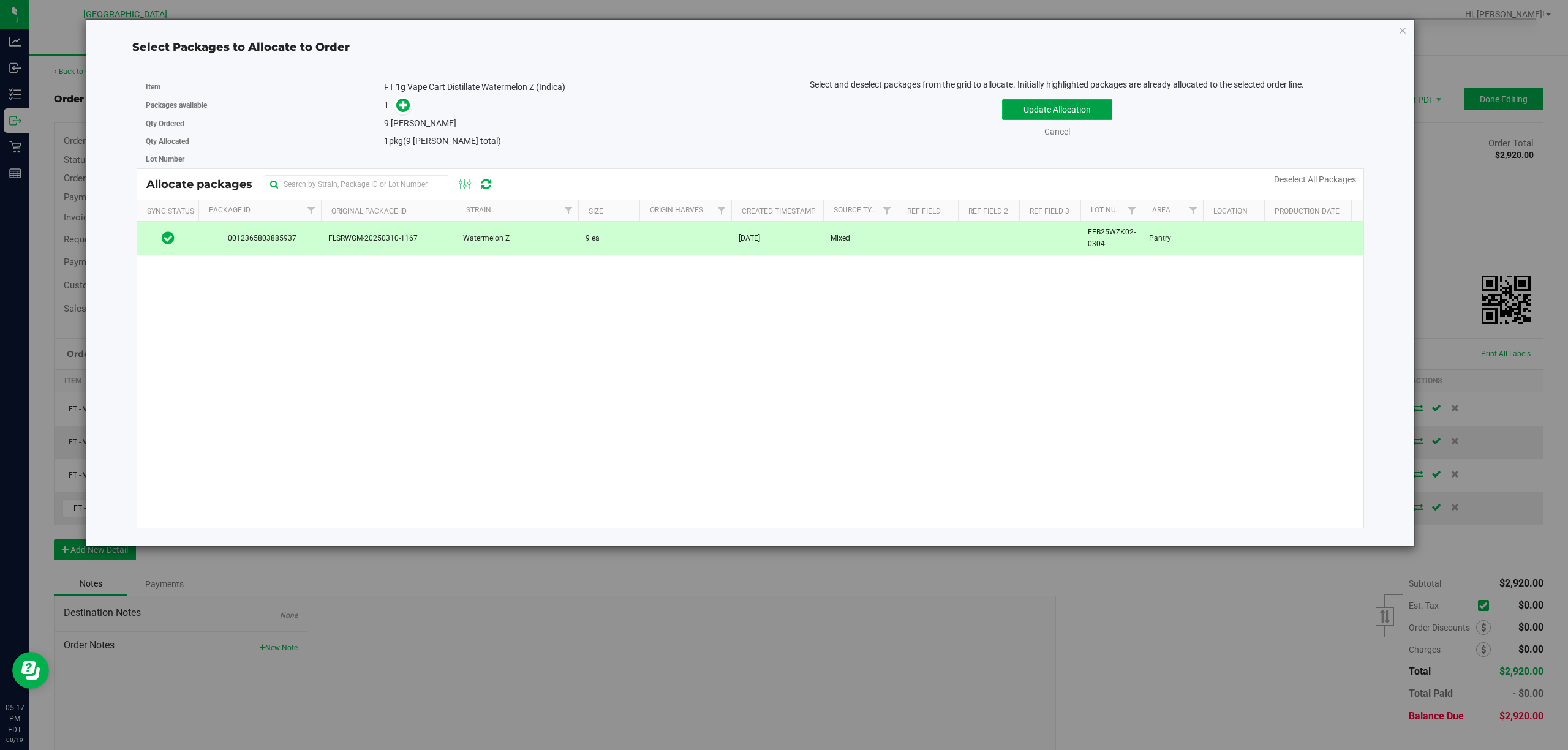
click at [1022, 105] on button "Update Allocation" at bounding box center [1057, 109] width 110 height 21
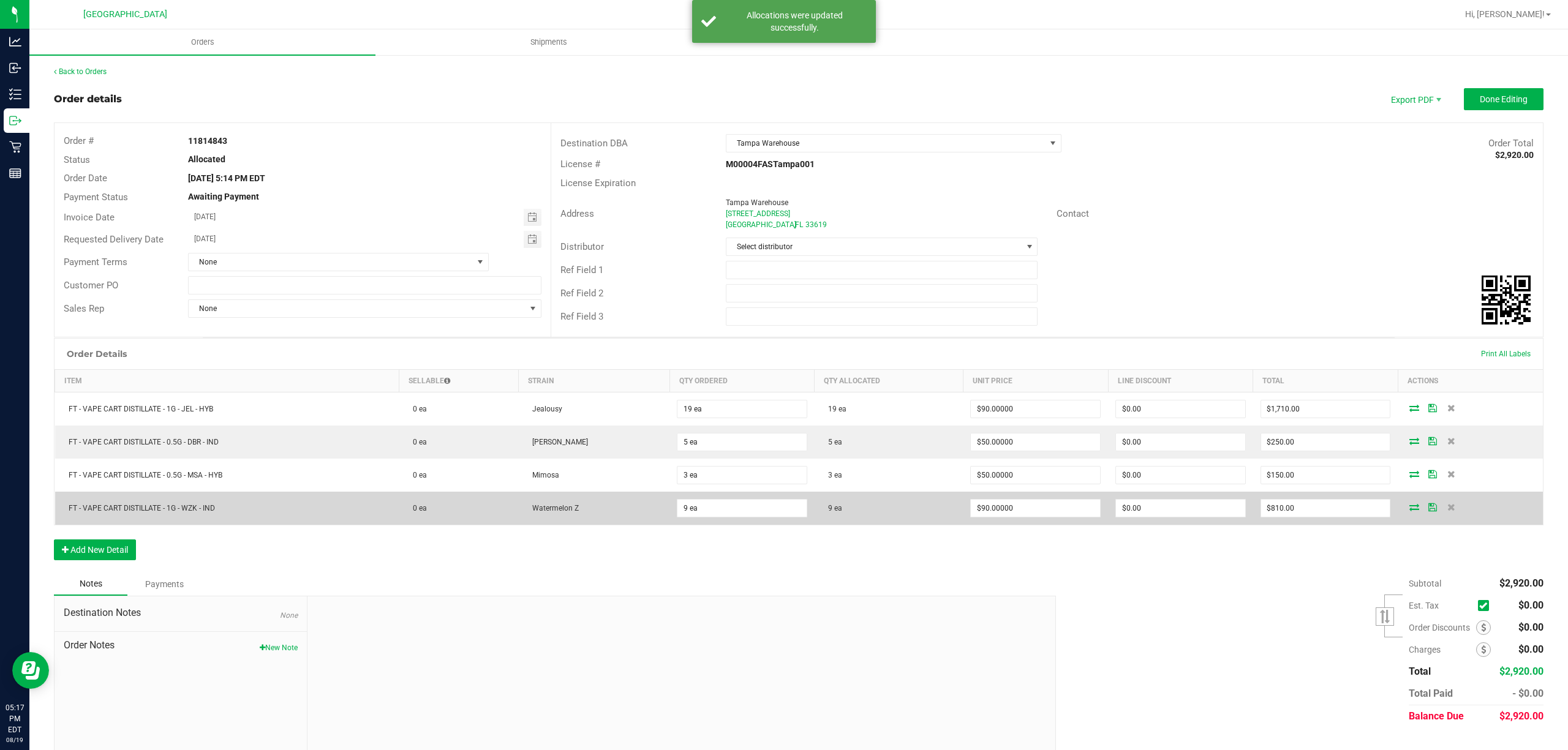
click at [1429, 508] on icon at bounding box center [1433, 507] width 9 height 7
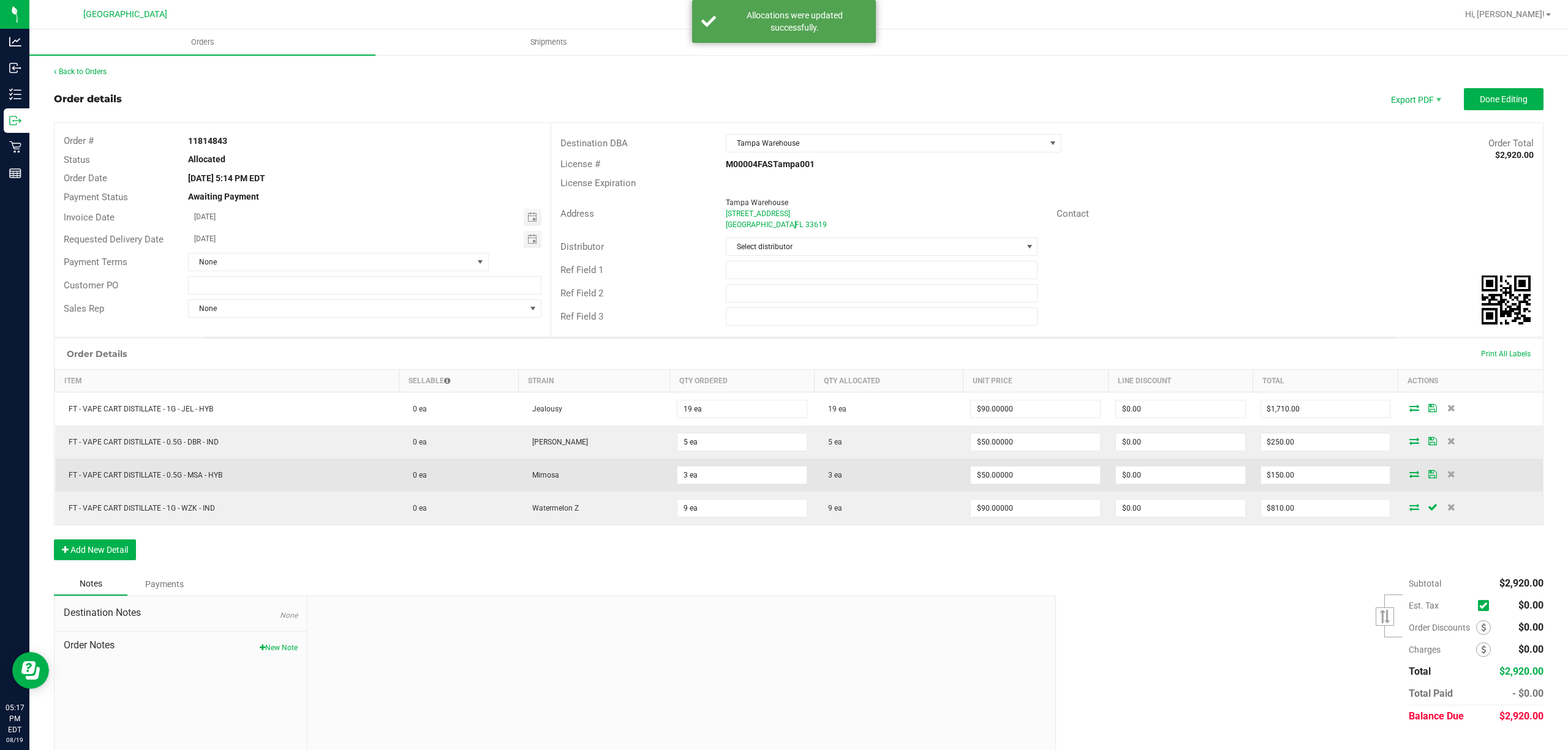
click at [1429, 477] on icon at bounding box center [1433, 473] width 9 height 7
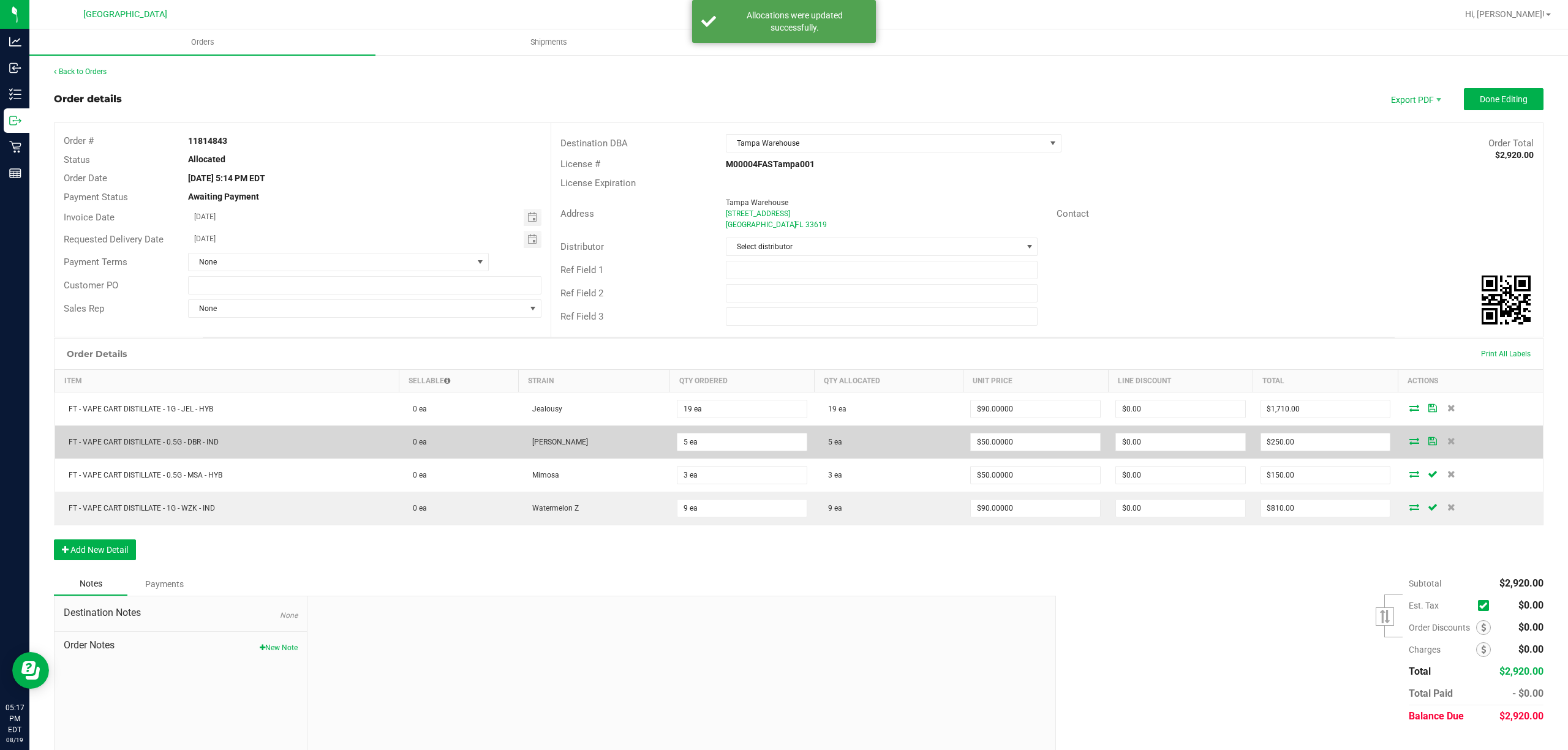
click at [1429, 444] on icon at bounding box center [1433, 440] width 9 height 7
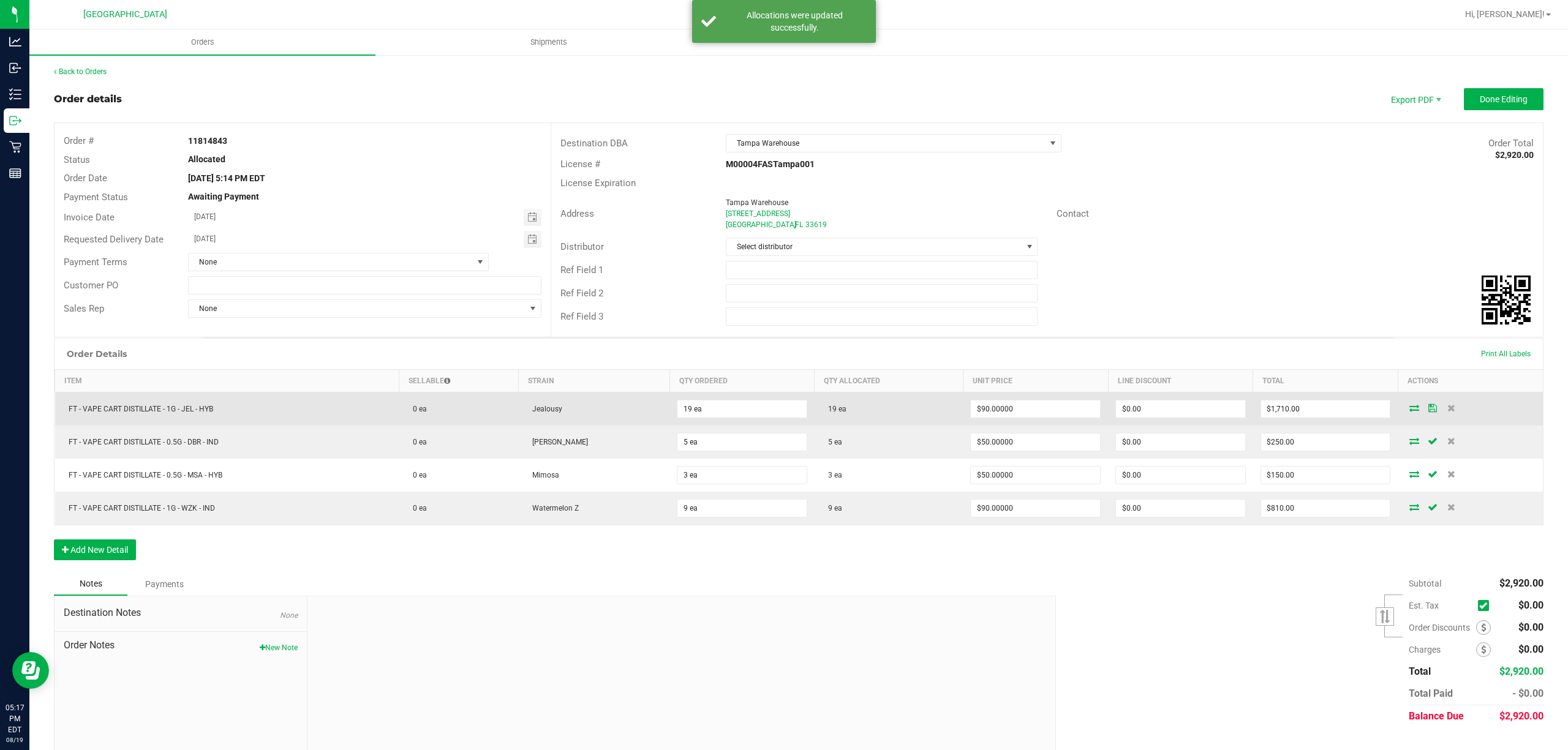
click at [1429, 407] on icon at bounding box center [1433, 408] width 9 height 7
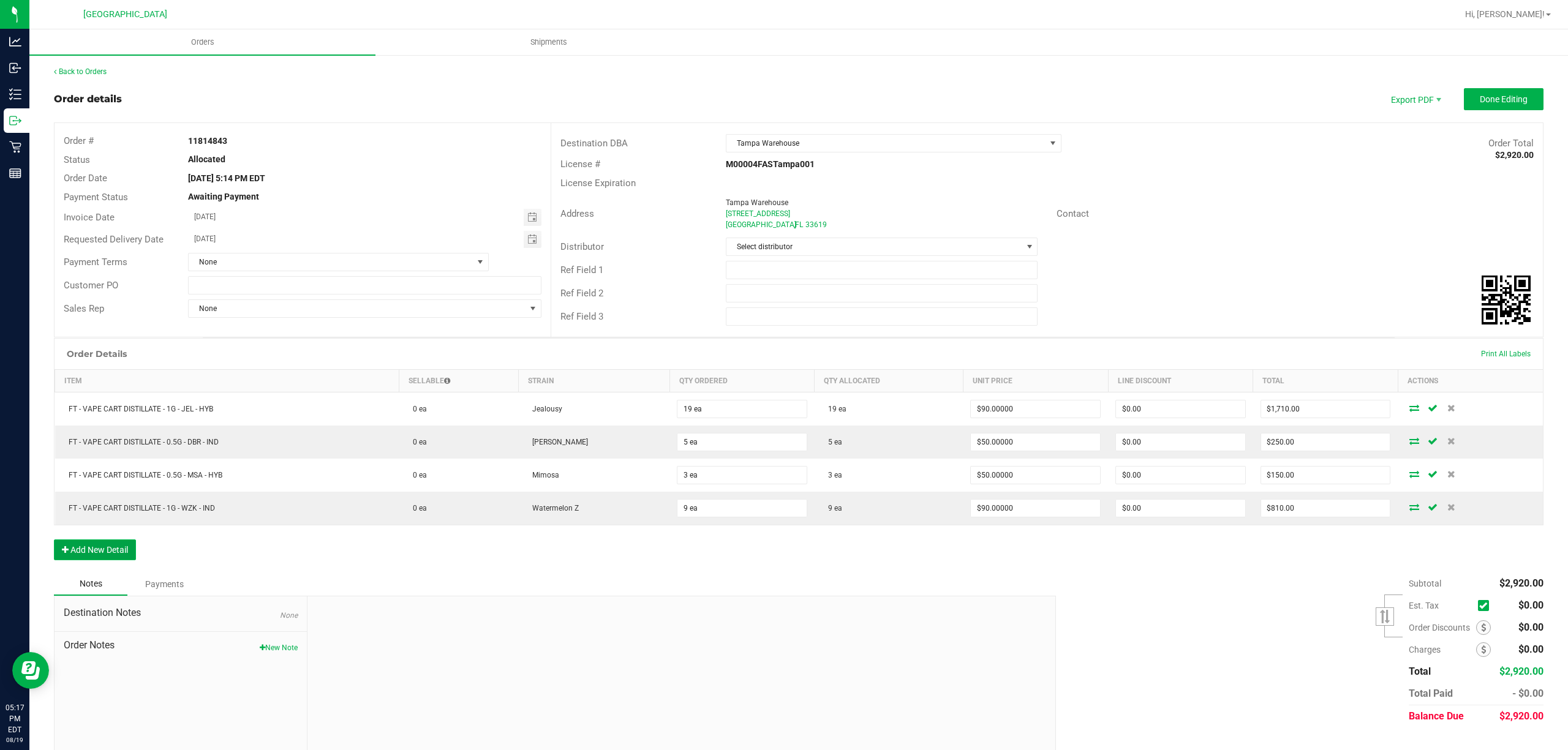
click at [116, 551] on button "Add New Detail" at bounding box center [95, 550] width 82 height 21
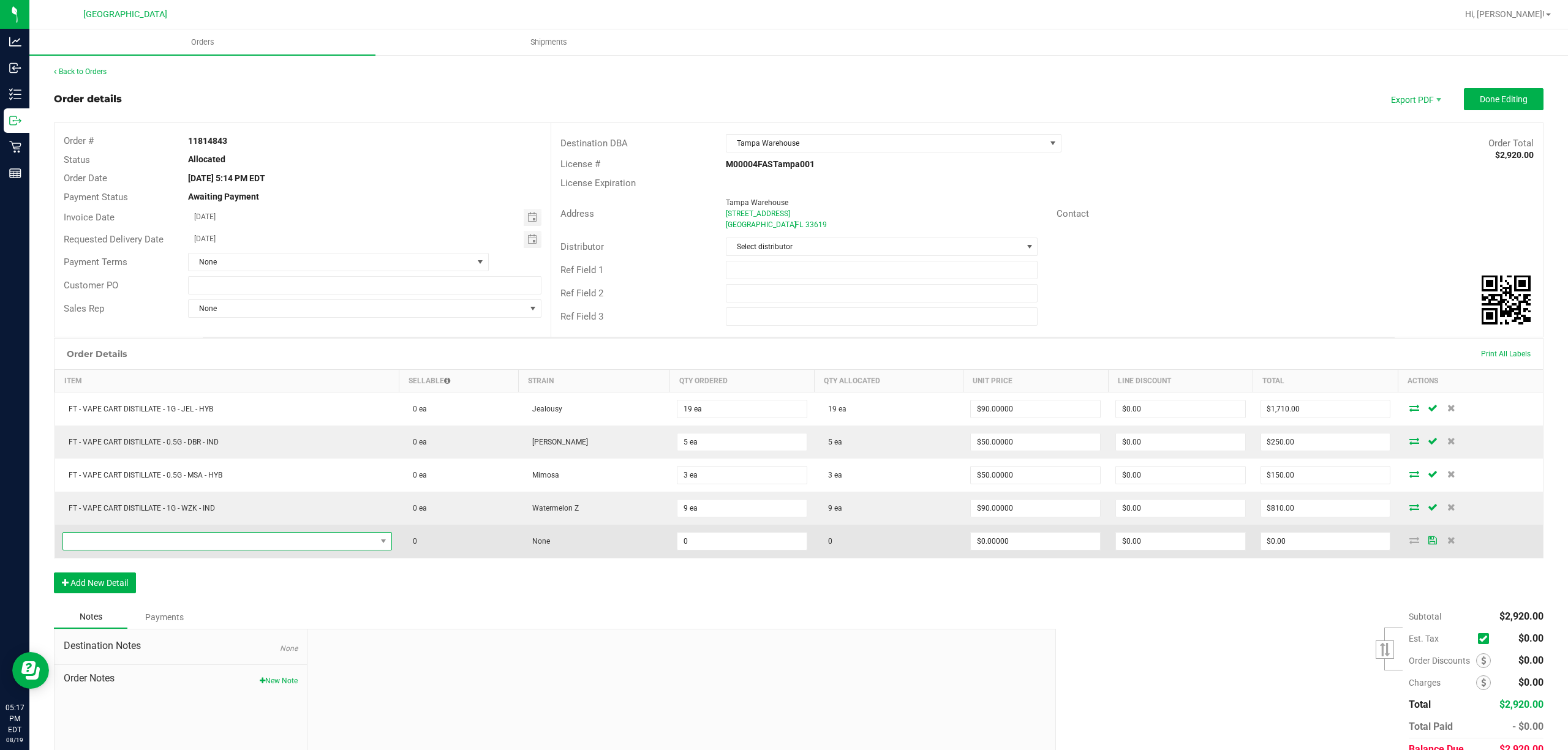
click at [118, 550] on span "NO DATA FOUND" at bounding box center [219, 542] width 313 height 17
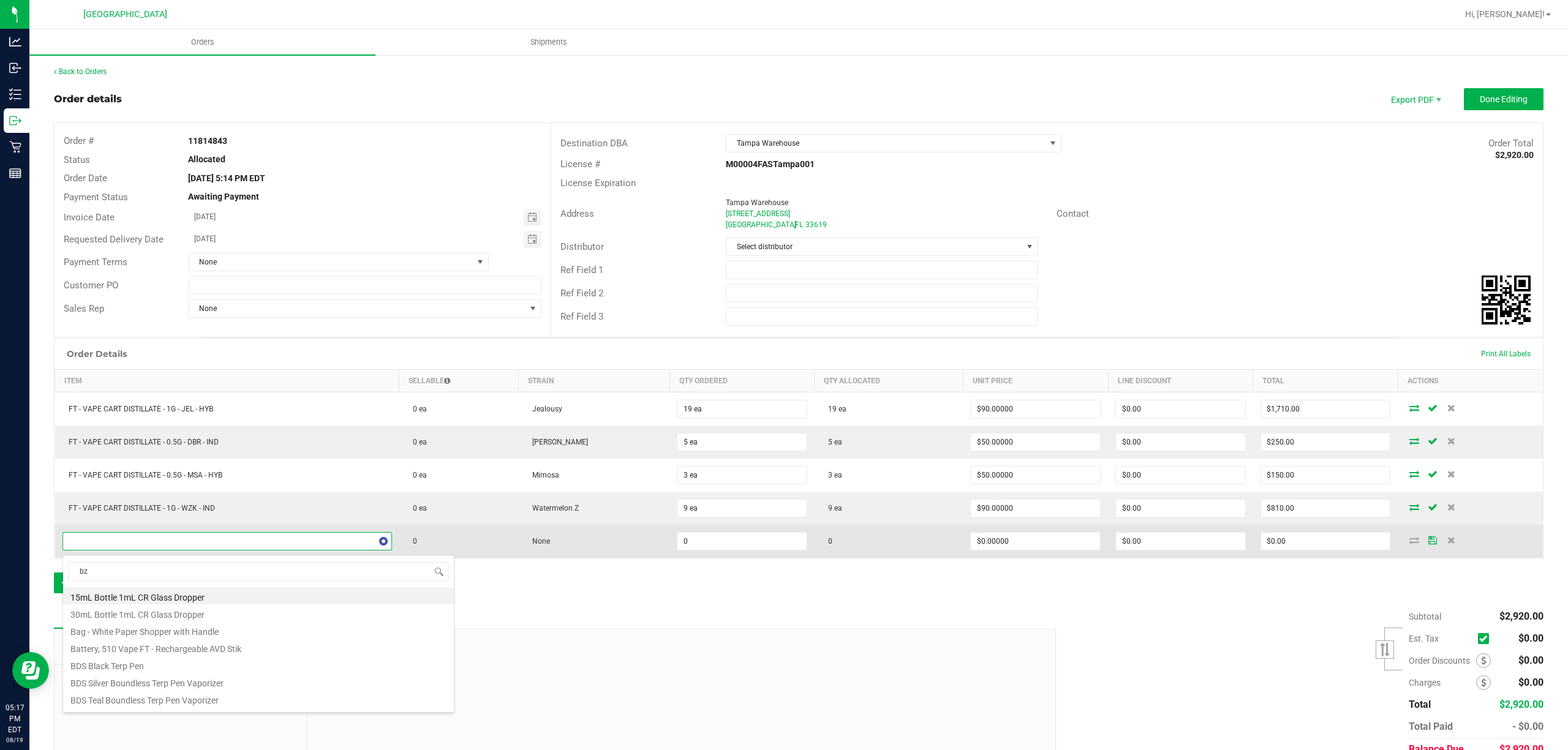
type input "bzk"
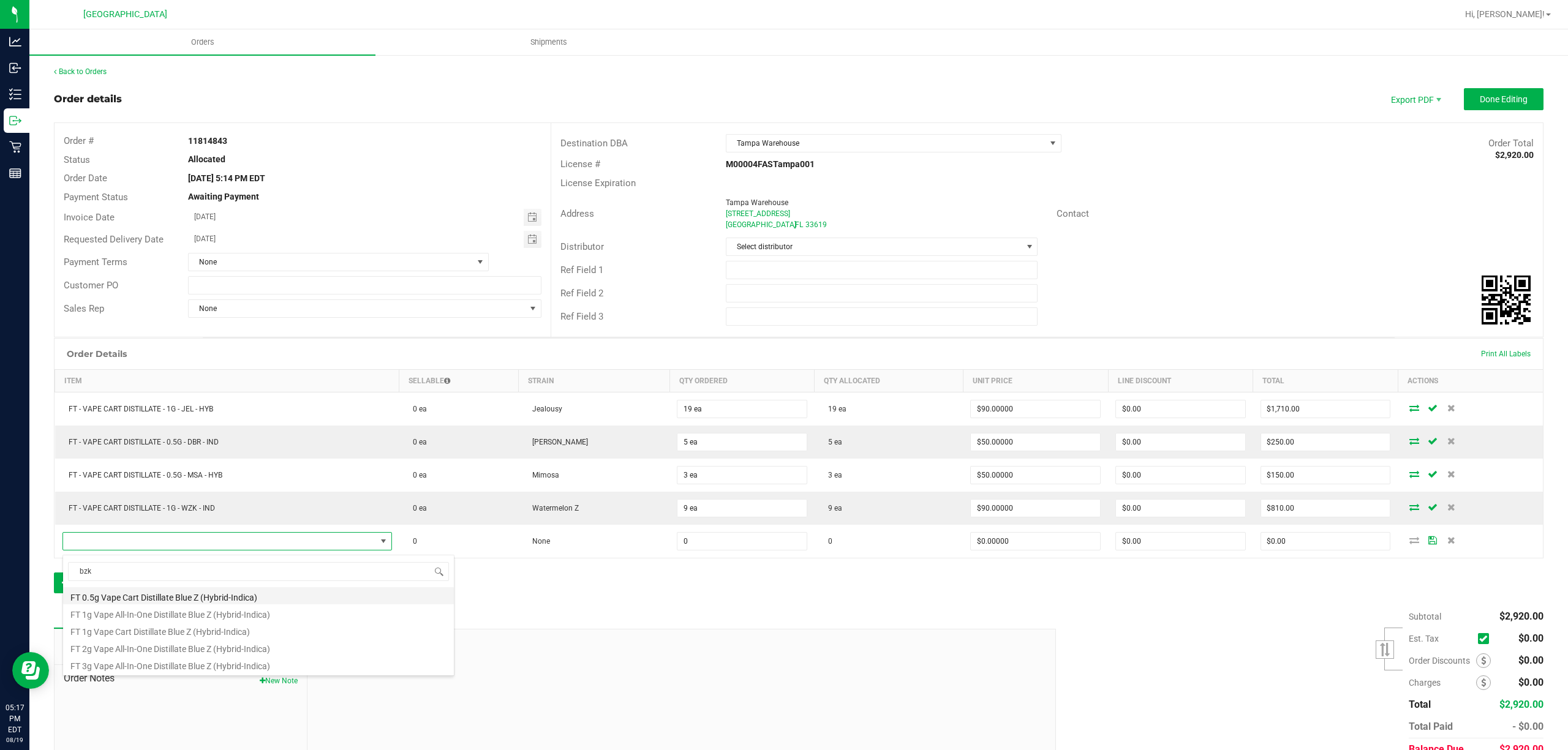
click at [169, 597] on li "FT 0.5g Vape Cart Distillate Blue Z (Hybrid-Indica)" at bounding box center [258, 596] width 391 height 17
type input "0 ea"
type input "$50.00000"
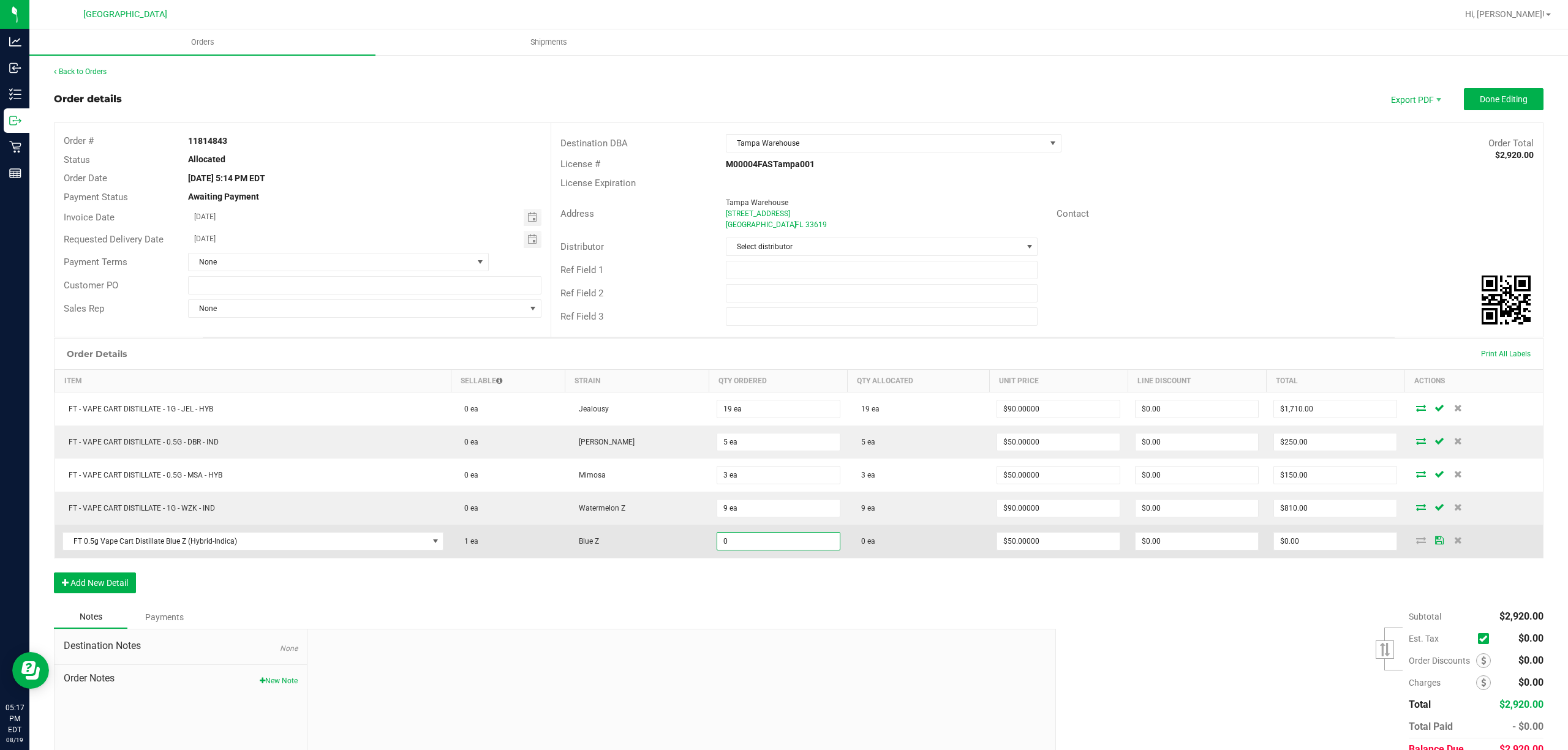
click at [773, 546] on input "0" at bounding box center [778, 542] width 123 height 17
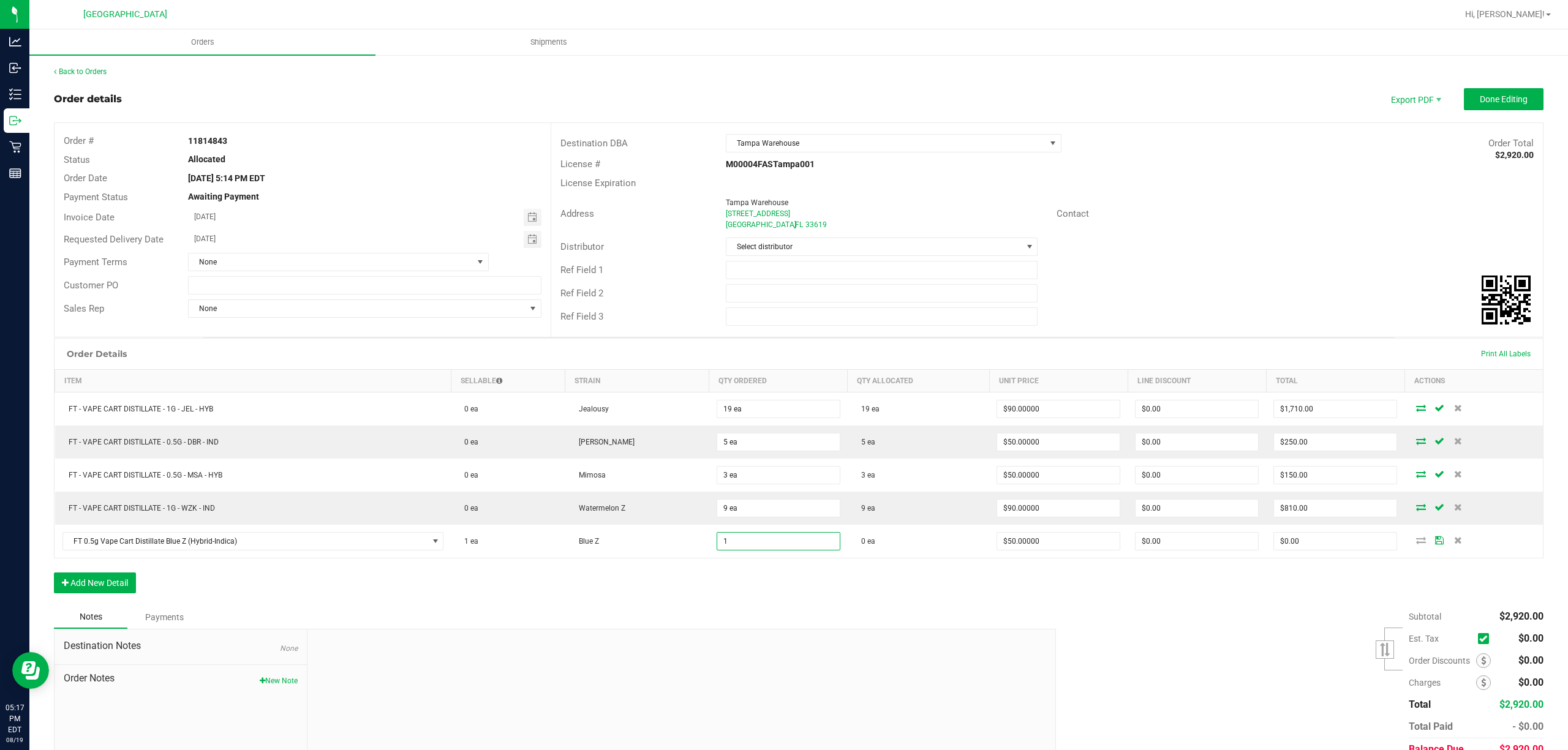
type input "1 ea"
type input "$50.00"
click at [775, 583] on div "Order Details Print All Labels Item Sellable Strain Qty Ordered Qty Allocated U…" at bounding box center [798, 471] width 1490 height 267
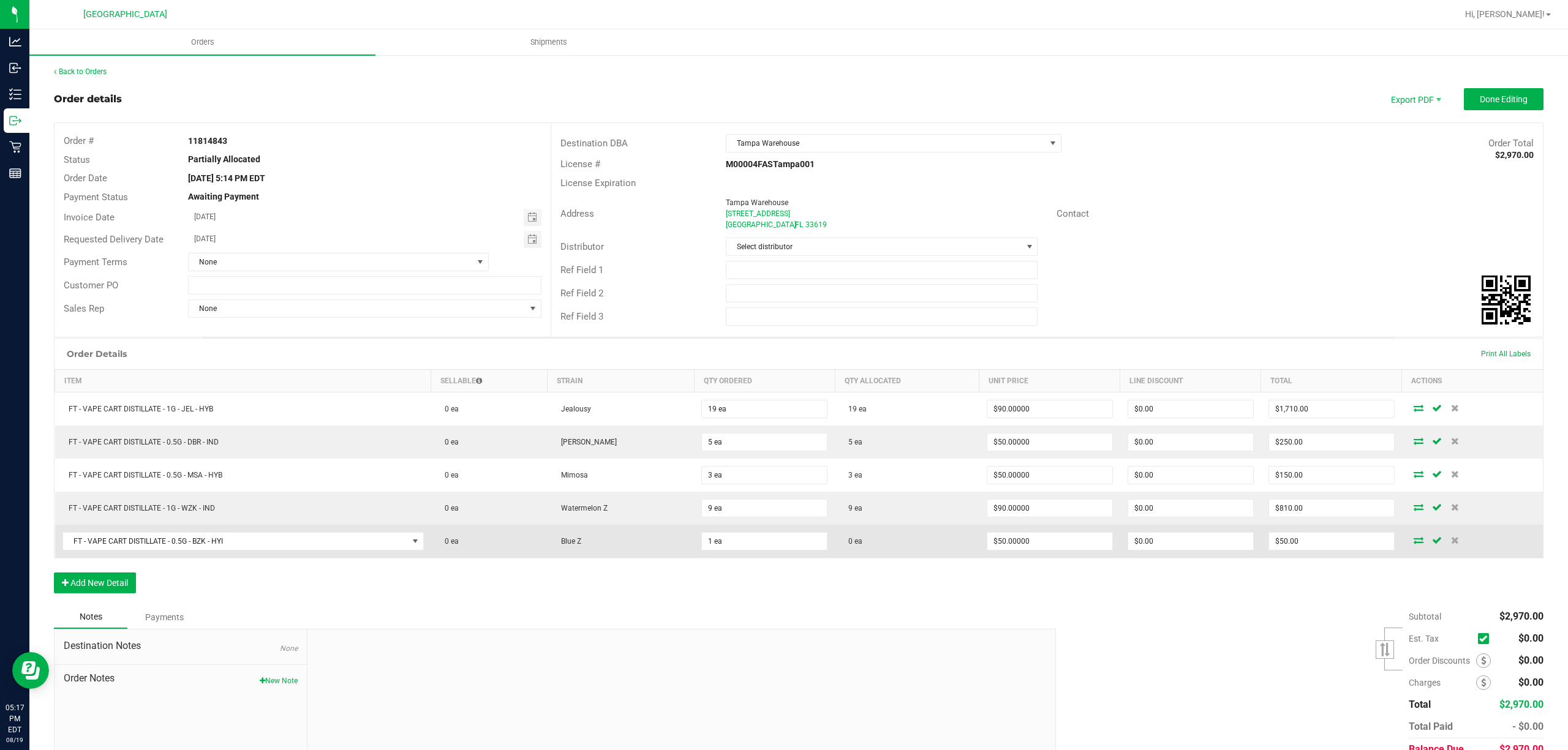
click at [1414, 544] on icon at bounding box center [1418, 540] width 10 height 7
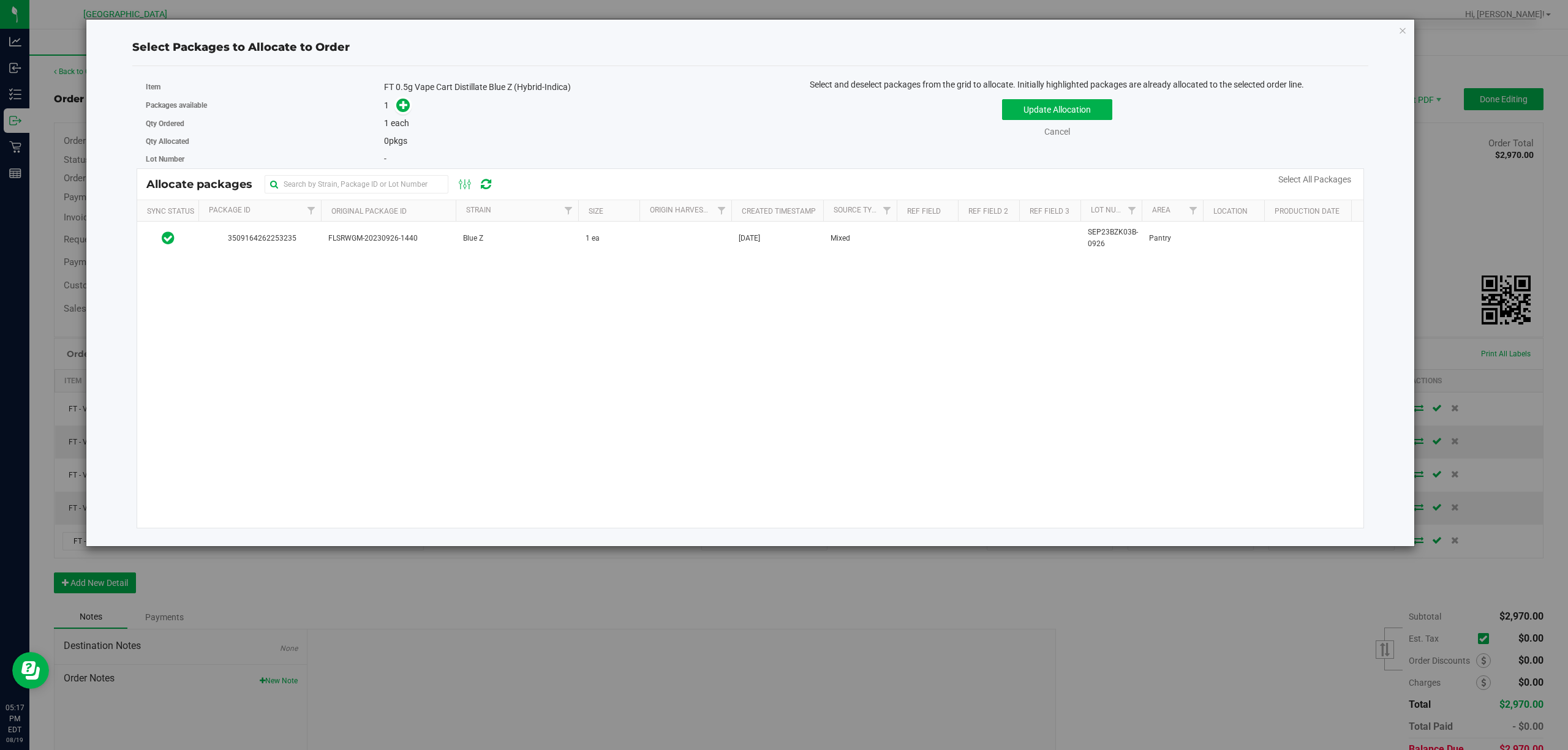
click at [486, 263] on div "3509164262253235 FLSRWGM-20230926-1440 Blue Z 1 ea [DATE] Mixed SEP23BZK03B-092…" at bounding box center [750, 375] width 1225 height 306
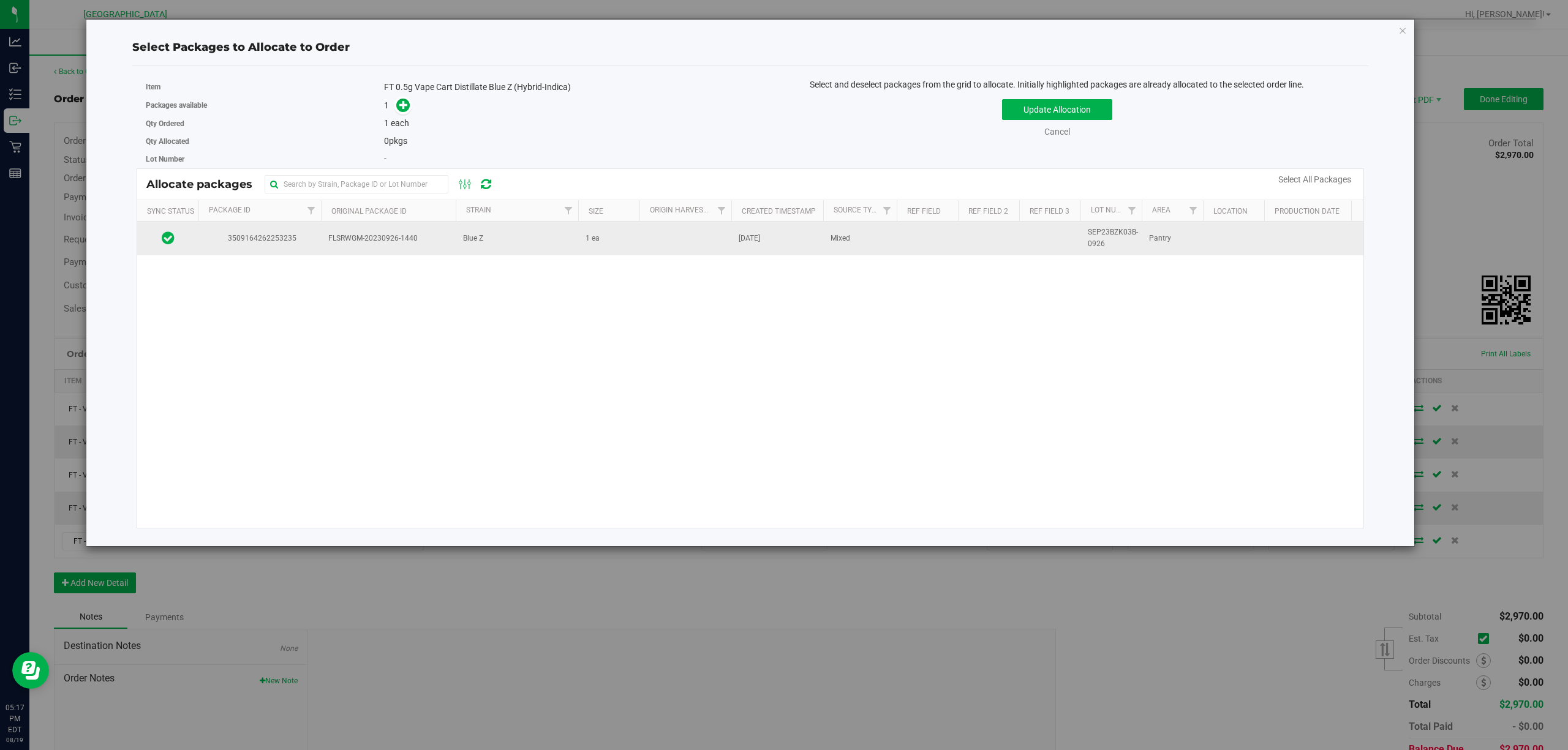
click at [498, 247] on td "Blue Z" at bounding box center [516, 238] width 123 height 33
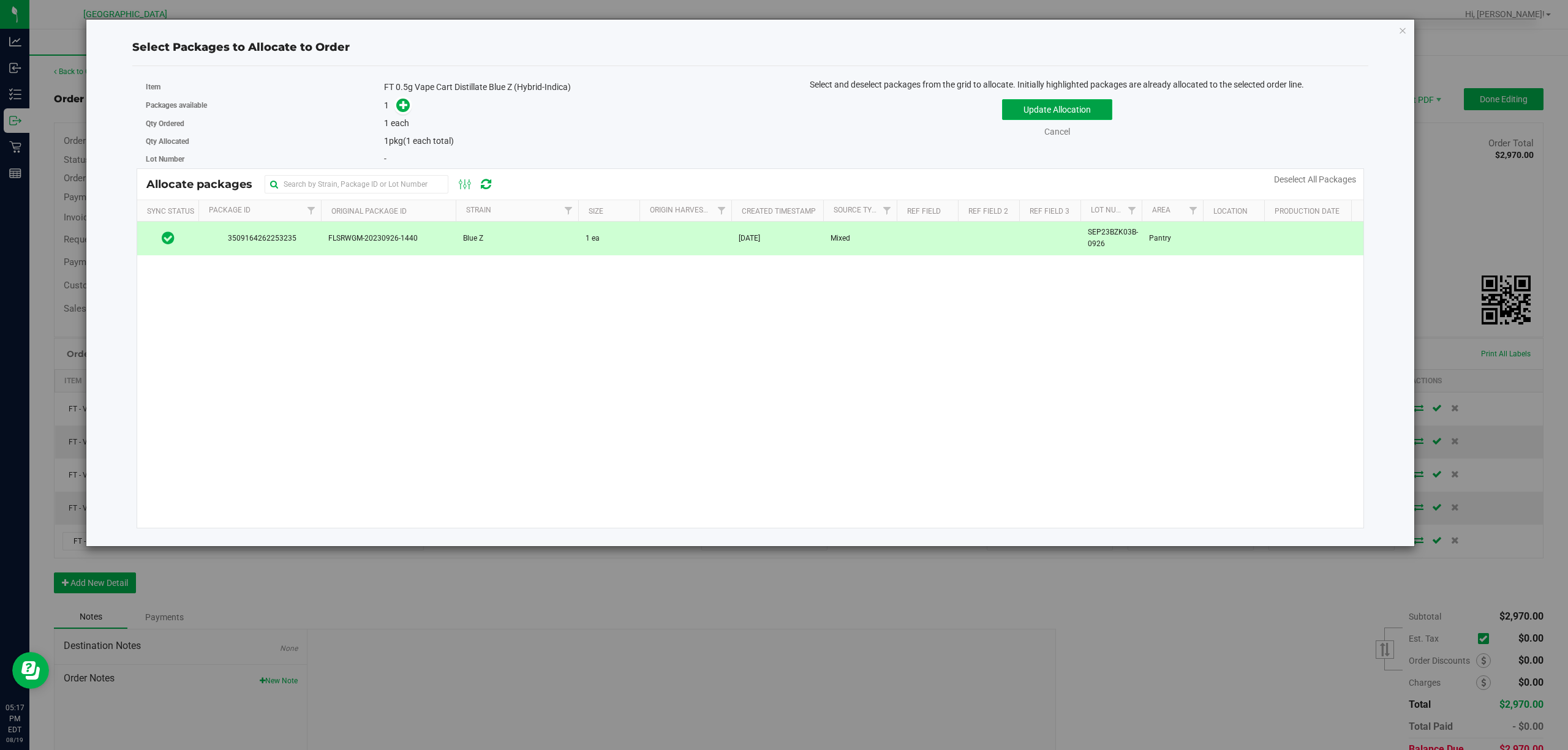
click at [1088, 109] on button "Update Allocation" at bounding box center [1057, 109] width 110 height 21
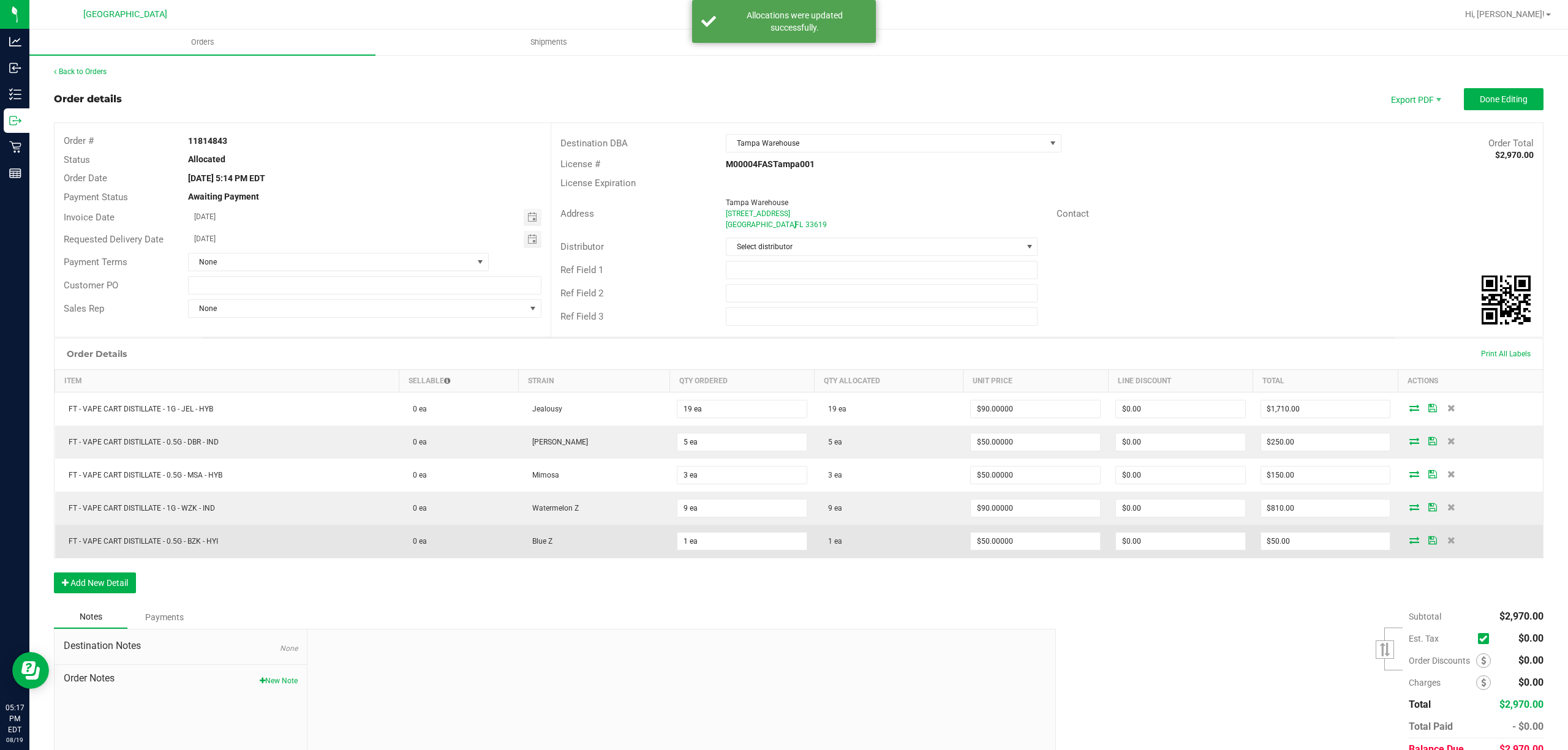
click at [1429, 544] on icon at bounding box center [1433, 540] width 9 height 7
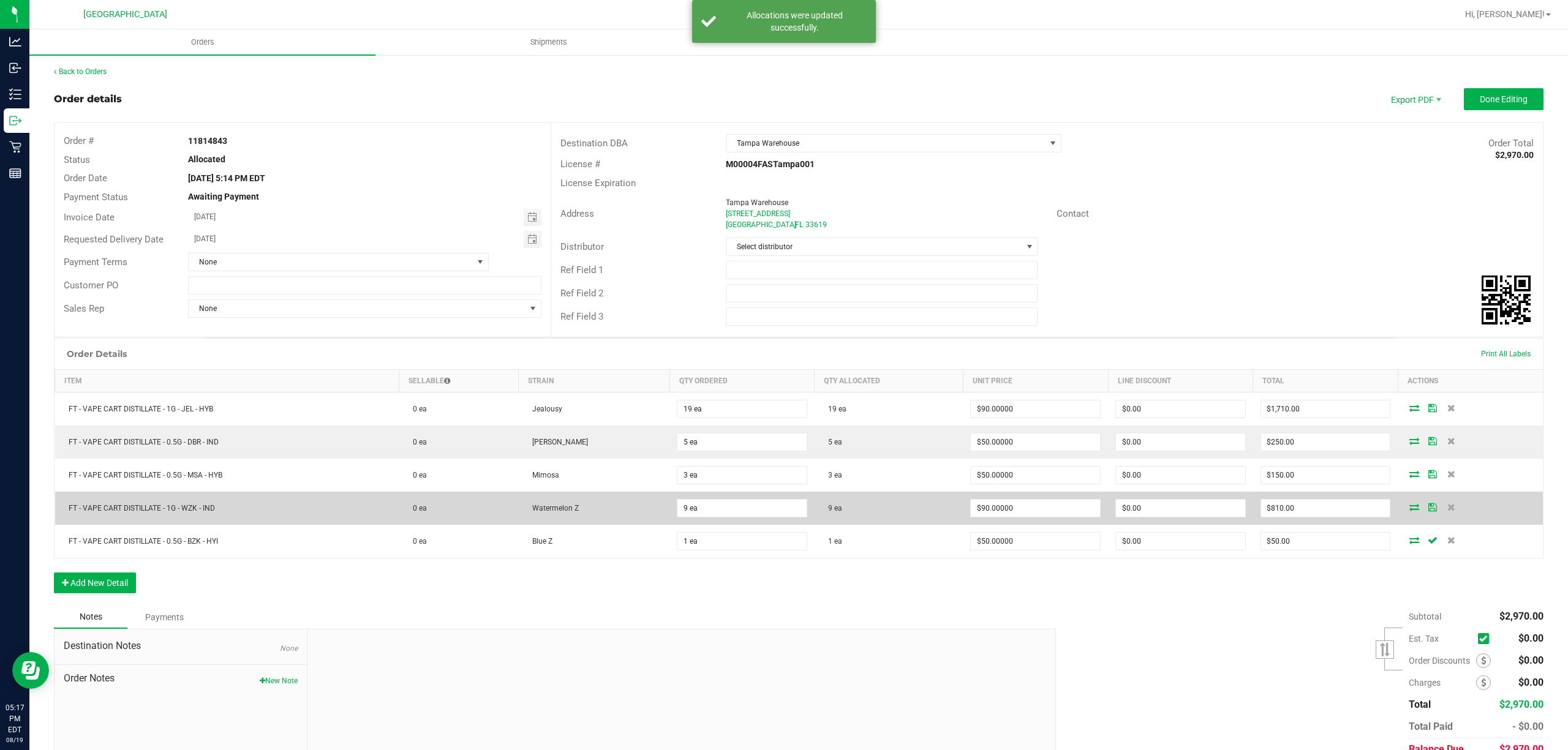
click at [1429, 511] on icon at bounding box center [1433, 507] width 9 height 7
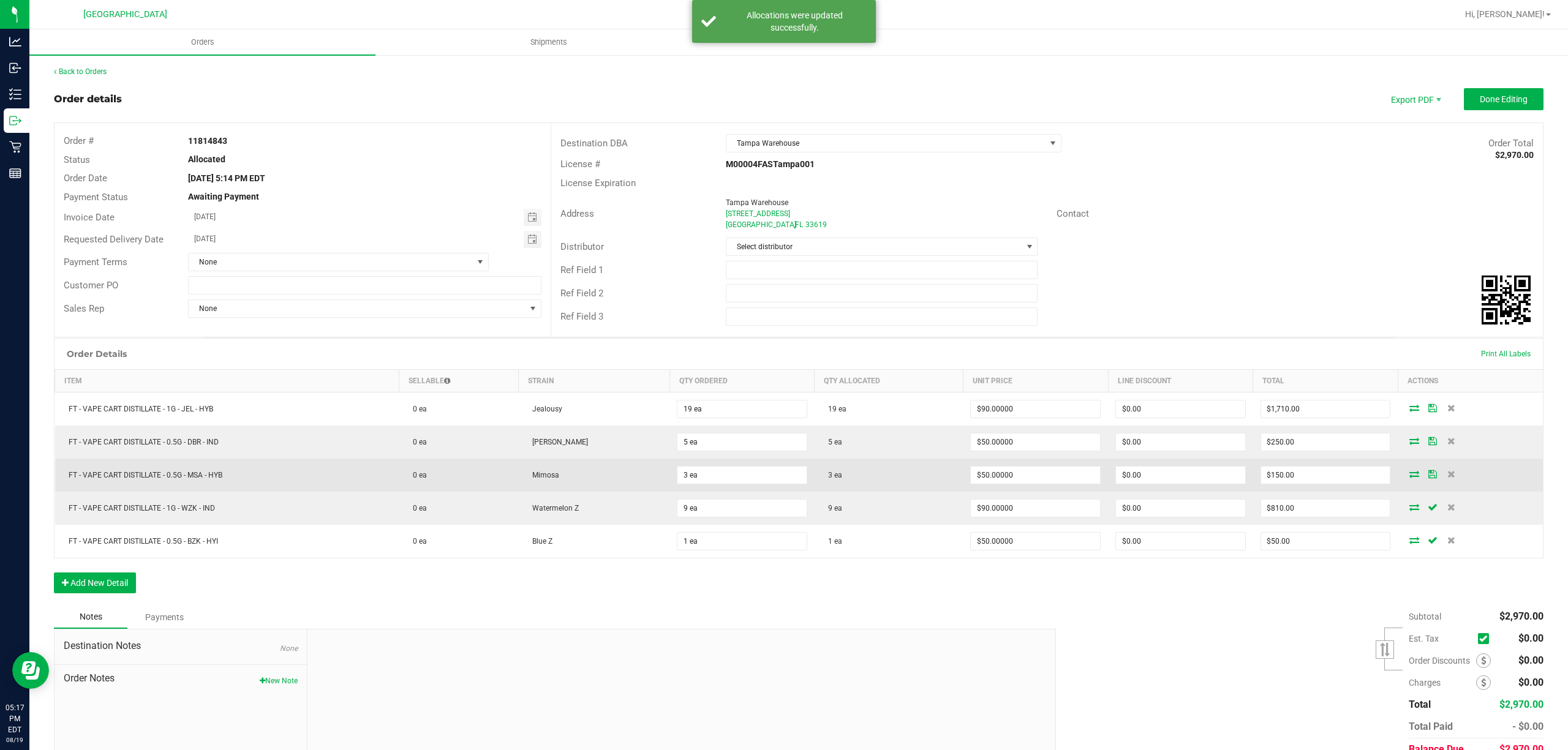
click at [1429, 477] on icon at bounding box center [1433, 473] width 9 height 7
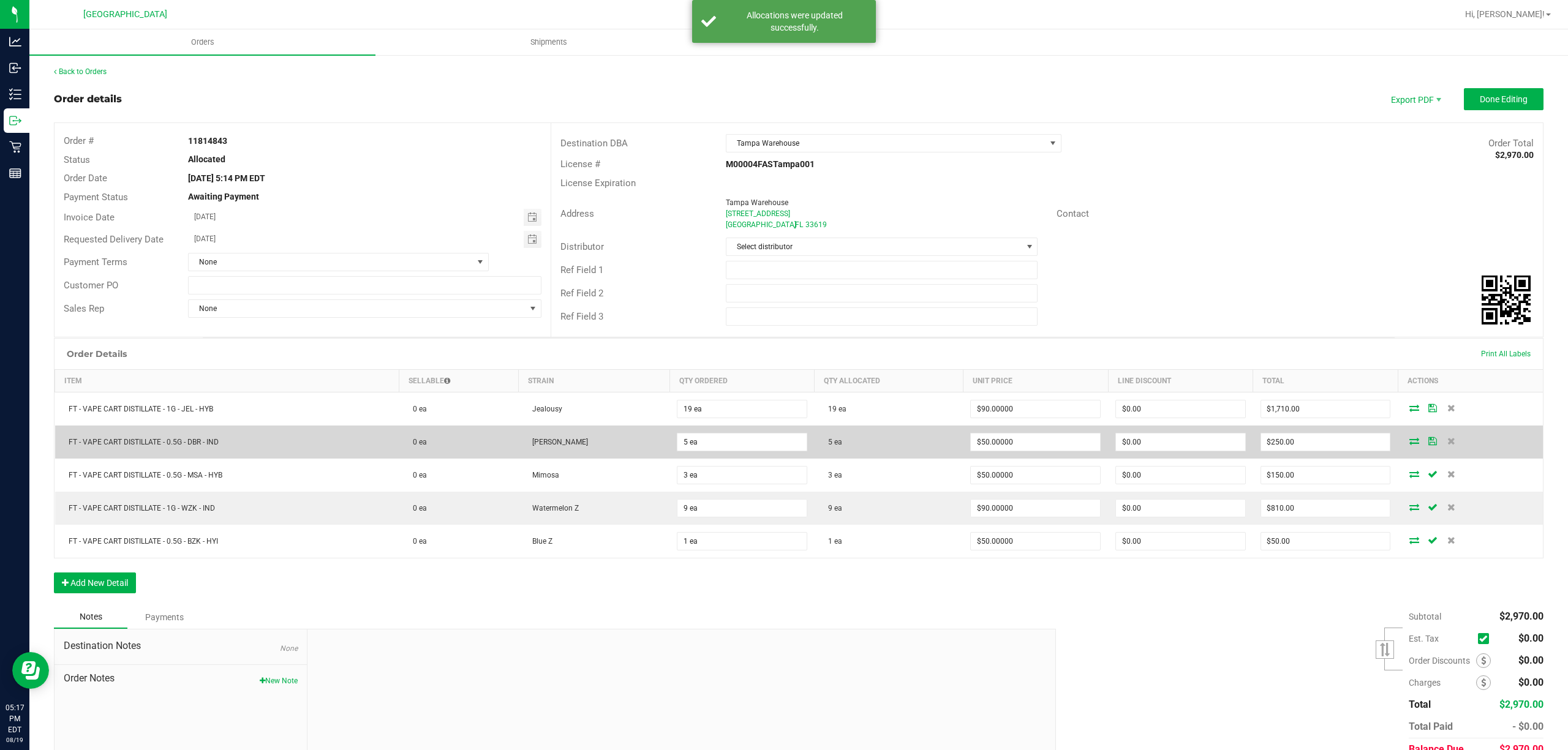
click at [1429, 444] on icon at bounding box center [1433, 440] width 9 height 7
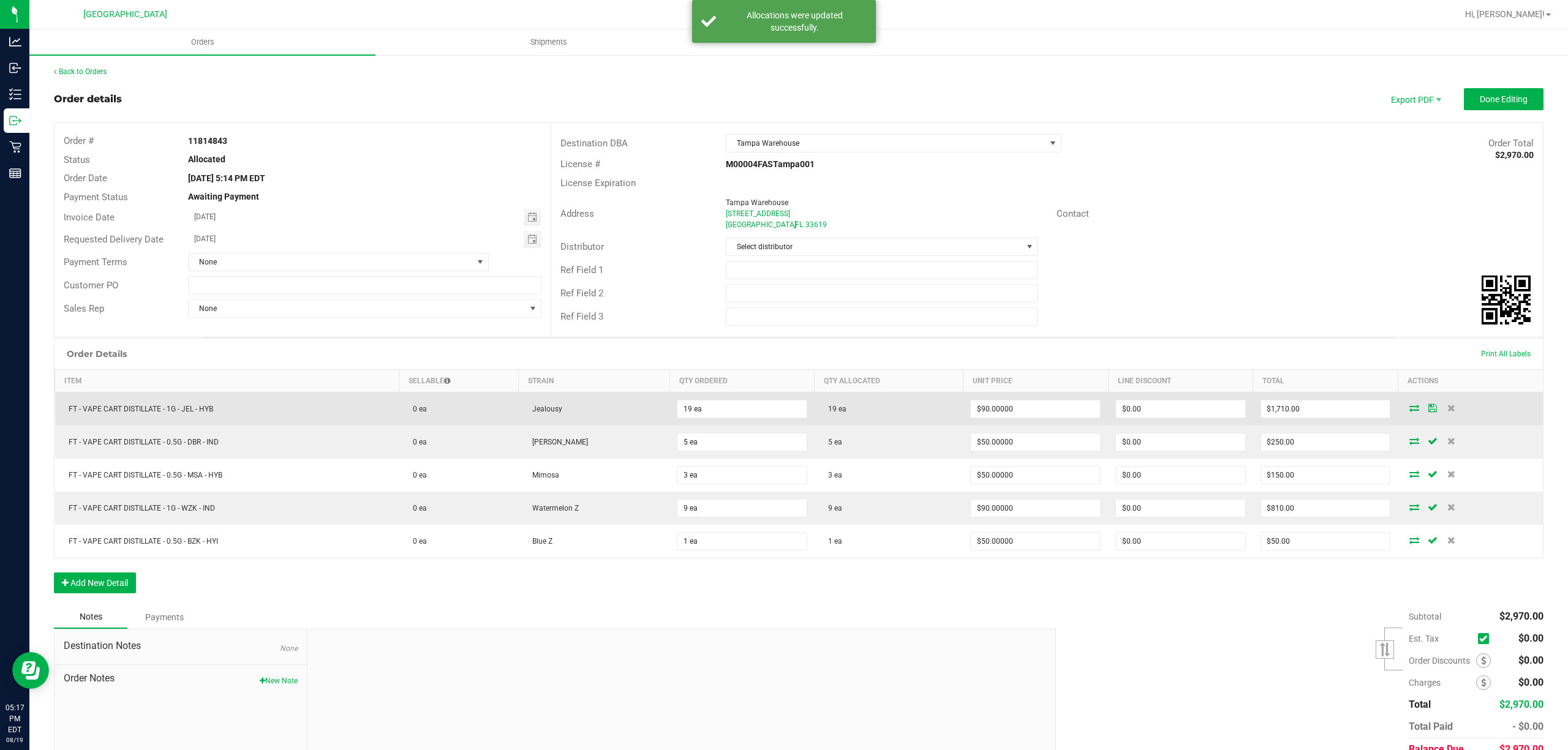
click at [1429, 410] on icon at bounding box center [1433, 408] width 9 height 7
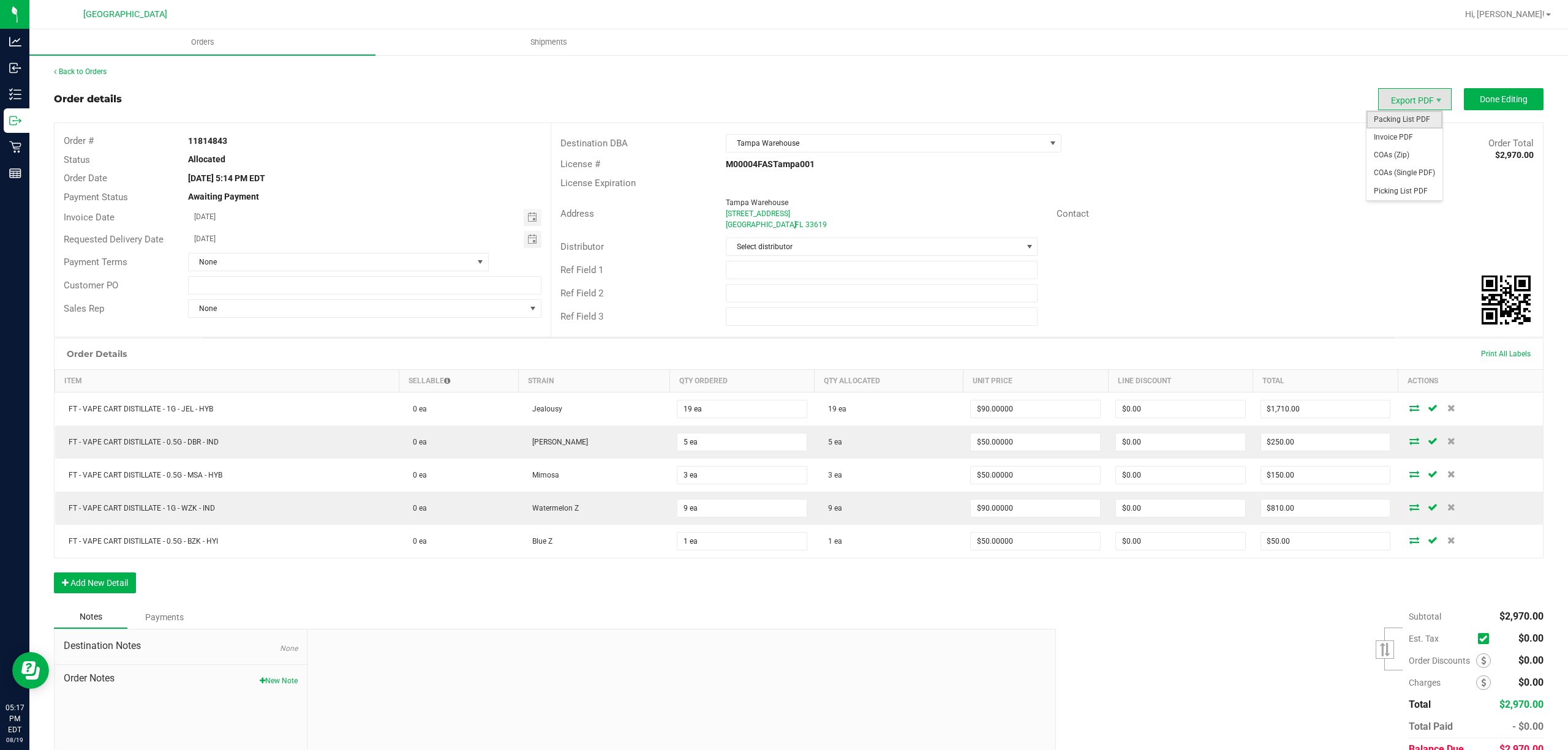
click at [1415, 120] on span "Packing List PDF" at bounding box center [1404, 119] width 76 height 17
click at [1506, 99] on span "Done Editing" at bounding box center [1503, 99] width 48 height 10
